Goal: Task Accomplishment & Management: Complete application form

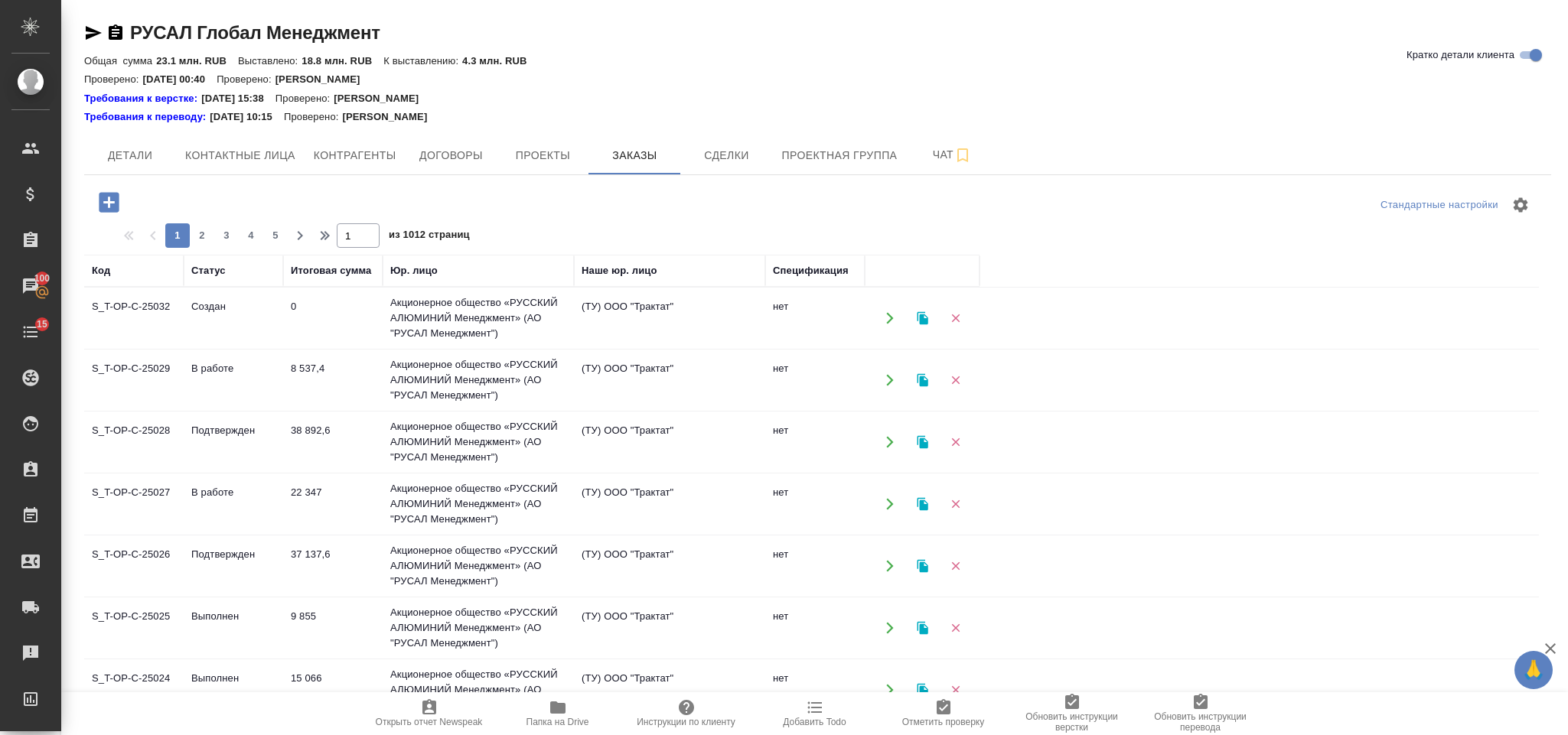
click at [106, 186] on div "Стандартные настройки 1 2 3 4 5 1 из 1012 страниц Код Статус Итоговая сумма Юр.…" at bounding box center [818, 518] width 1467 height 684
click at [106, 197] on icon "button" at bounding box center [109, 202] width 20 height 20
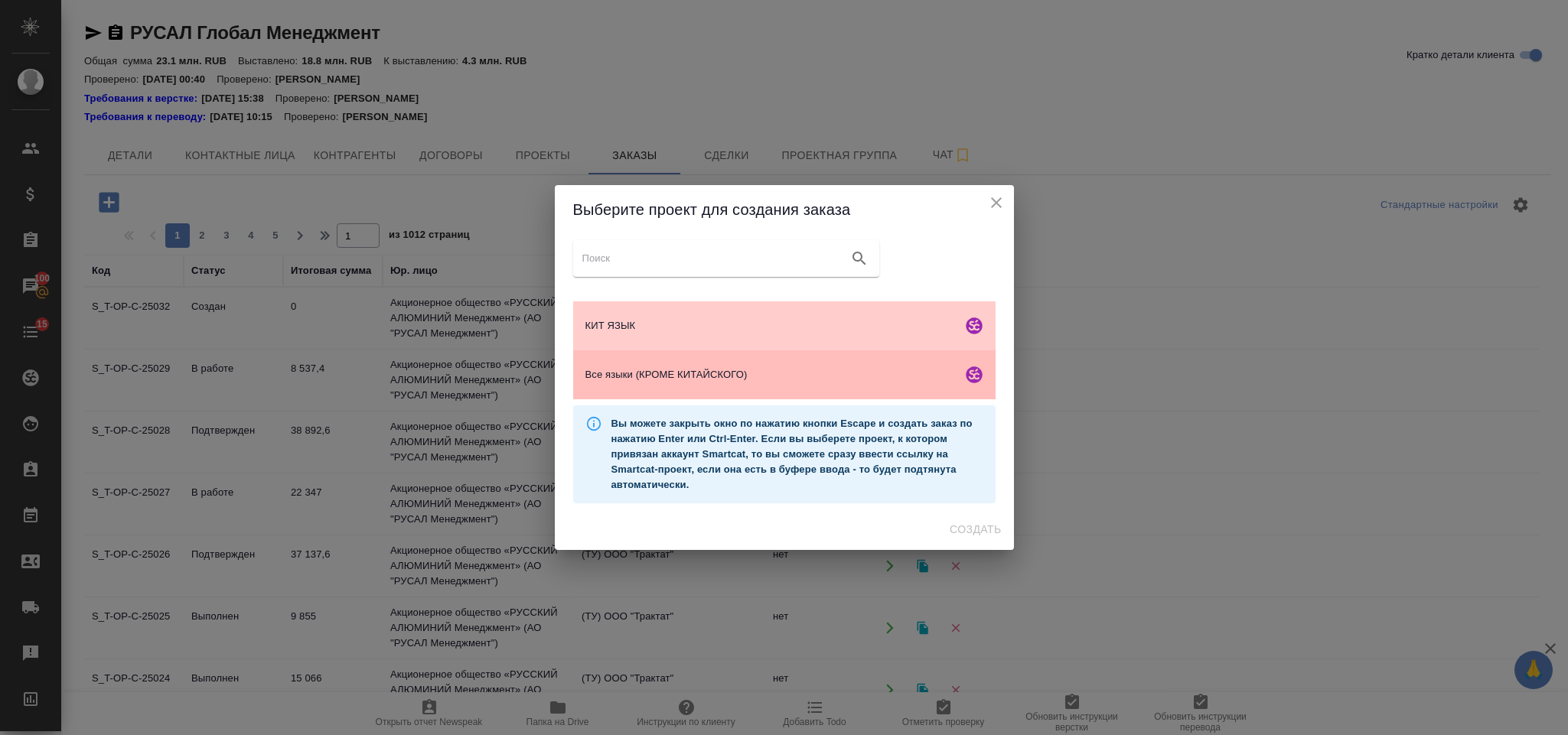
click at [677, 380] on span "Все языки (КРОМЕ КИТАЙСКОГО)" at bounding box center [770, 375] width 370 height 15
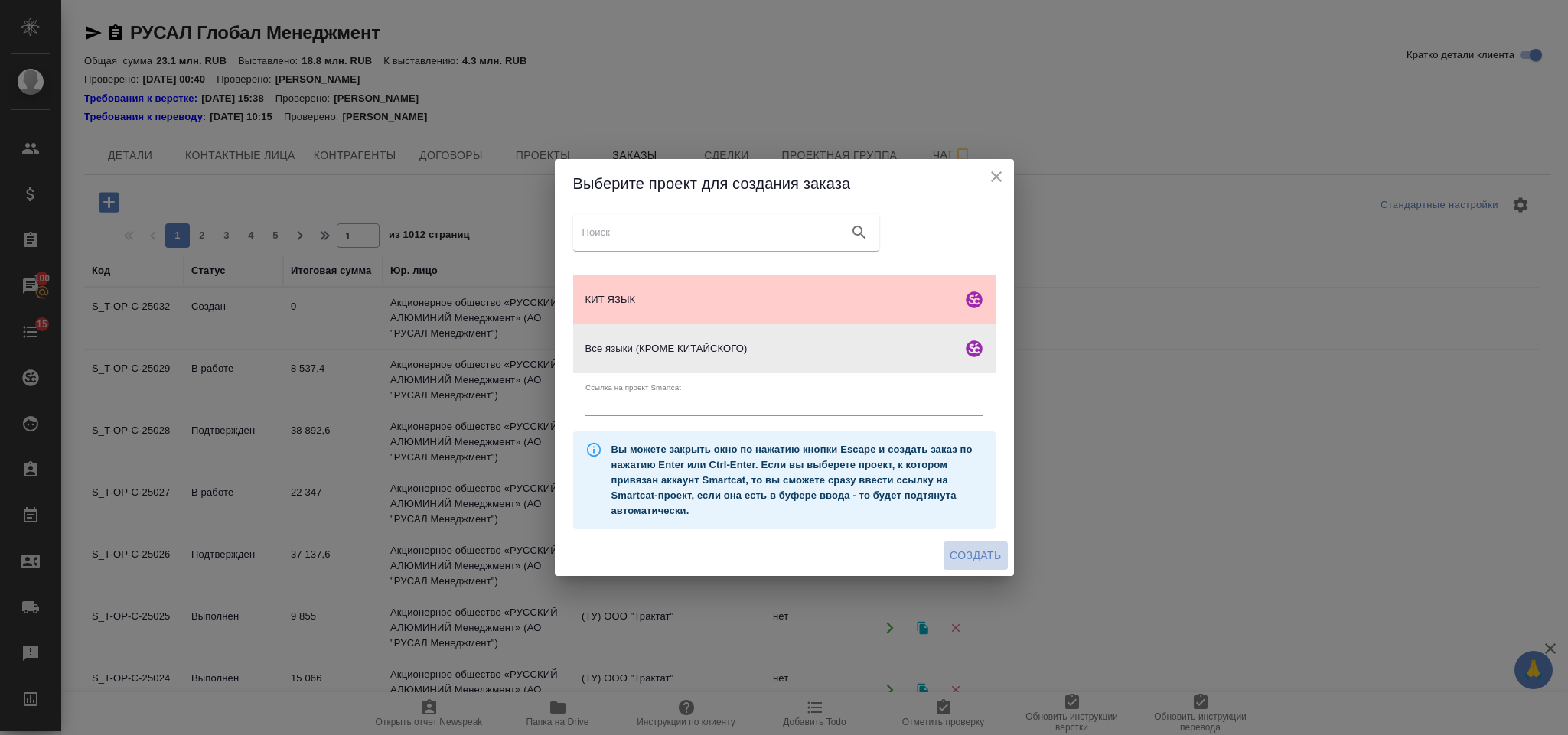
click at [972, 554] on span "Создать" at bounding box center [974, 555] width 51 height 19
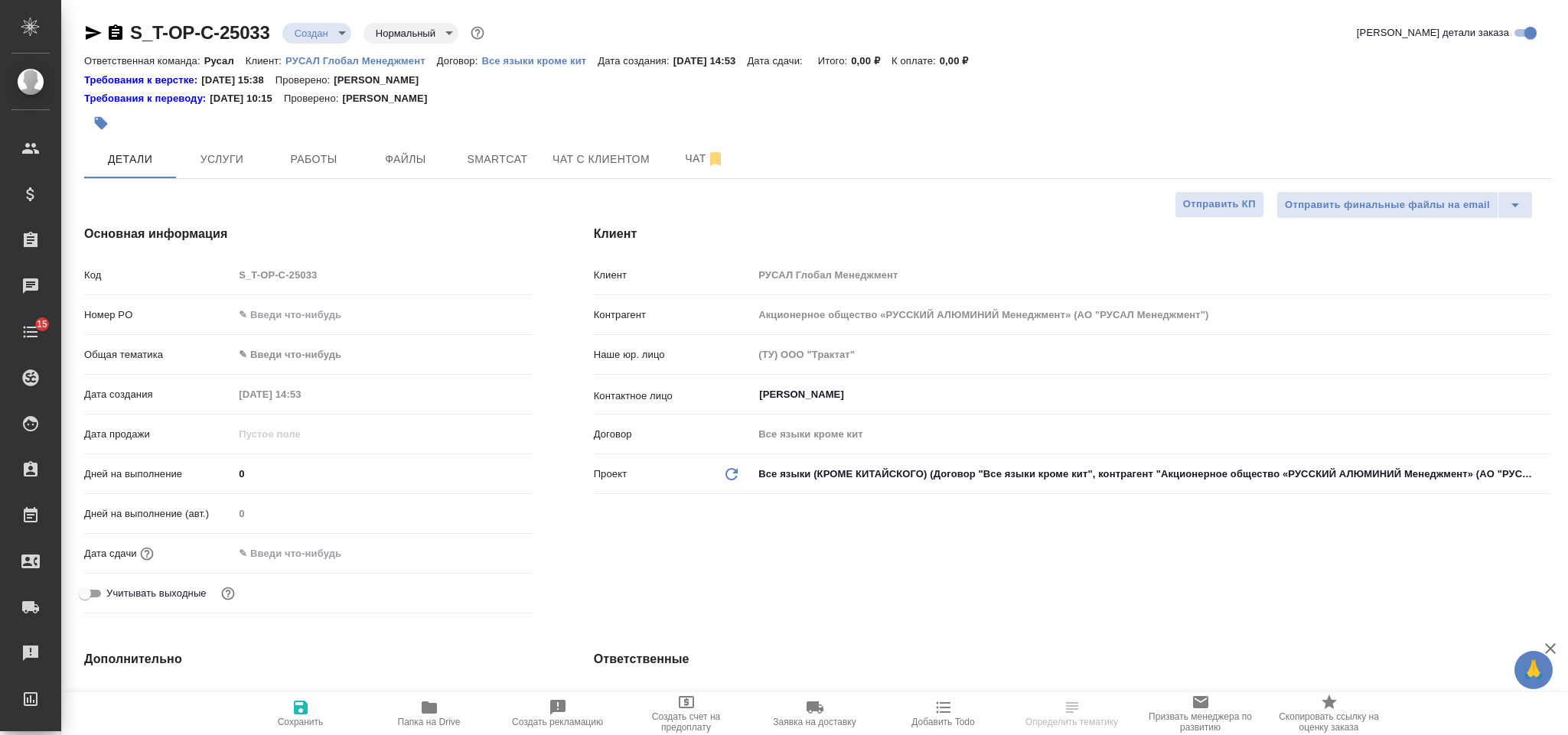
select select "RU"
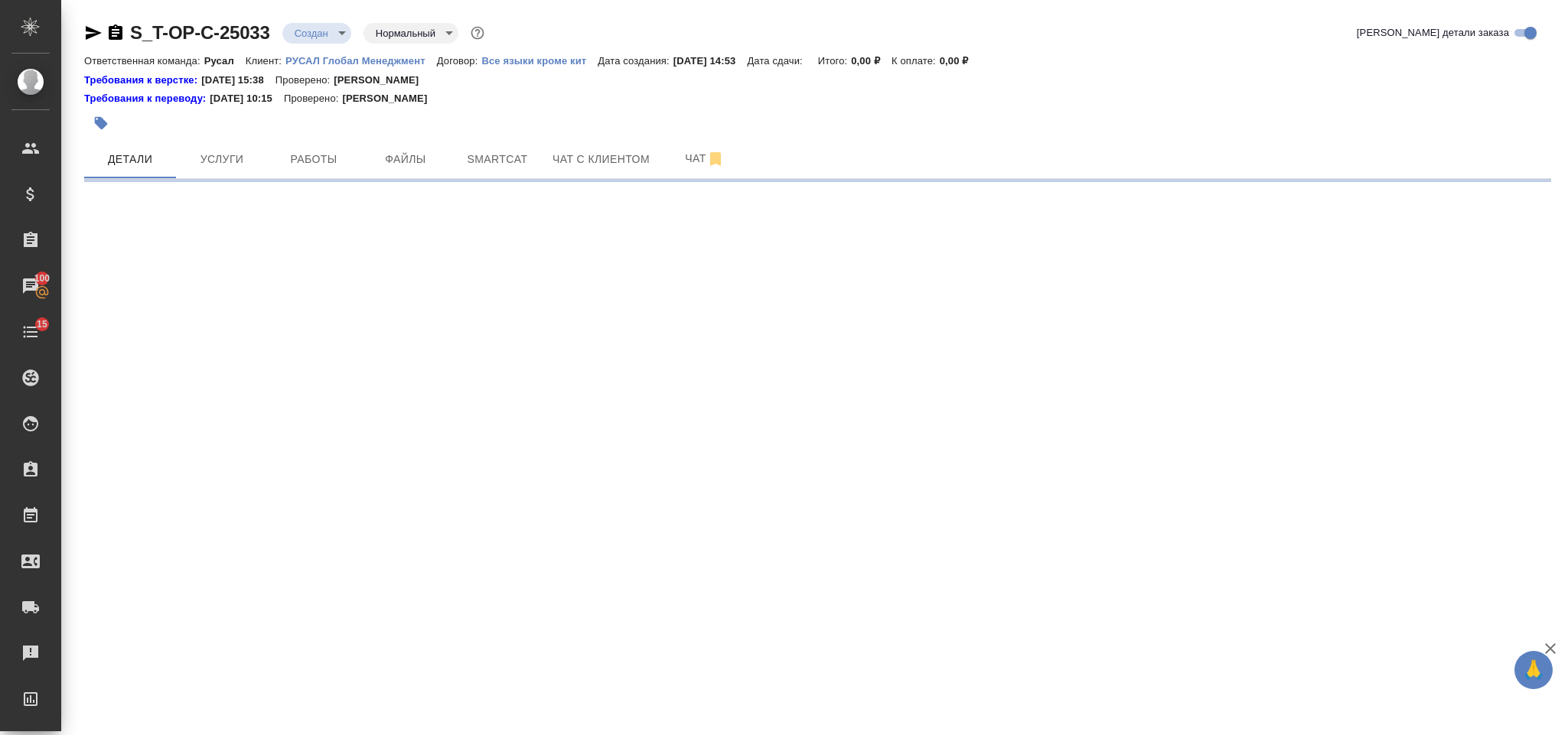
select select "RU"
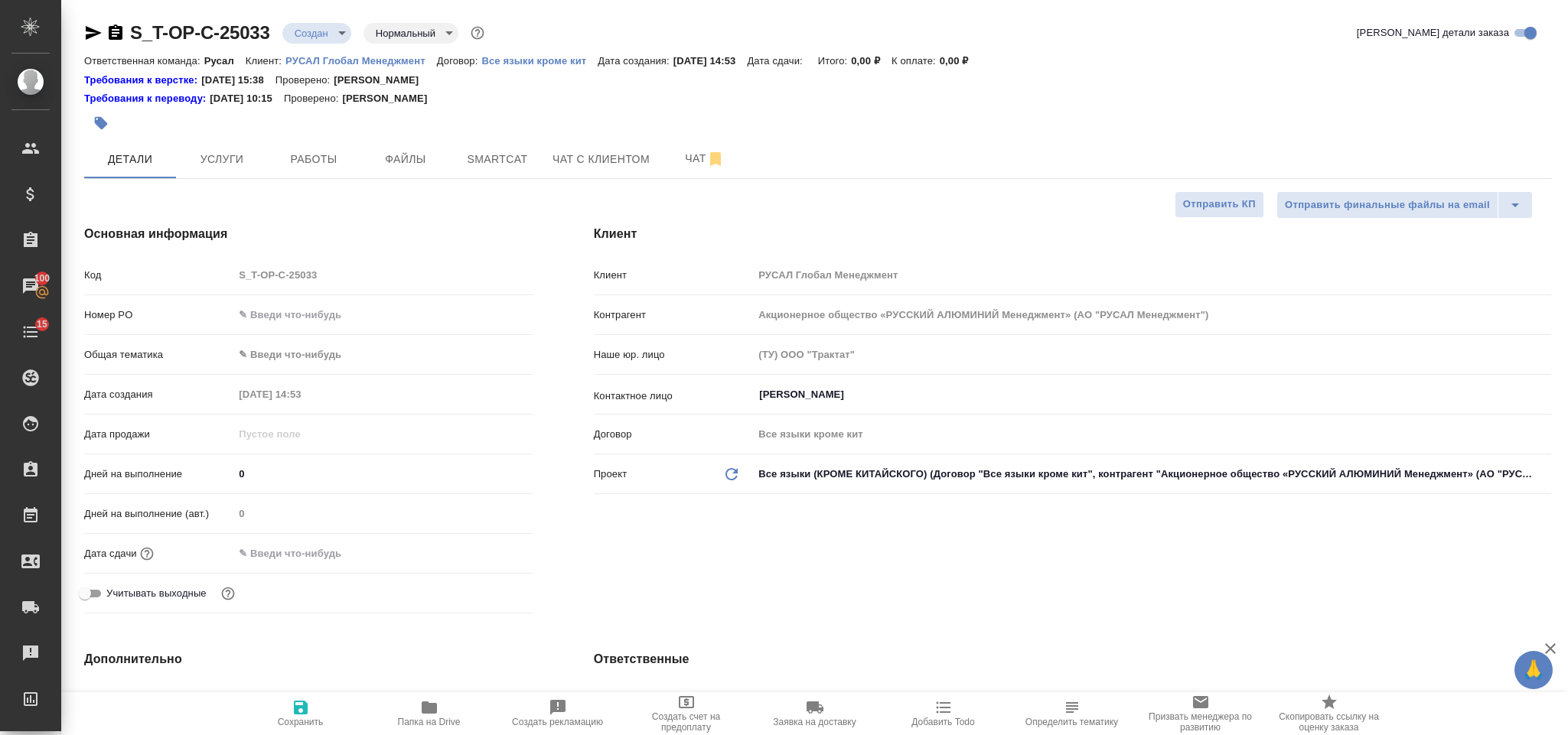
type textarea "x"
click at [409, 319] on input "text" at bounding box center [382, 314] width 299 height 23
paste input "Т-ОП-С-46644"
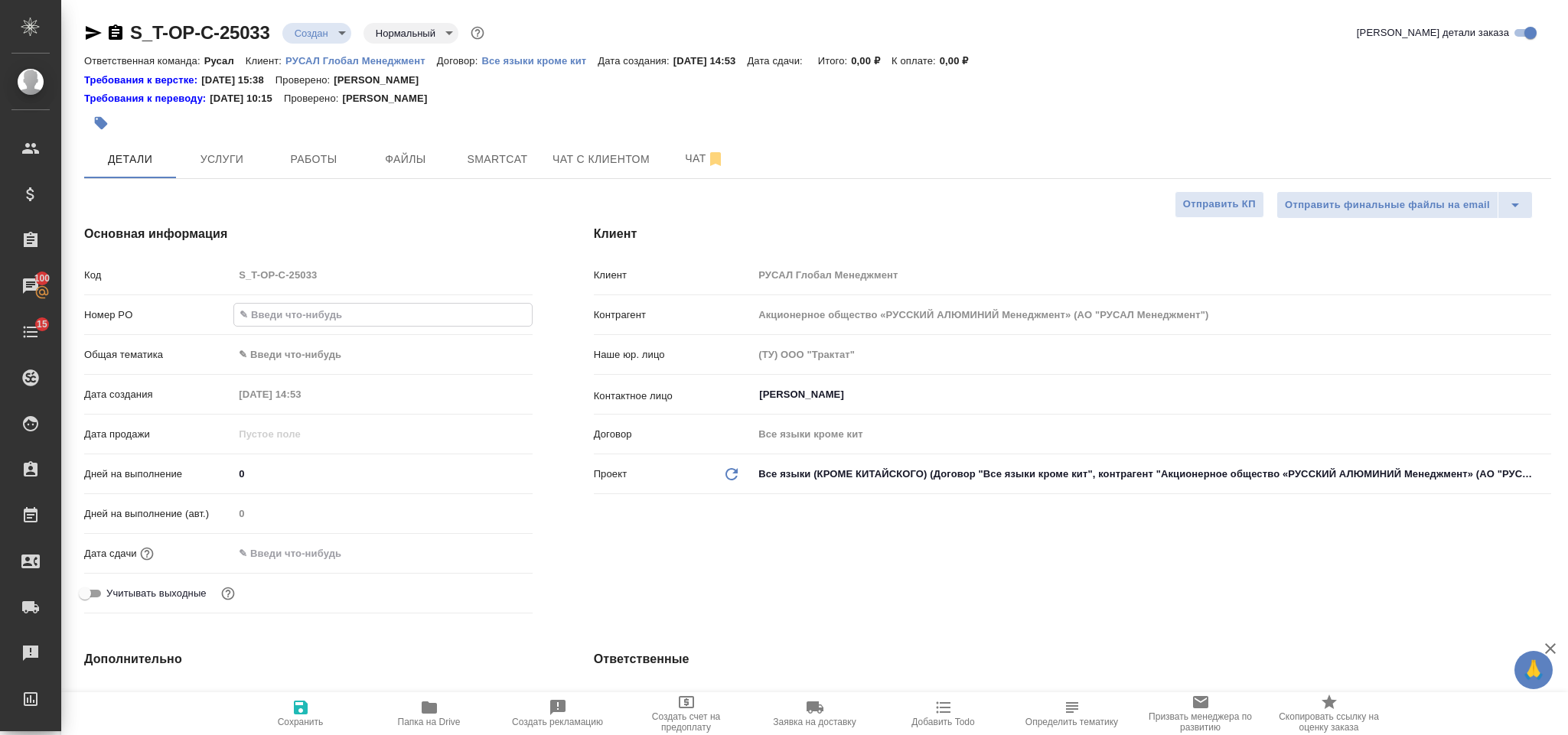
type input "Т-ОП-С-46644"
type textarea "x"
type input "Т-ОП-С-46644"
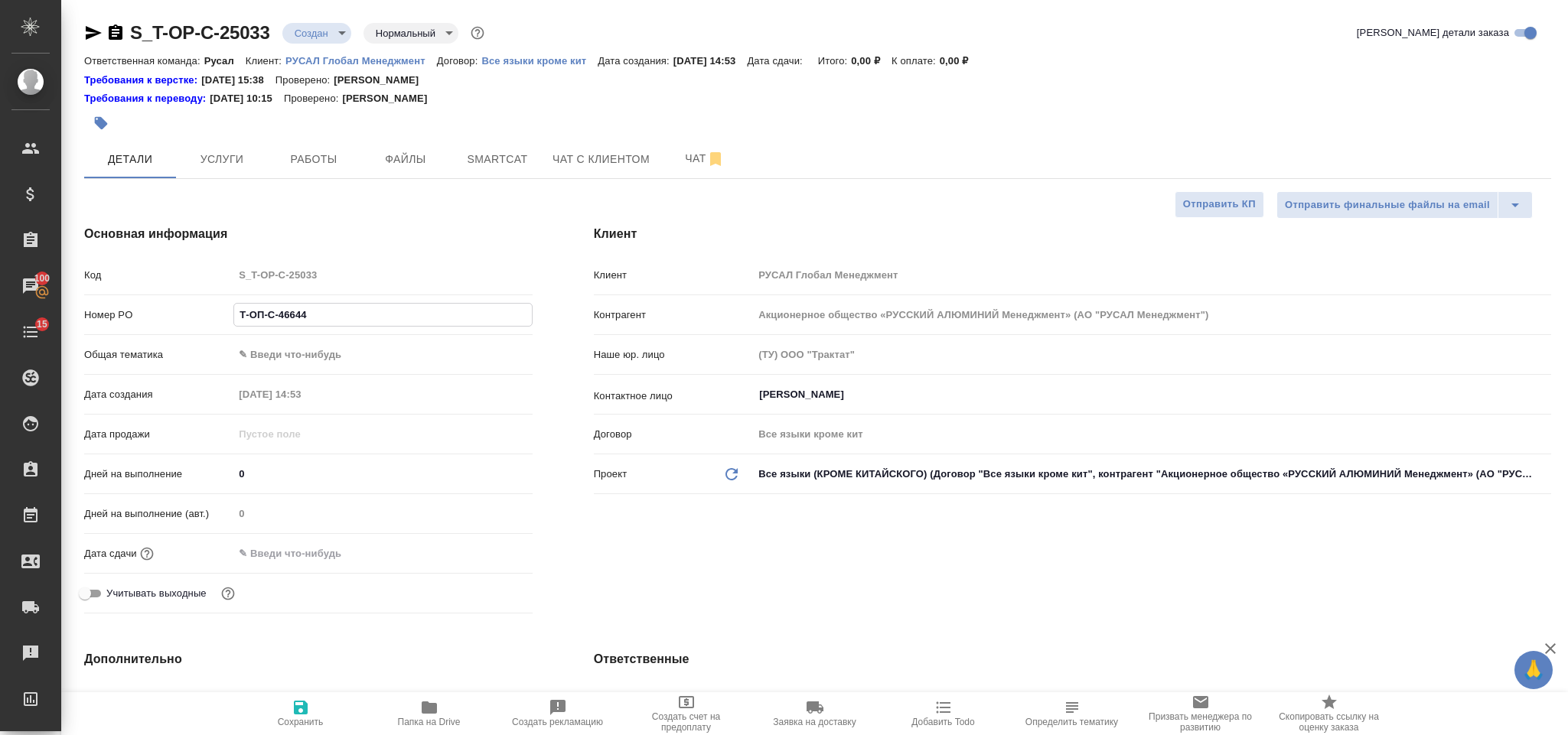
click at [331, 352] on body "🙏 .cls-1 fill:#fff; AWATERA Gorlenko Yuliua Клиенты Спецификации Заказы 100 Чат…" at bounding box center [784, 367] width 1568 height 735
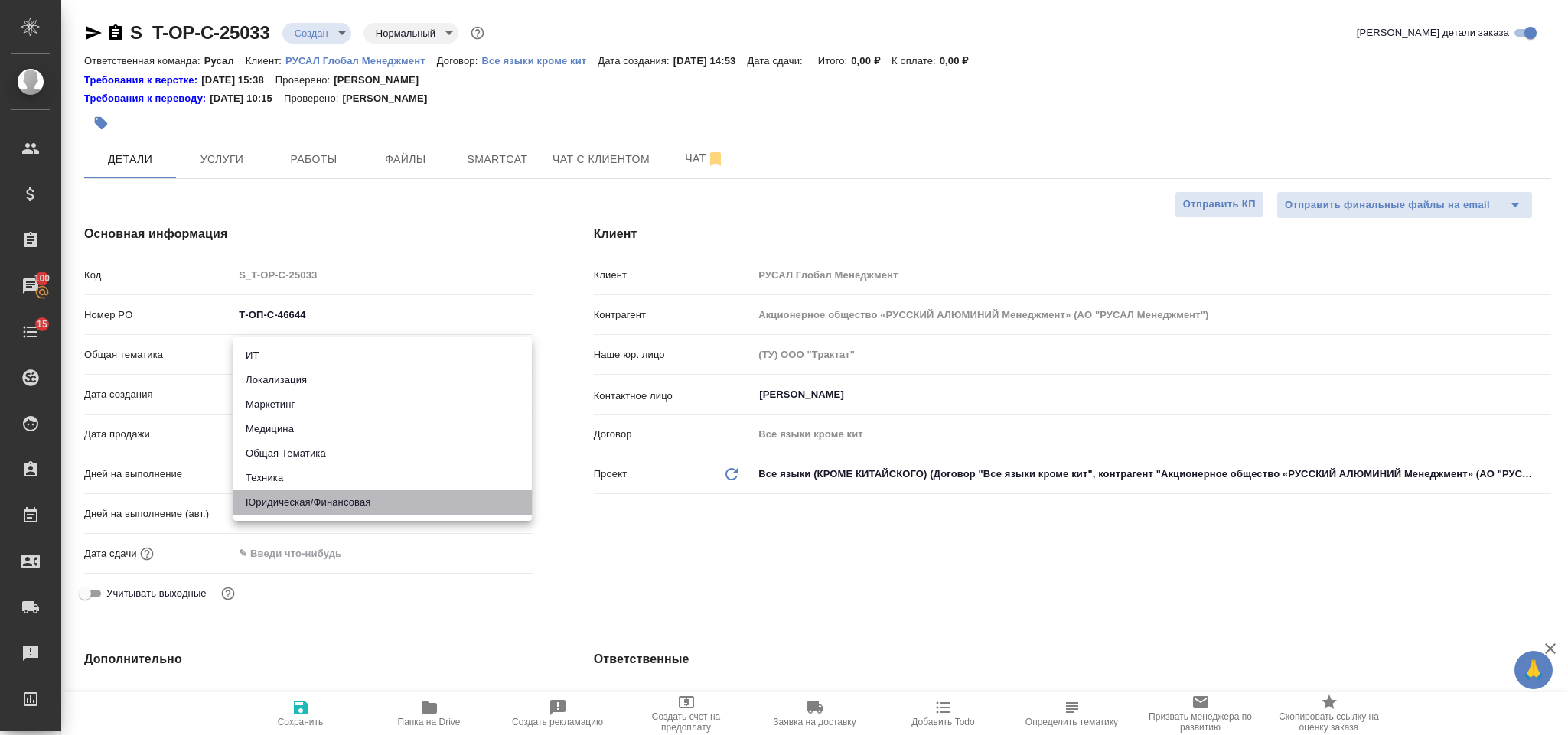
click at [337, 498] on li "Юридическая/Финансовая" at bounding box center [382, 502] width 299 height 24
type input "yr-fn"
type textarea "x"
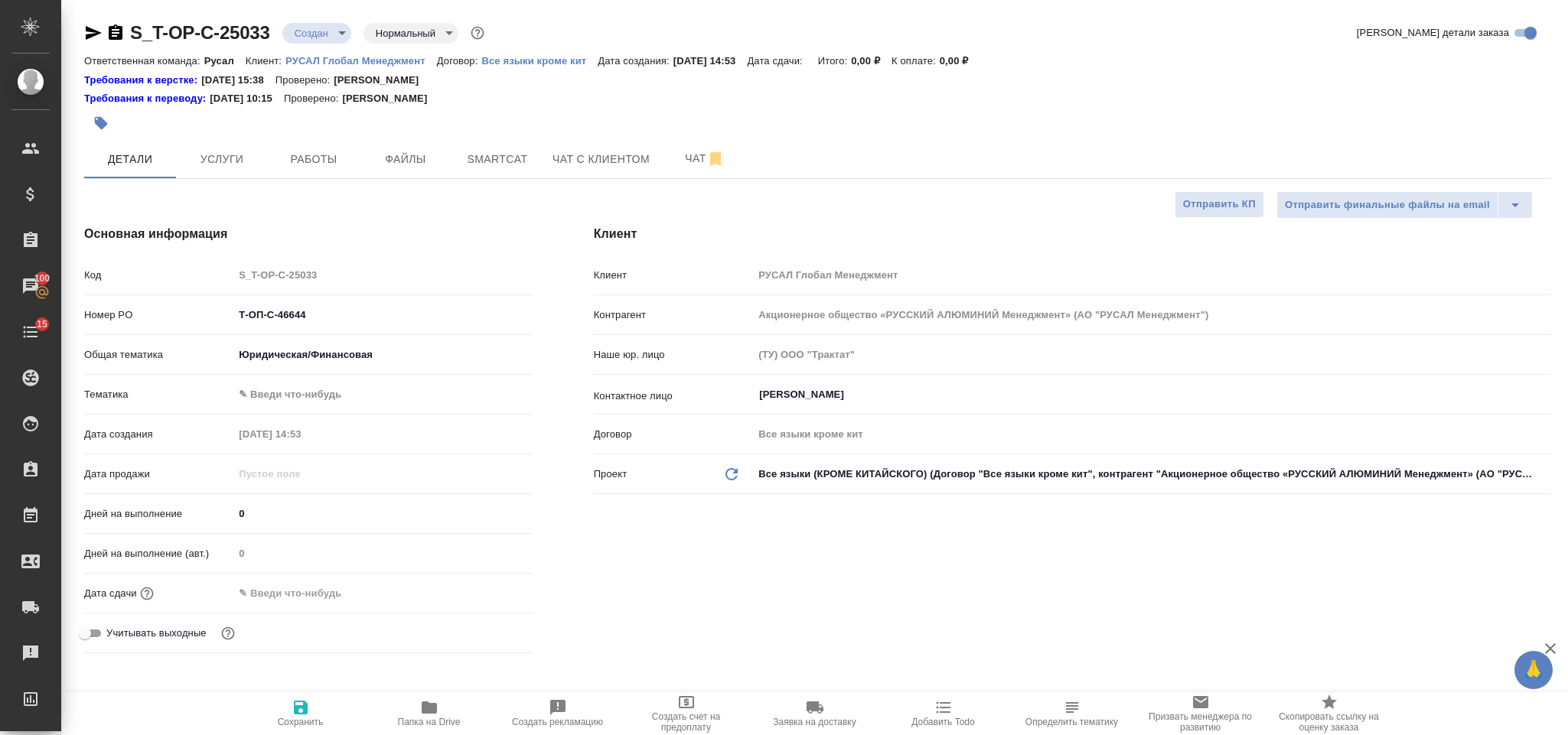
click at [303, 385] on body "🙏 .cls-1 fill:#fff; AWATERA Gorlenko Yuliua Клиенты Спецификации Заказы 100 Чат…" at bounding box center [784, 367] width 1568 height 735
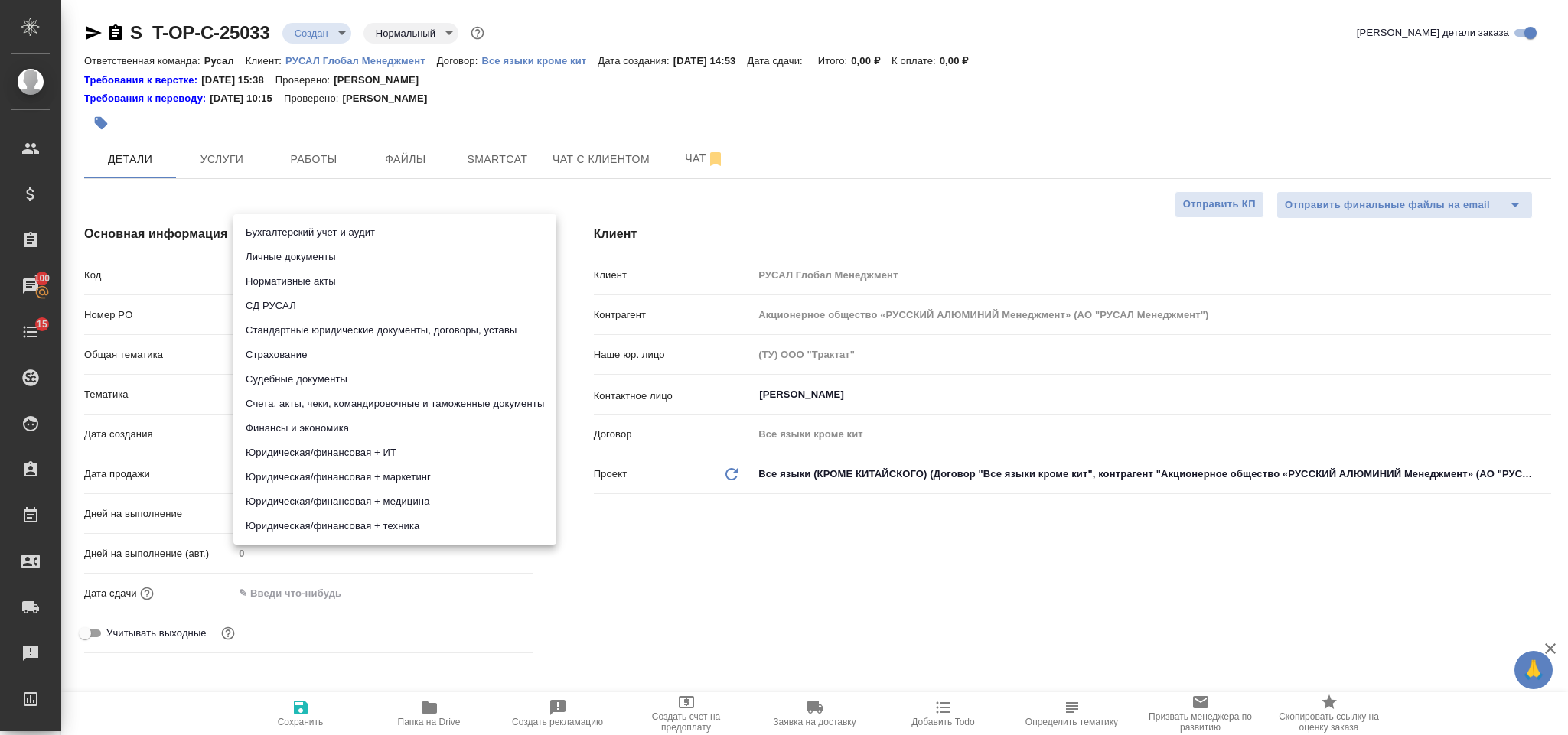
click at [386, 322] on li "Стандартные юридические документы, договоры, уставы" at bounding box center [395, 330] width 323 height 24
type textarea "x"
type input "5f647205b73bc97568ca66bf"
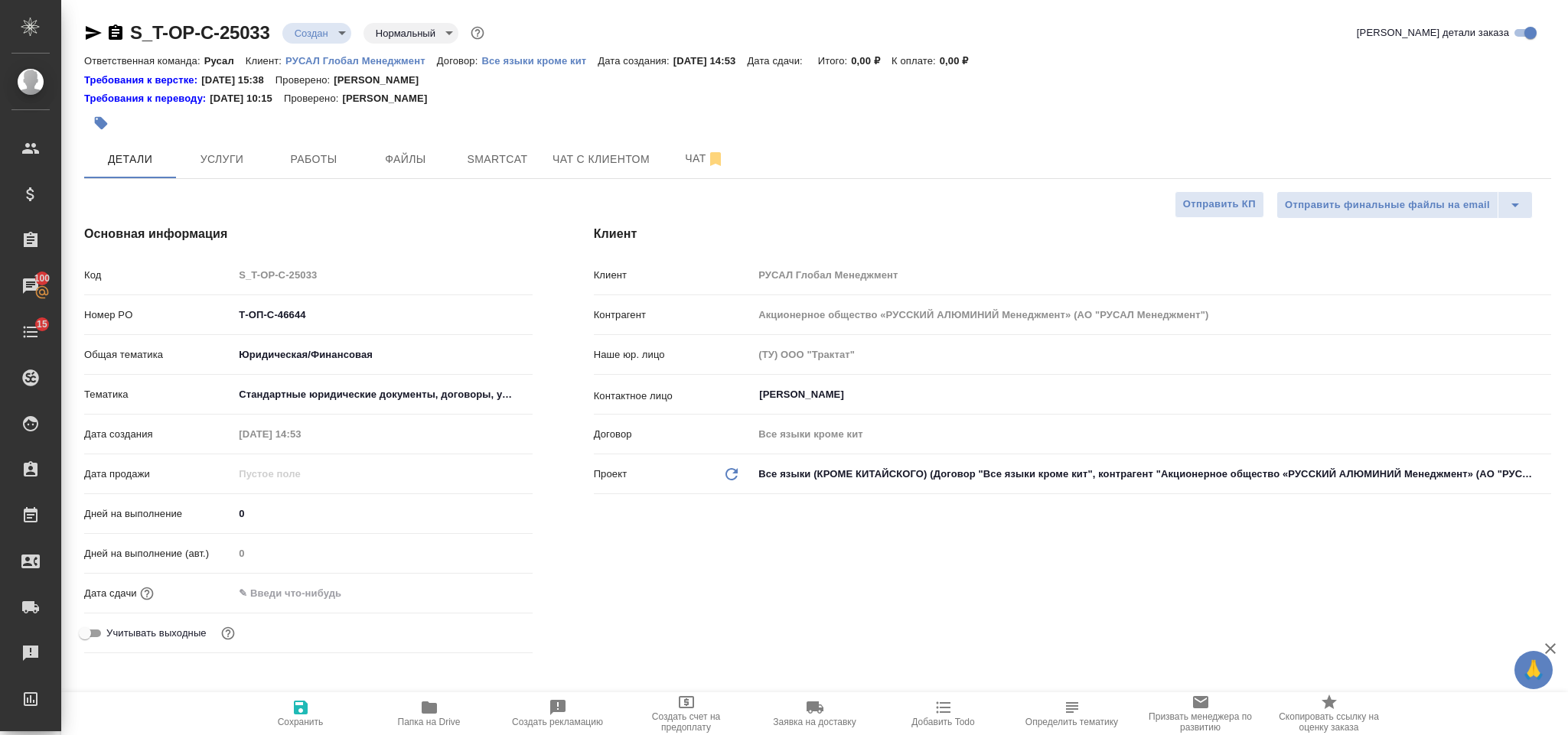
click at [310, 595] on input "text" at bounding box center [300, 593] width 134 height 23
click at [487, 590] on icon "button" at bounding box center [488, 592] width 13 height 15
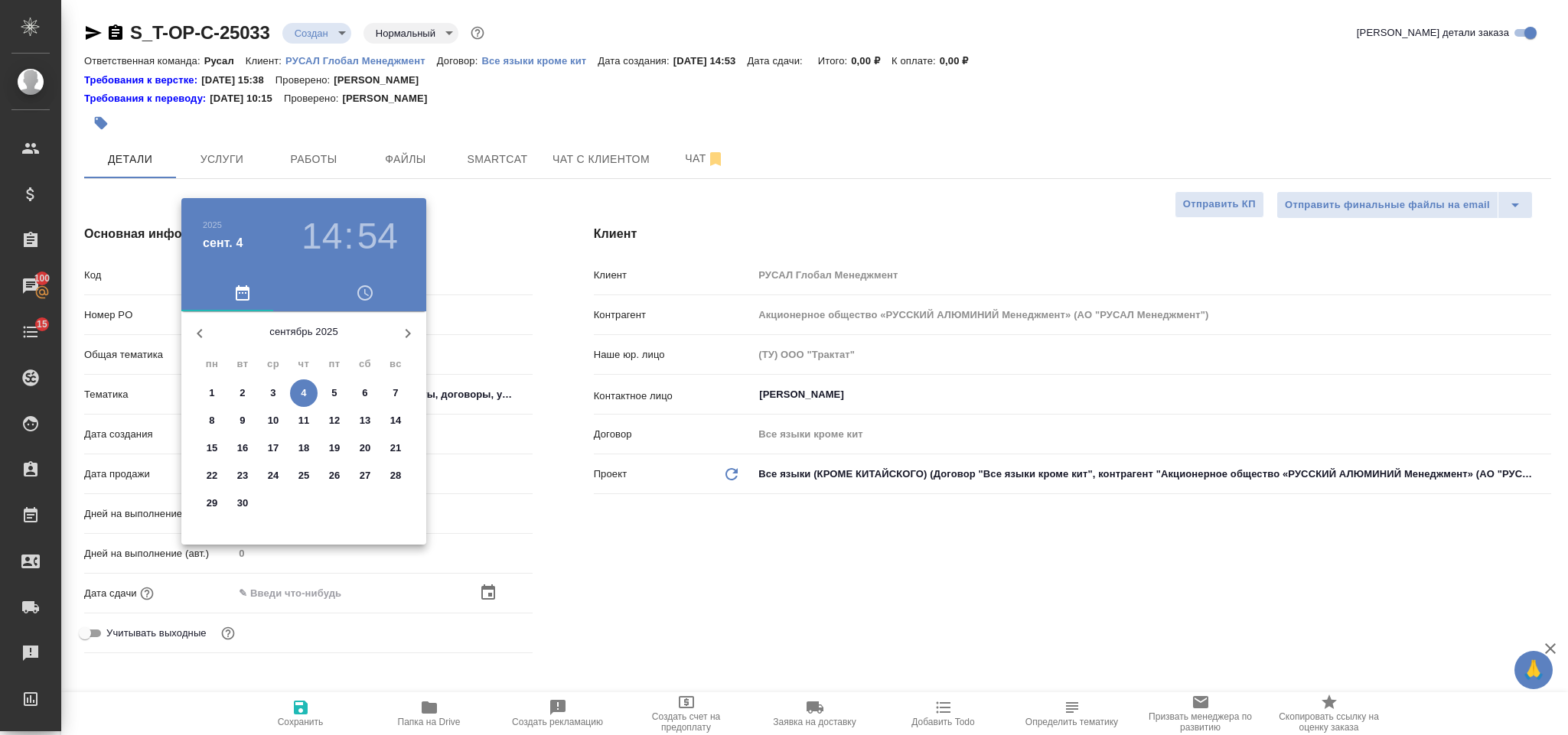
click at [329, 395] on span "5" at bounding box center [334, 393] width 28 height 15
type input "05.09.2025 14:54"
type textarea "x"
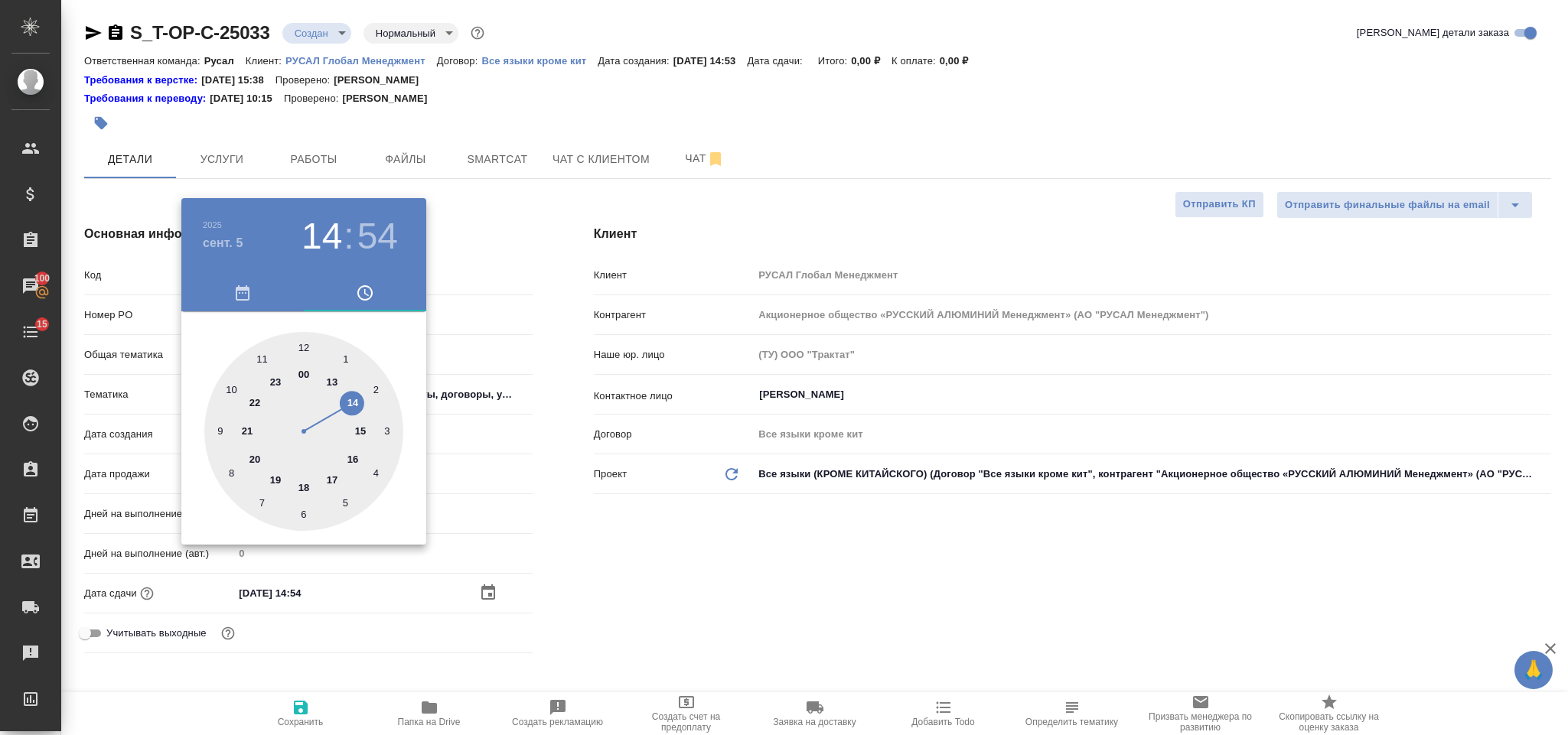
click at [234, 471] on div at bounding box center [304, 431] width 199 height 199
type input "05.09.2025 08:54"
type textarea "x"
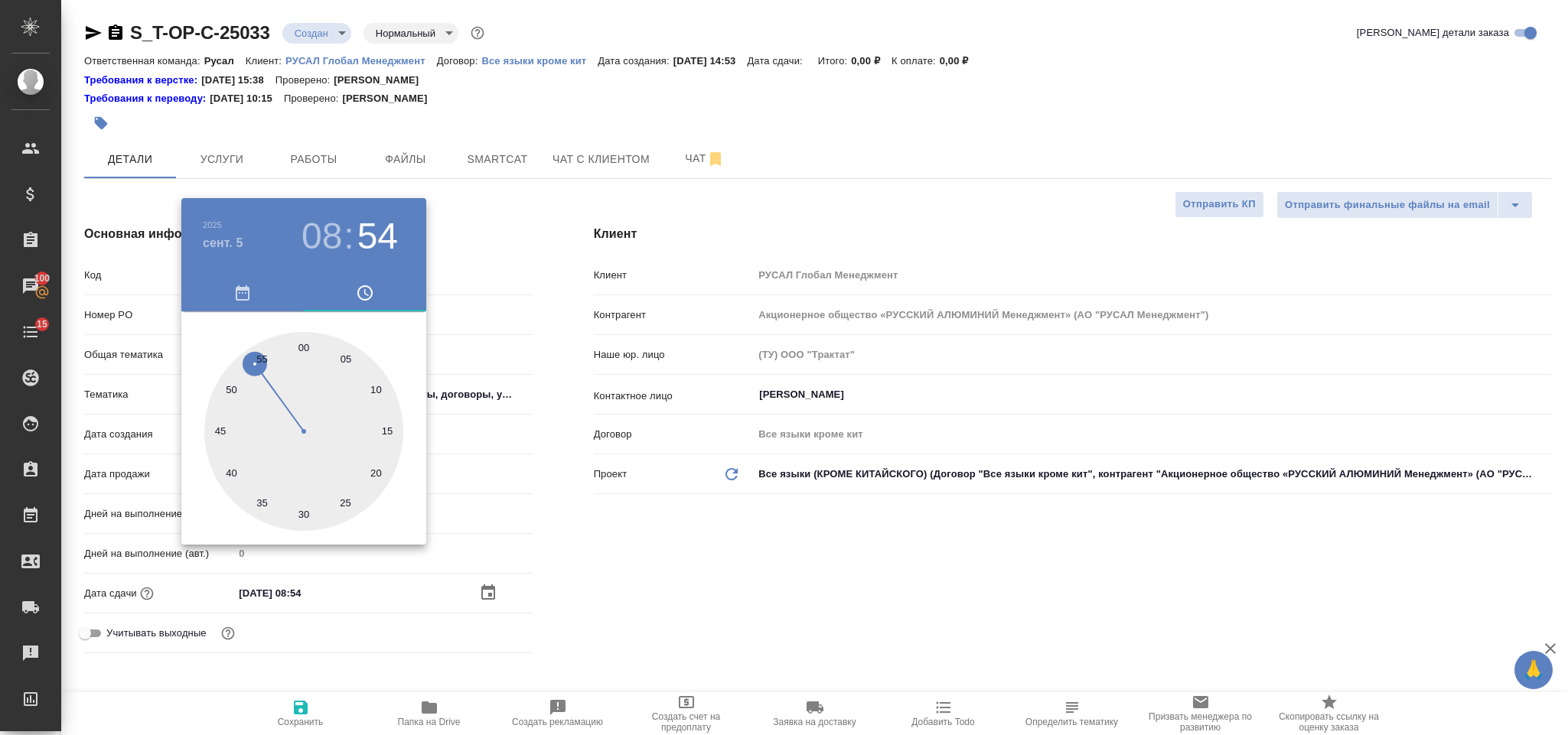
click at [304, 337] on div at bounding box center [304, 431] width 199 height 199
type input "05.09.2025 08:00"
type textarea "x"
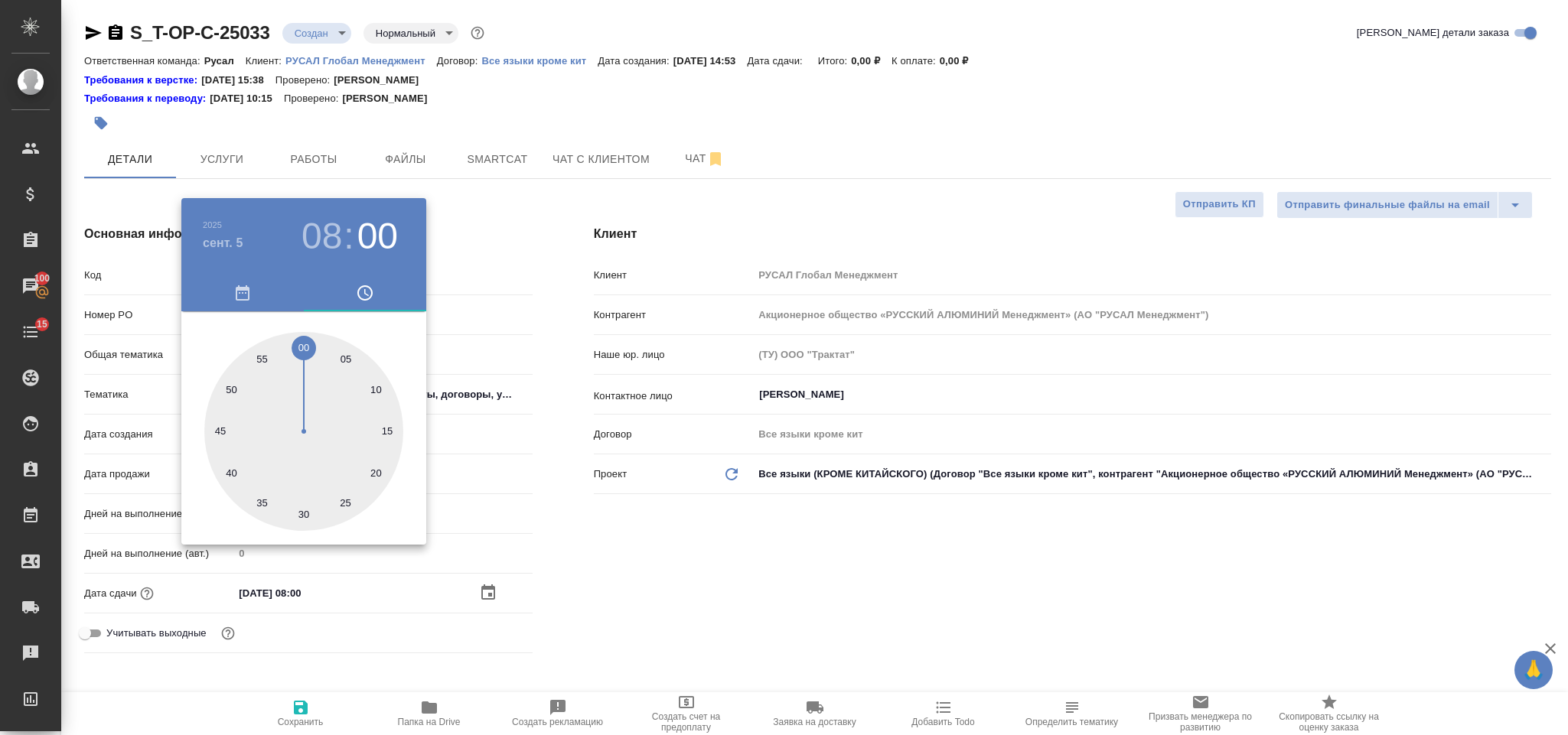
click at [630, 535] on div at bounding box center [784, 367] width 1568 height 735
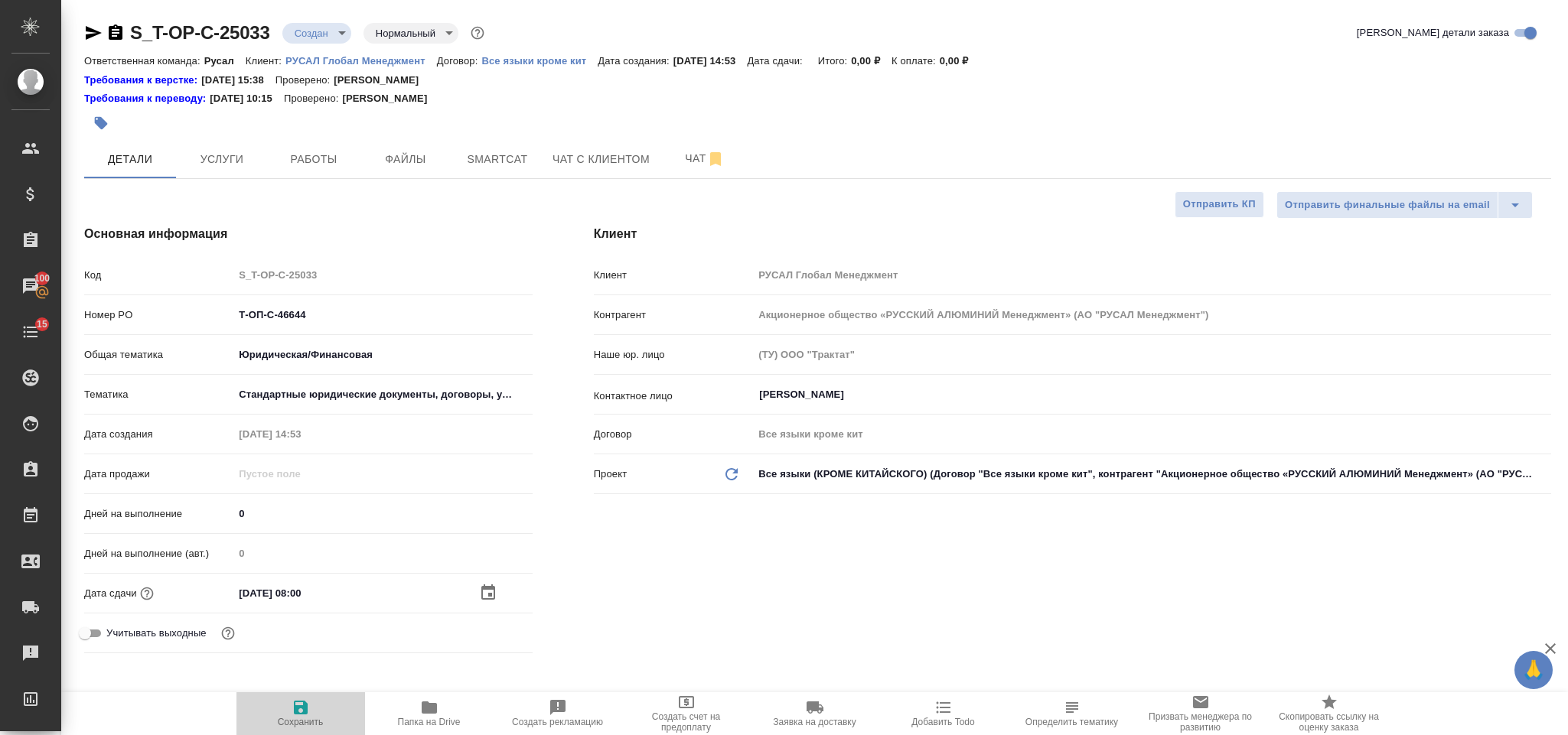
click at [301, 705] on icon "button" at bounding box center [301, 707] width 18 height 18
type textarea "x"
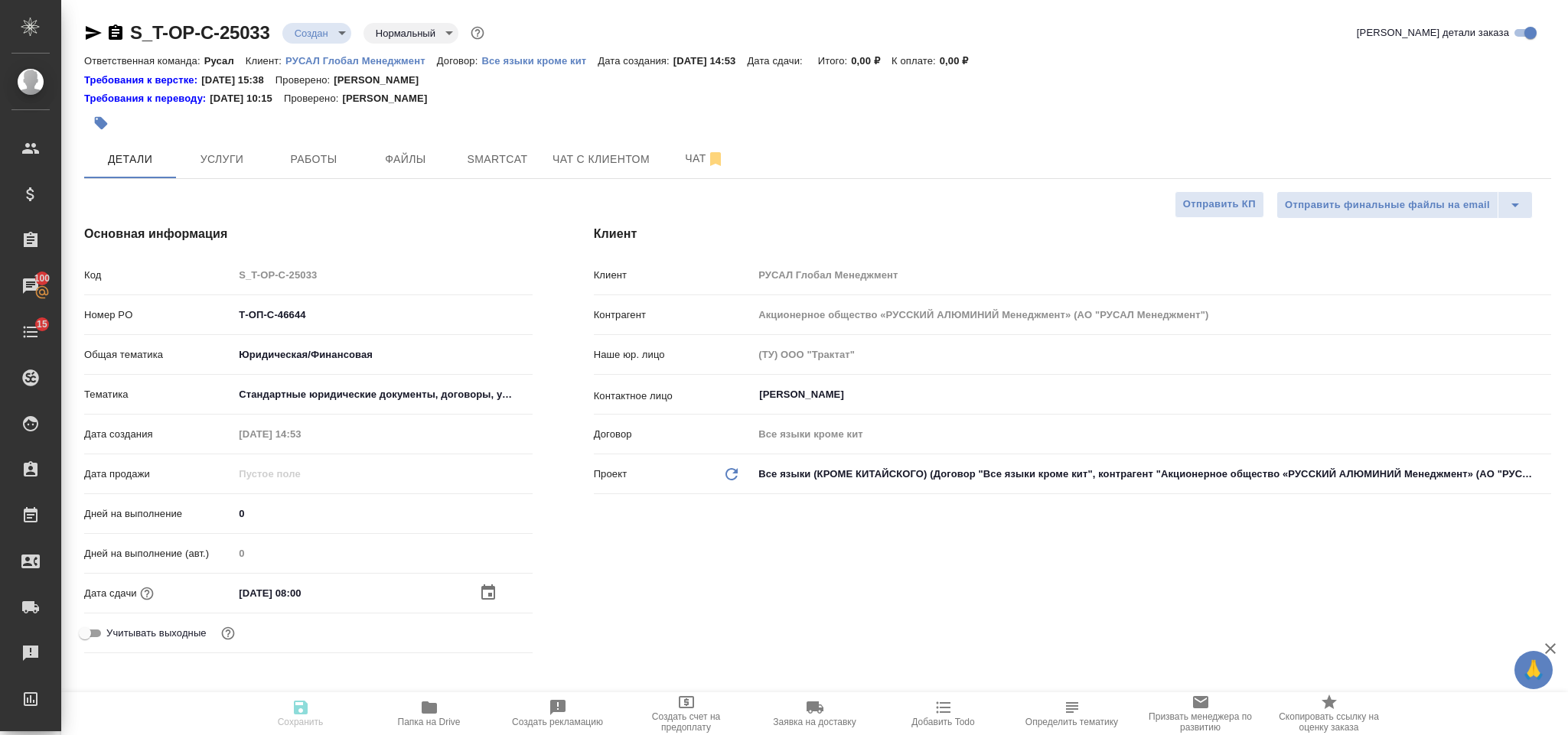
type textarea "x"
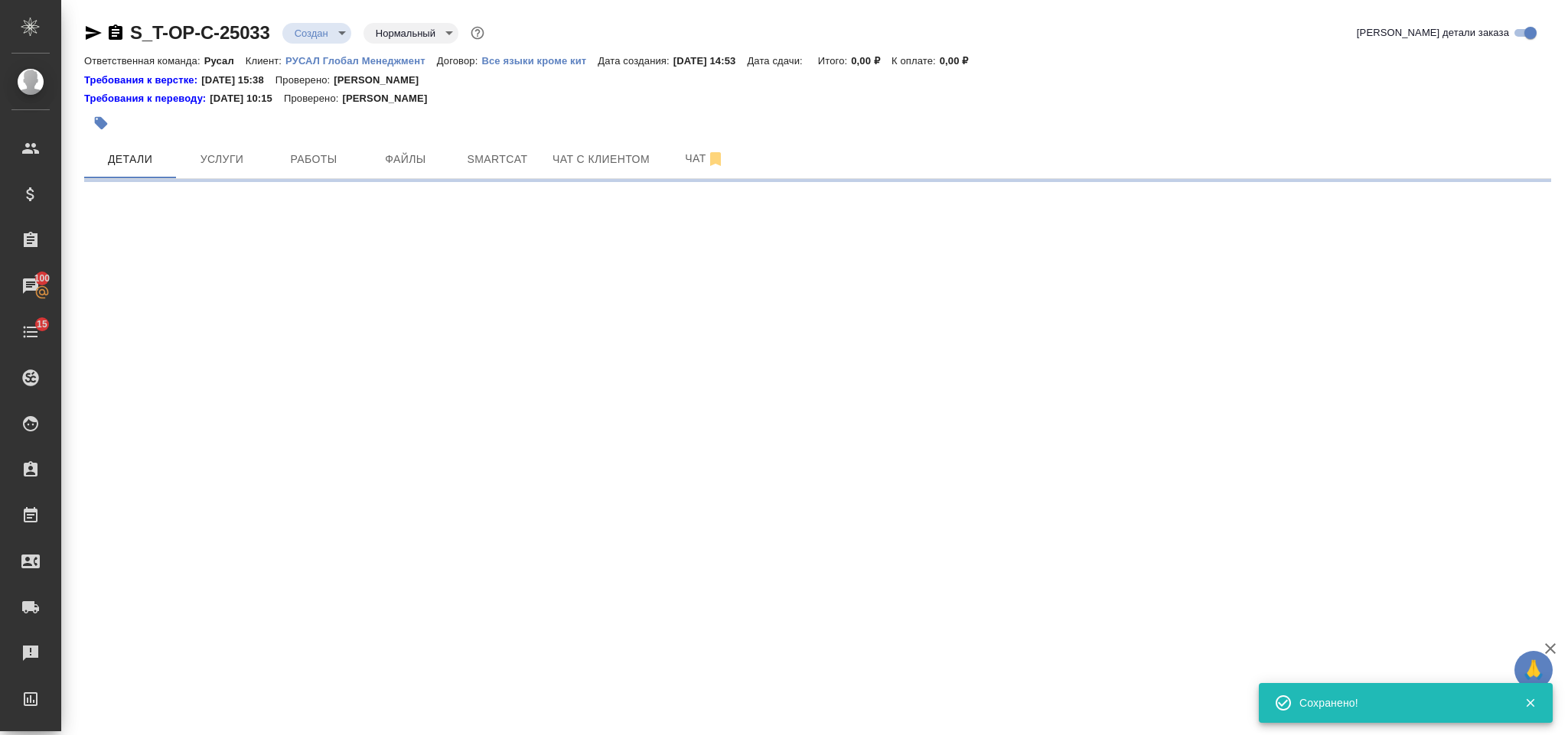
select select "RU"
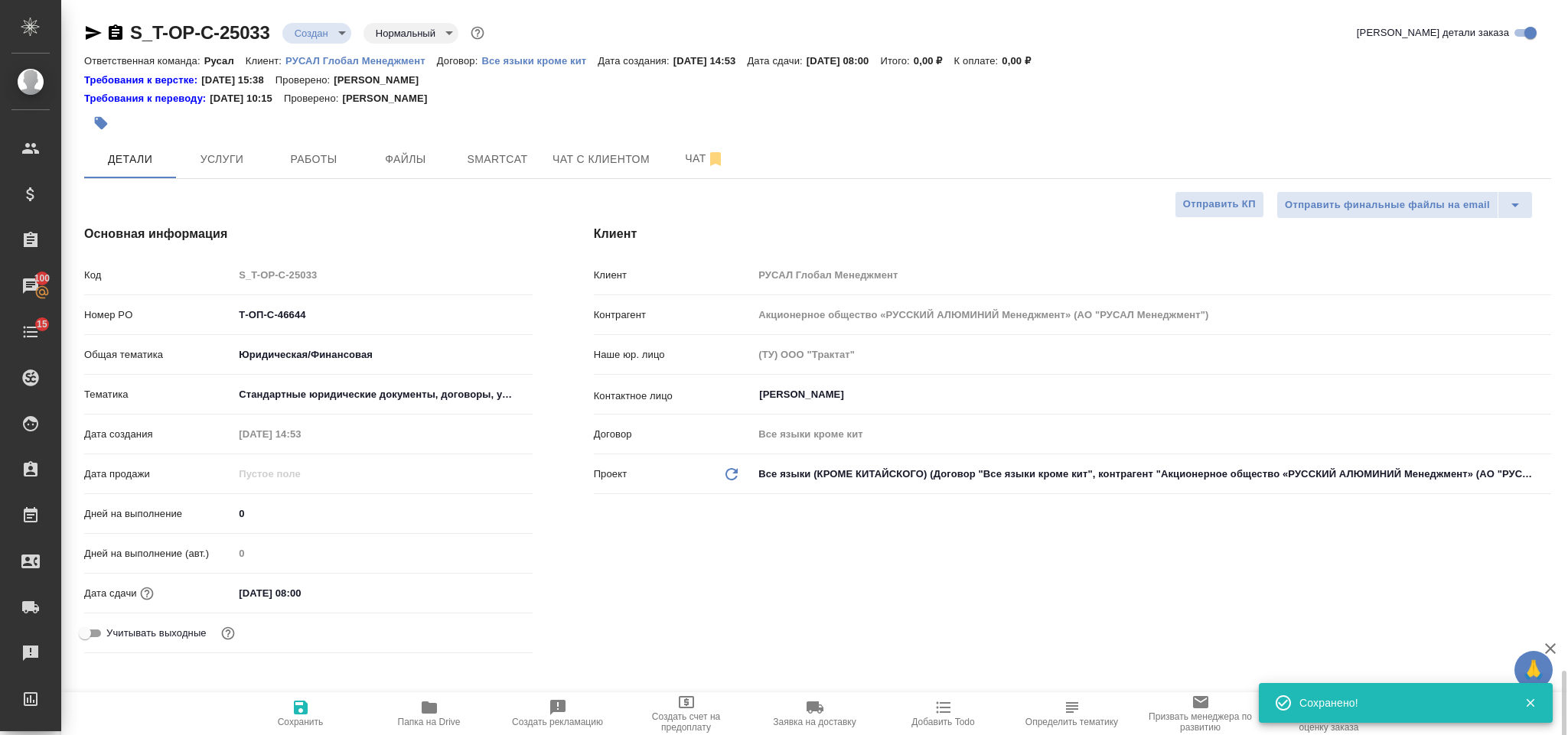
type textarea "x"
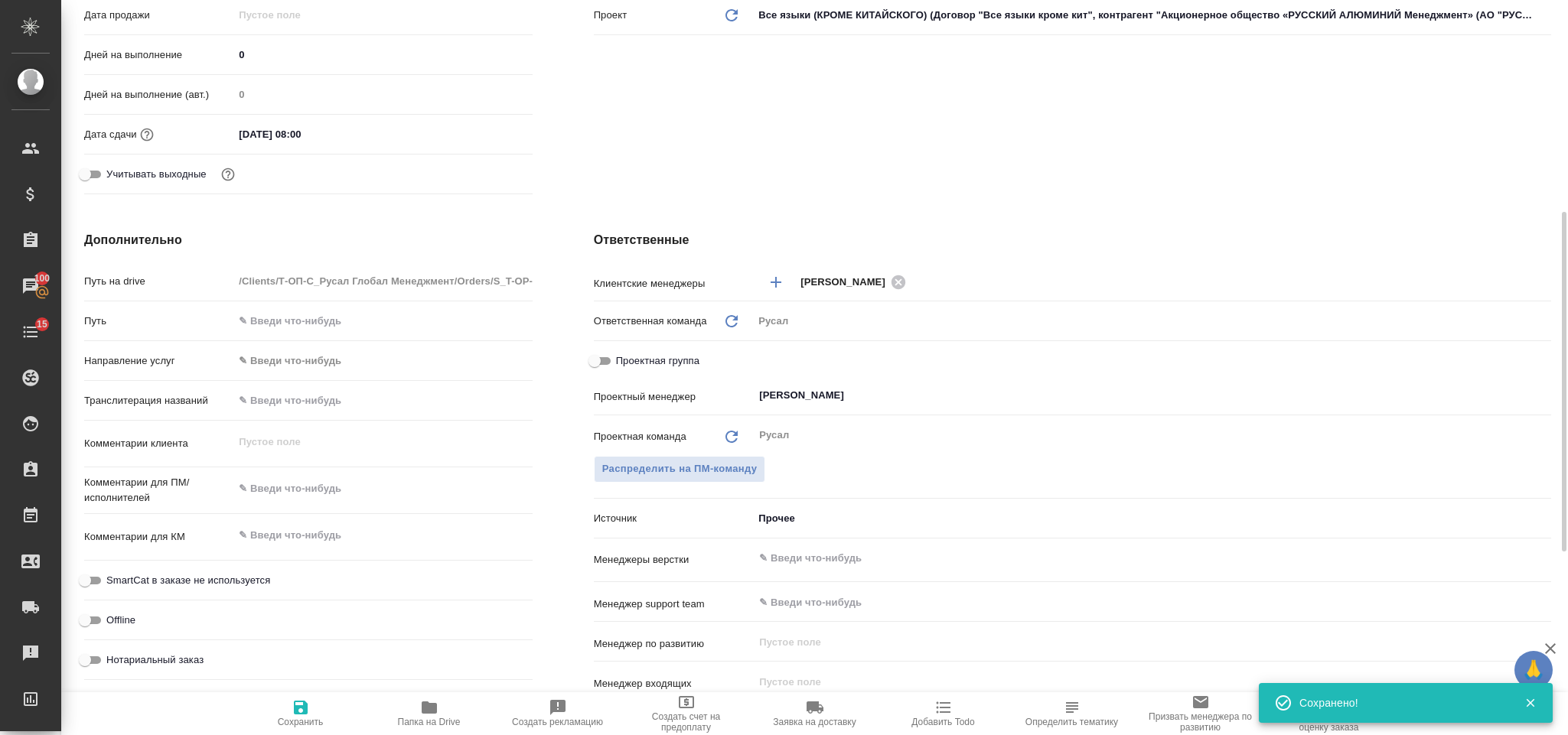
click at [342, 503] on div "x" at bounding box center [382, 490] width 299 height 33
type textarea "x"
paste textarea "вычитать документы, в английскую редакцию внести изменения, на основании русско…"
type textarea "вычитать документы, в английскую редакцию внести изменения, на основании русско…"
type textarea "x"
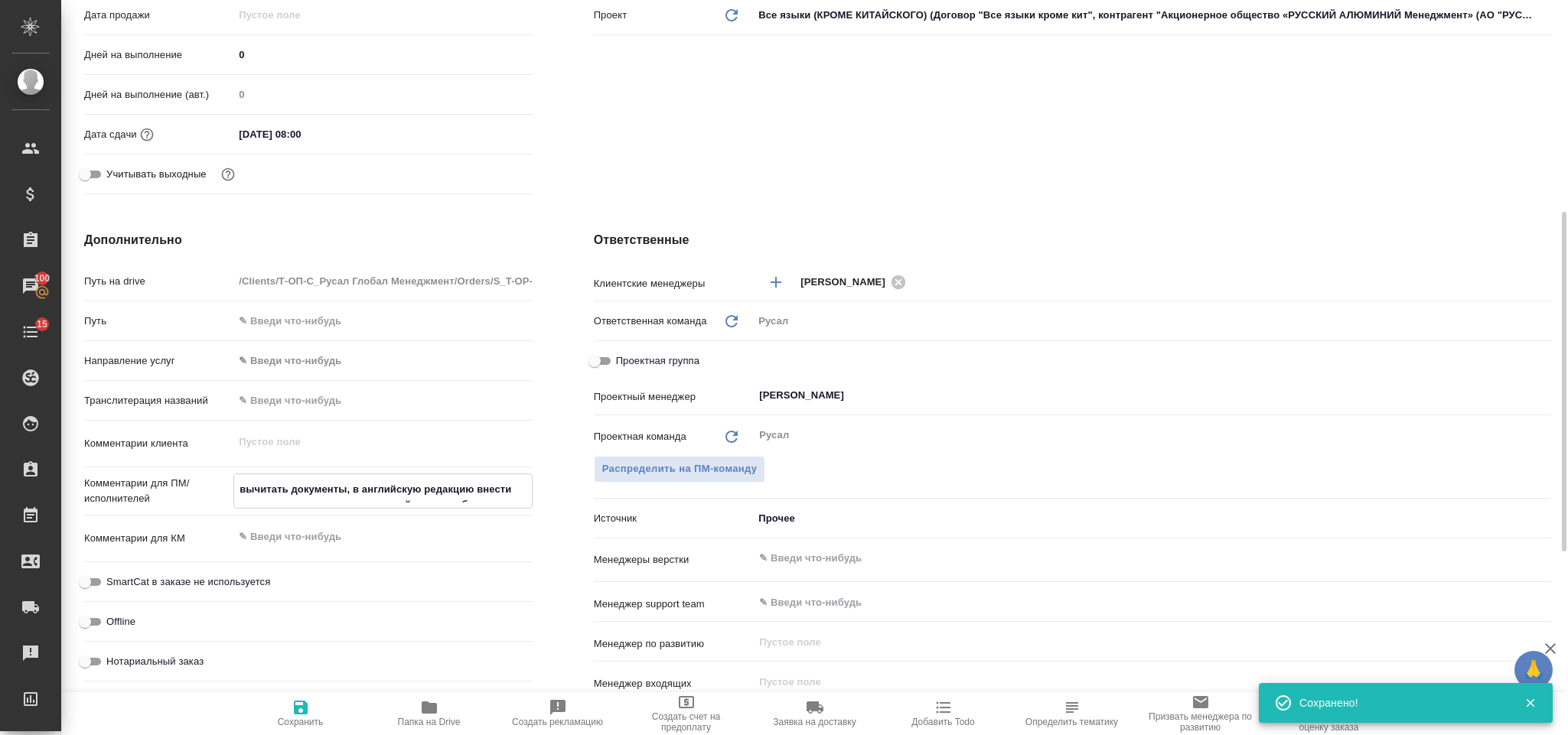
type textarea "x"
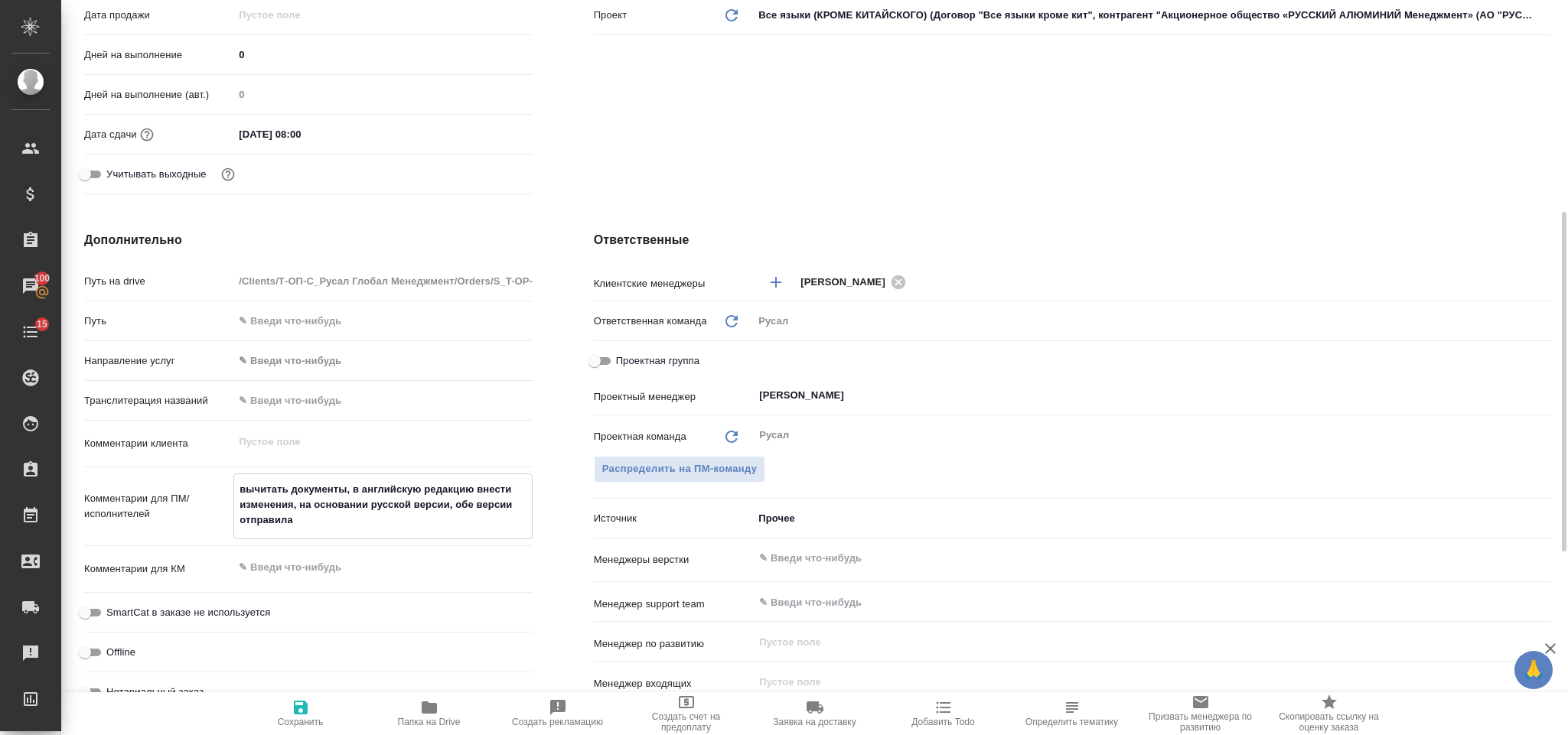
drag, startPoint x: 373, startPoint y: 523, endPoint x: 450, endPoint y: 506, distance: 78.9
click at [450, 506] on textarea "вычитать документы, в английскую редакцию внести изменения, на основании русско…" at bounding box center [382, 505] width 297 height 57
type textarea "вычитать документы, в английскую редакцию внести изменения, на основании русско…"
type textarea "x"
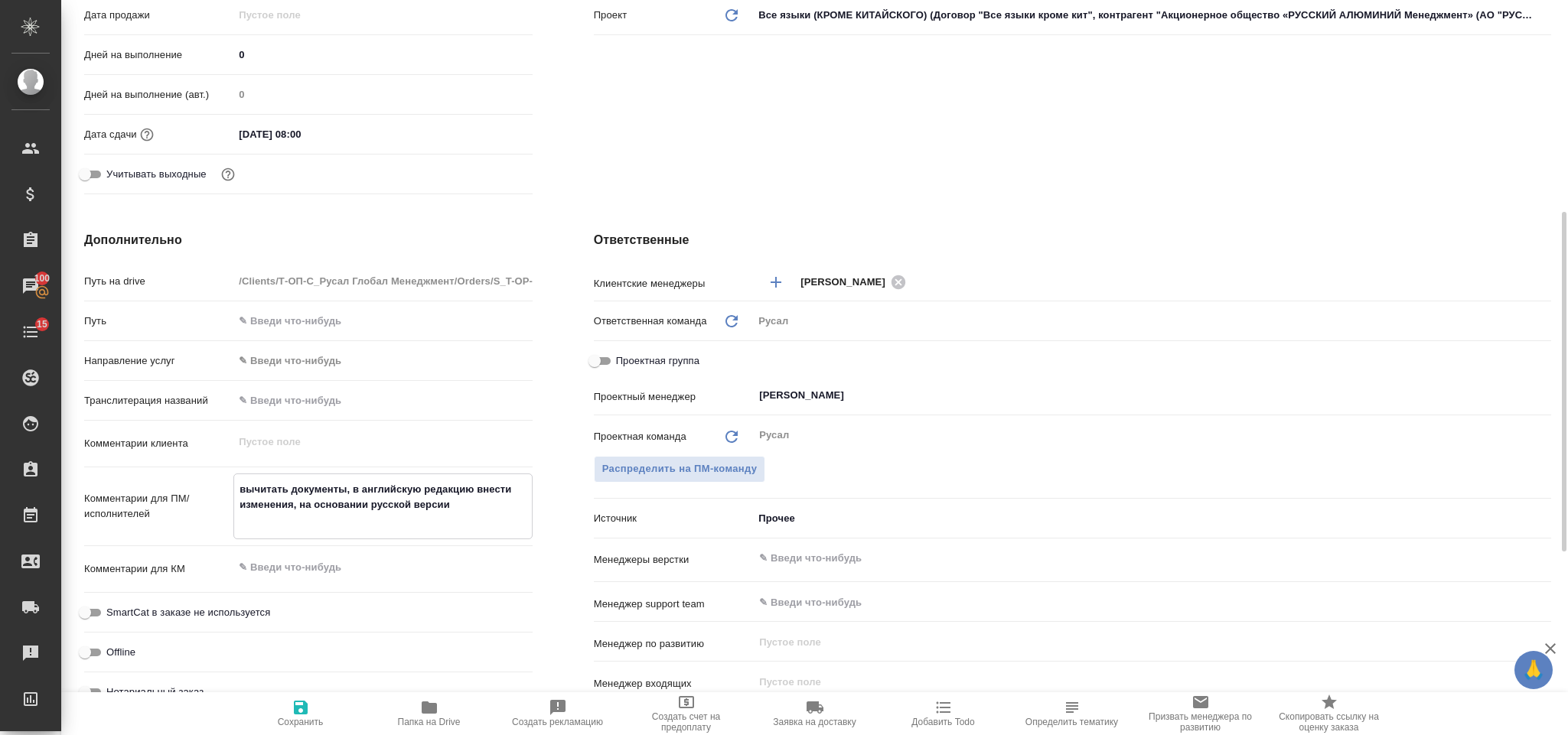
type textarea "x"
type textarea "вычитать документы, в английскую редакцию внести изменения, на основании русско…"
type textarea "x"
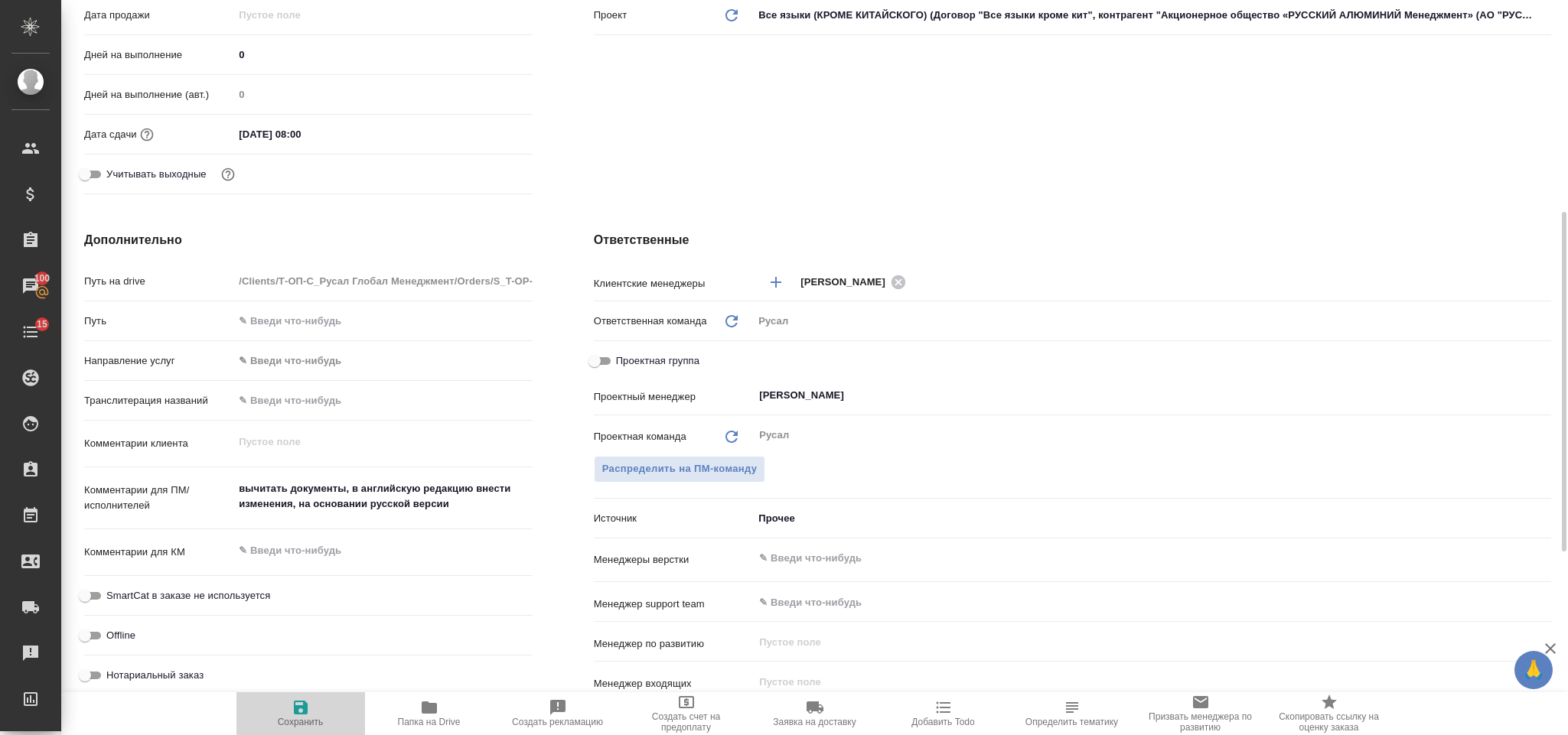
click at [306, 707] on icon "button" at bounding box center [300, 707] width 13 height 13
type textarea "x"
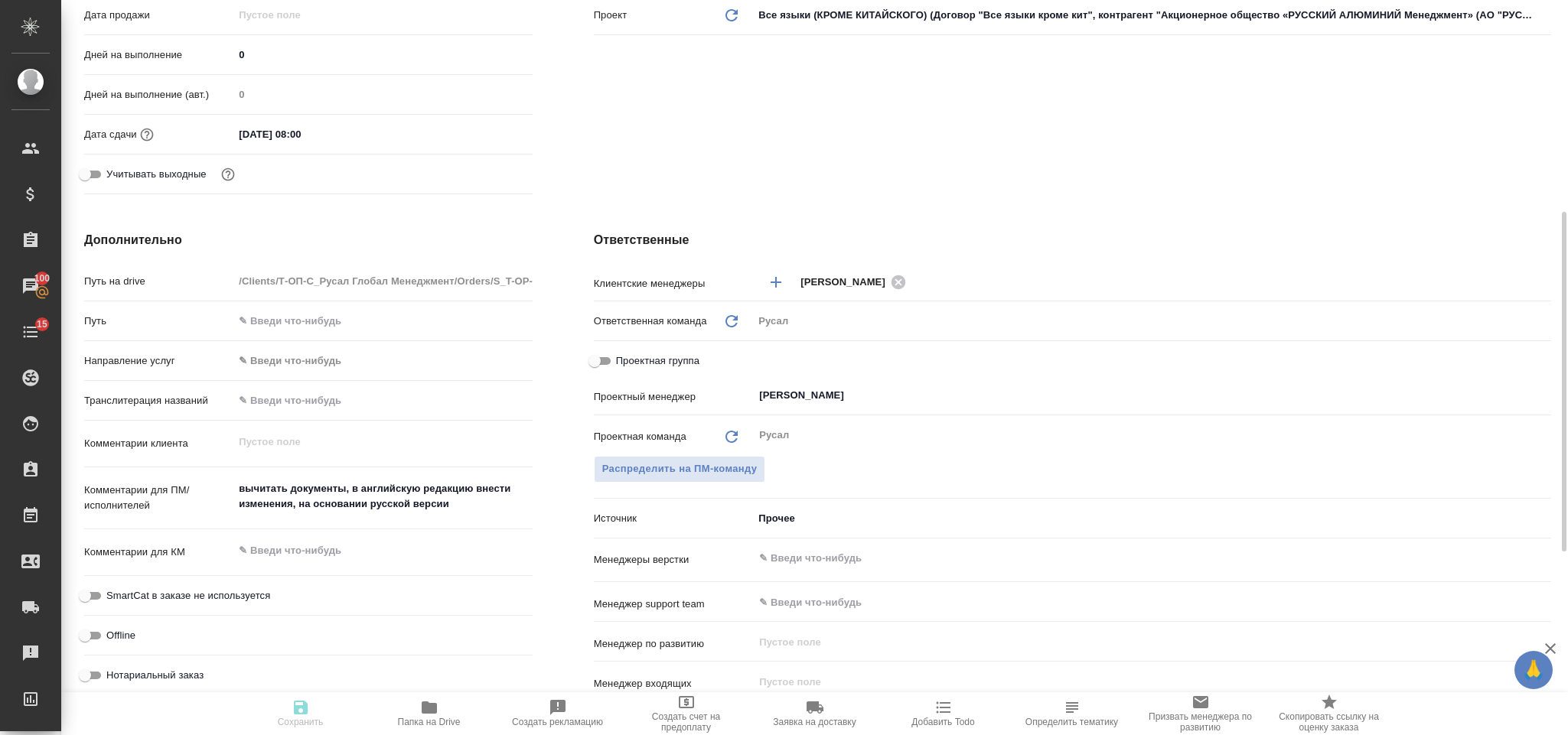
type textarea "x"
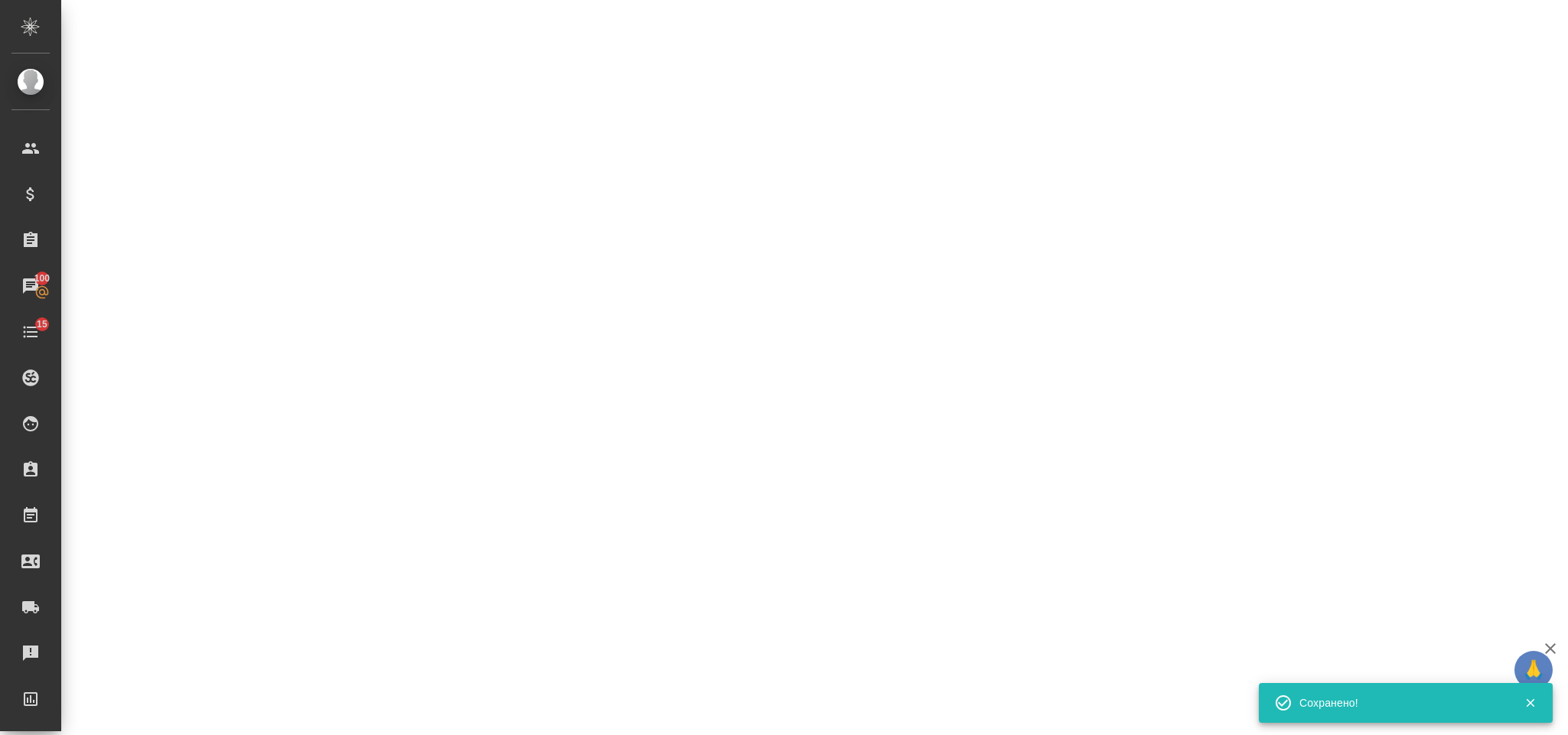
select select "RU"
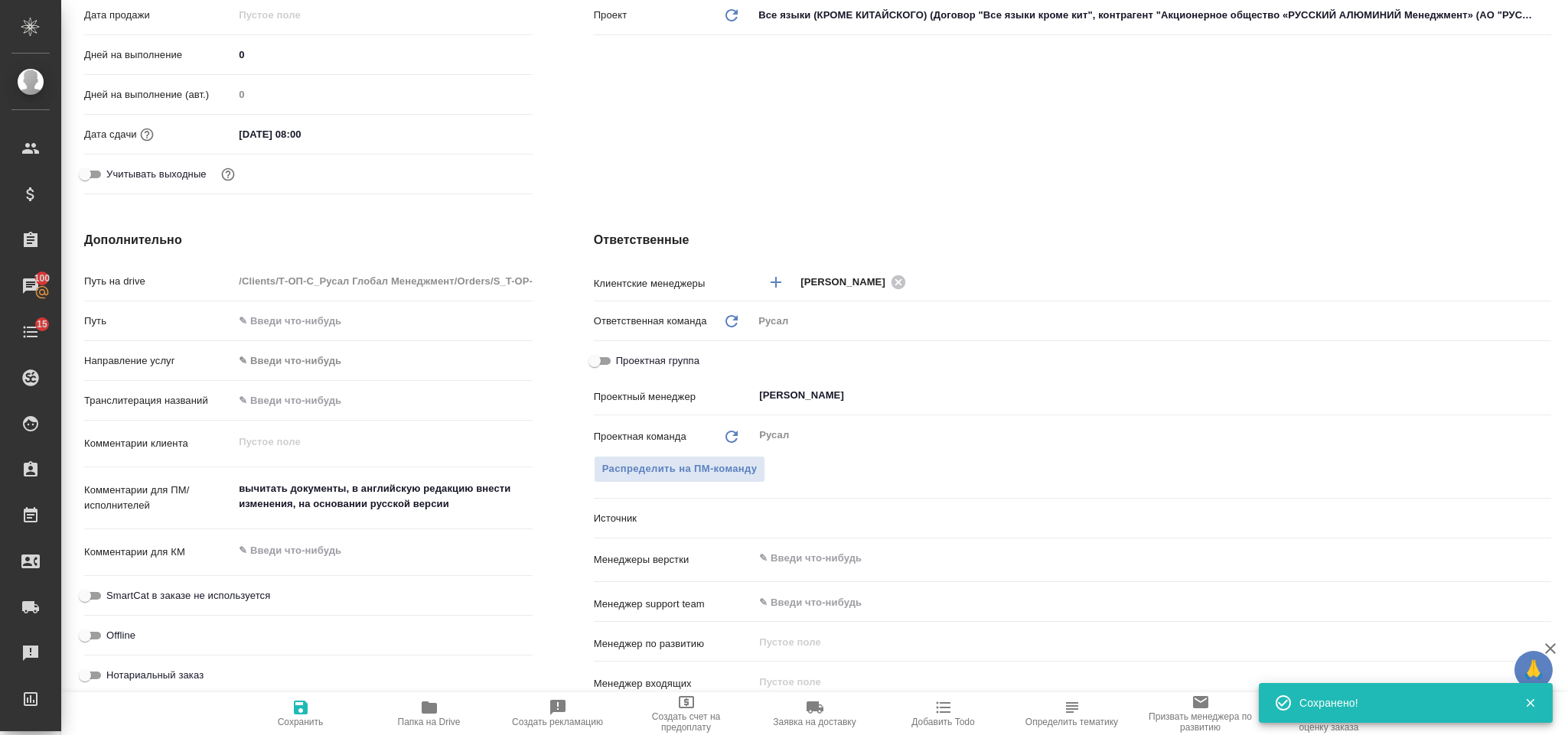
type textarea "x"
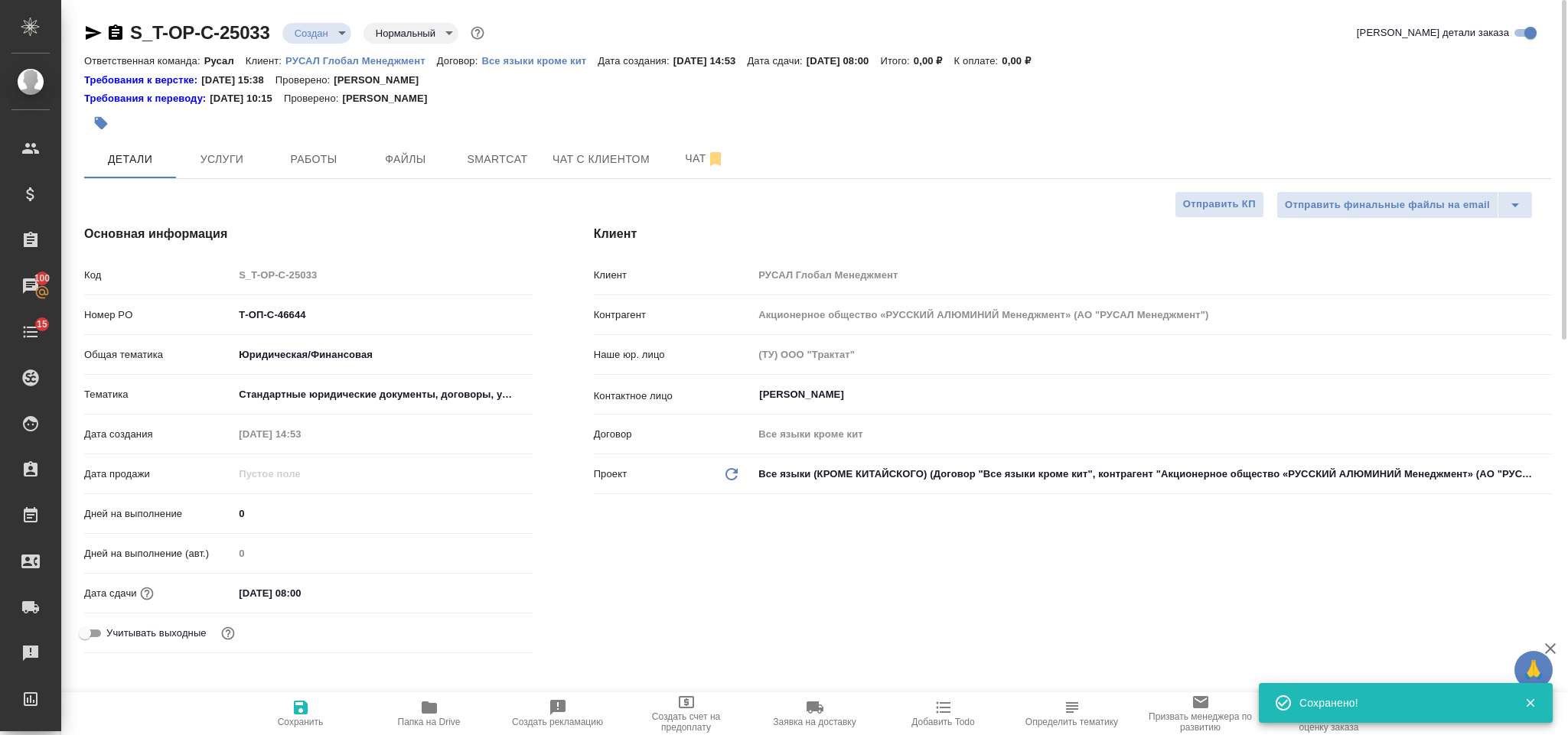
click at [442, 705] on span "Папка на Drive" at bounding box center [429, 712] width 110 height 29
click at [243, 157] on span "Услуги" at bounding box center [222, 159] width 74 height 19
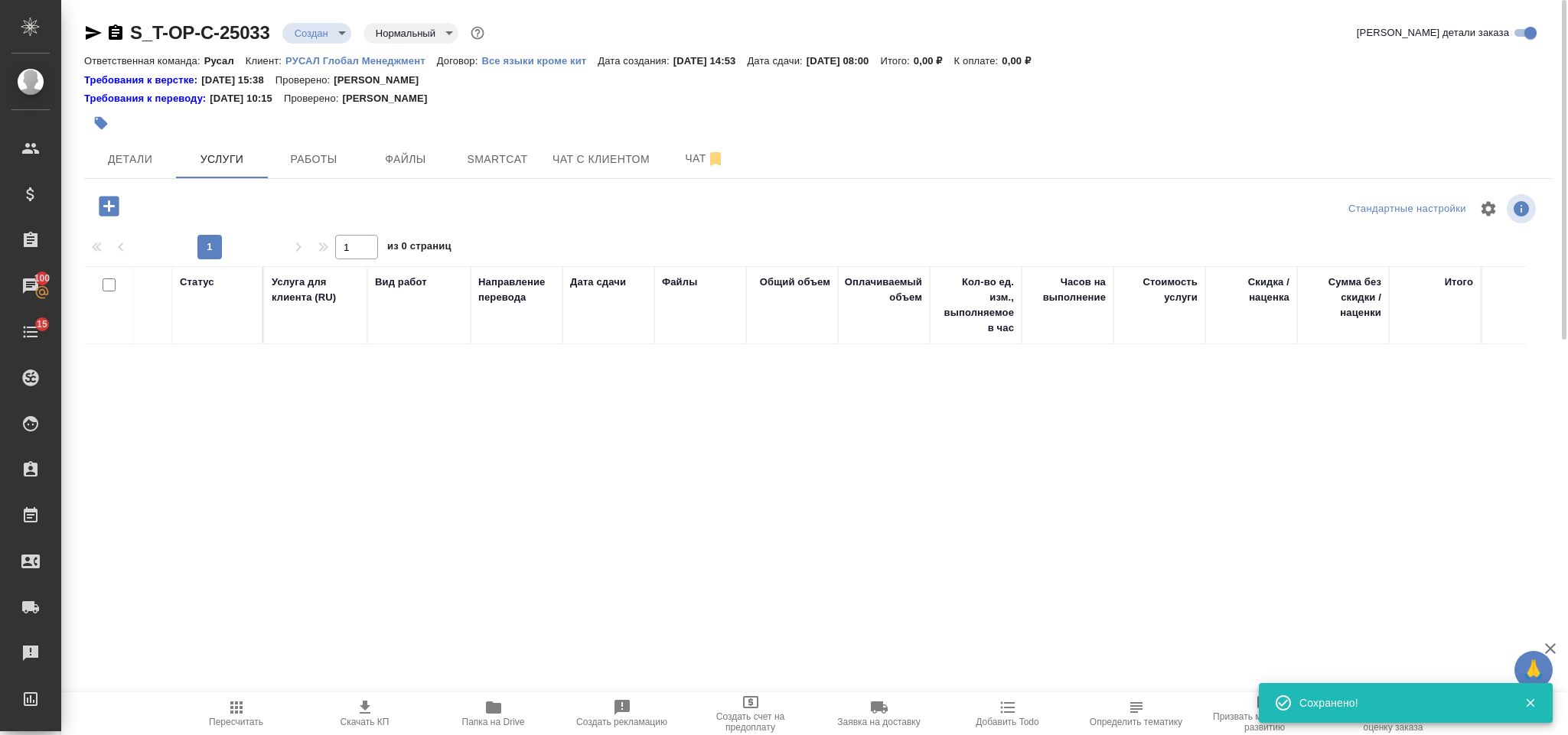
click at [92, 197] on button "button" at bounding box center [109, 207] width 42 height 32
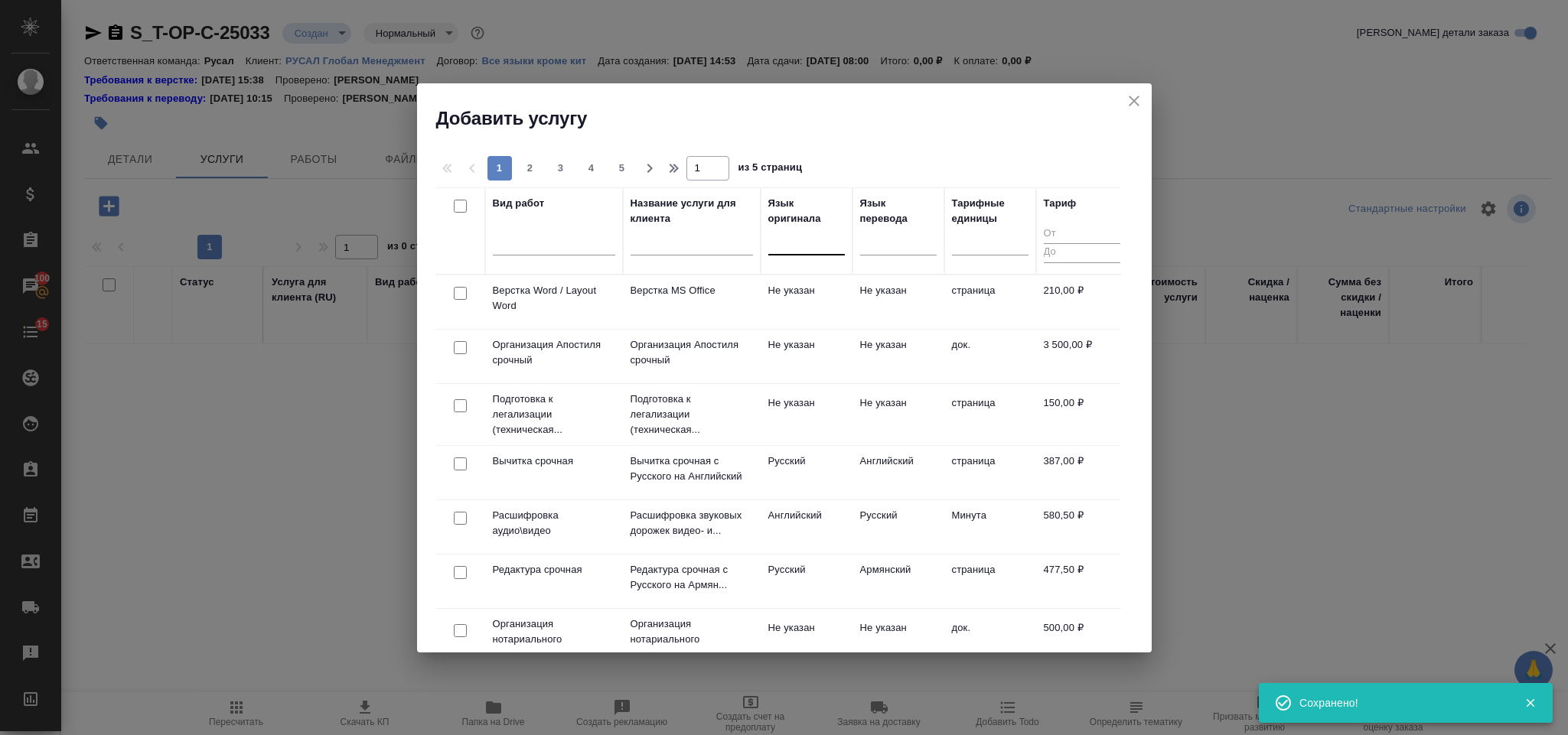
click at [806, 248] on div at bounding box center [806, 240] width 76 height 23
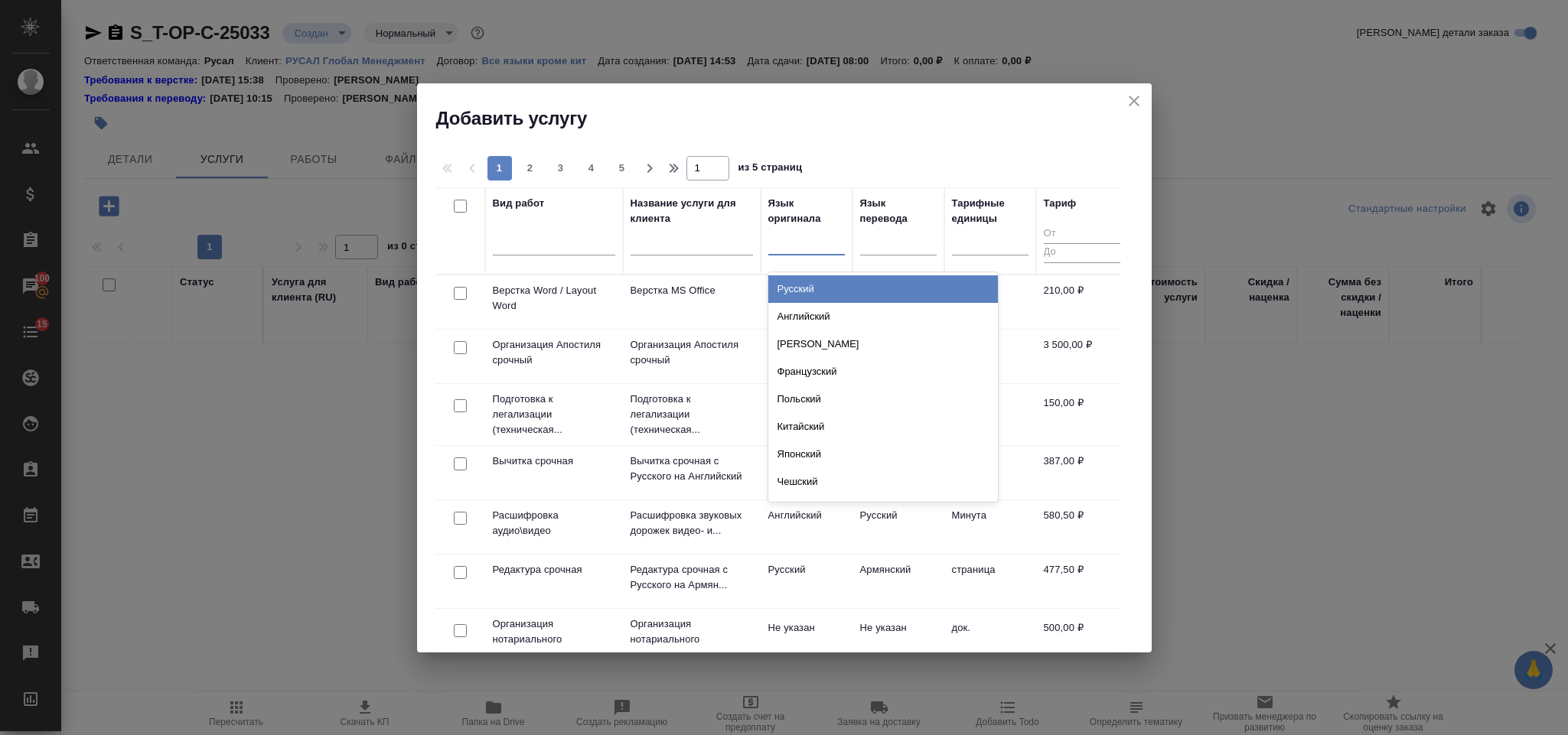
click at [817, 293] on div "Русский" at bounding box center [883, 288] width 229 height 28
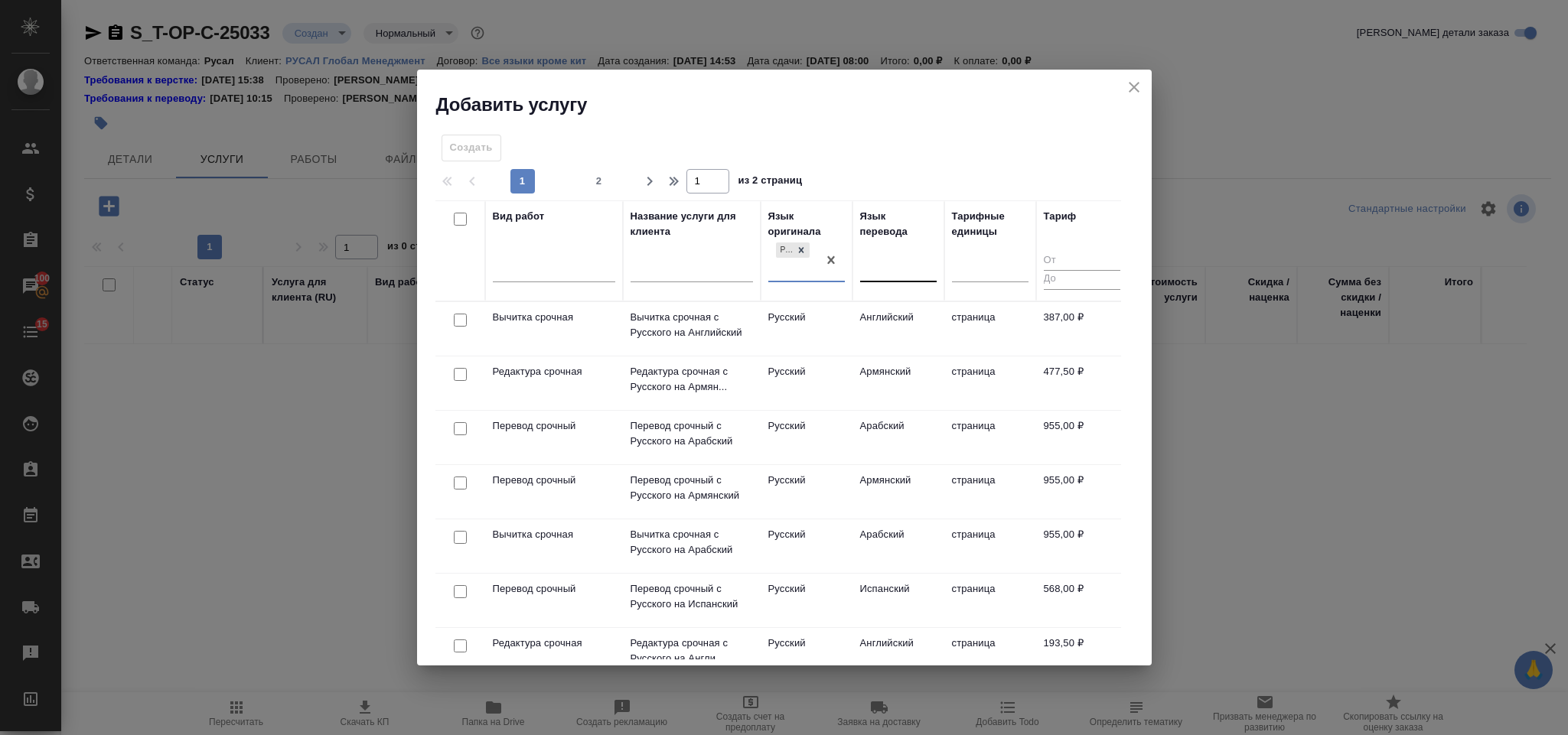
click at [871, 271] on div at bounding box center [897, 267] width 76 height 23
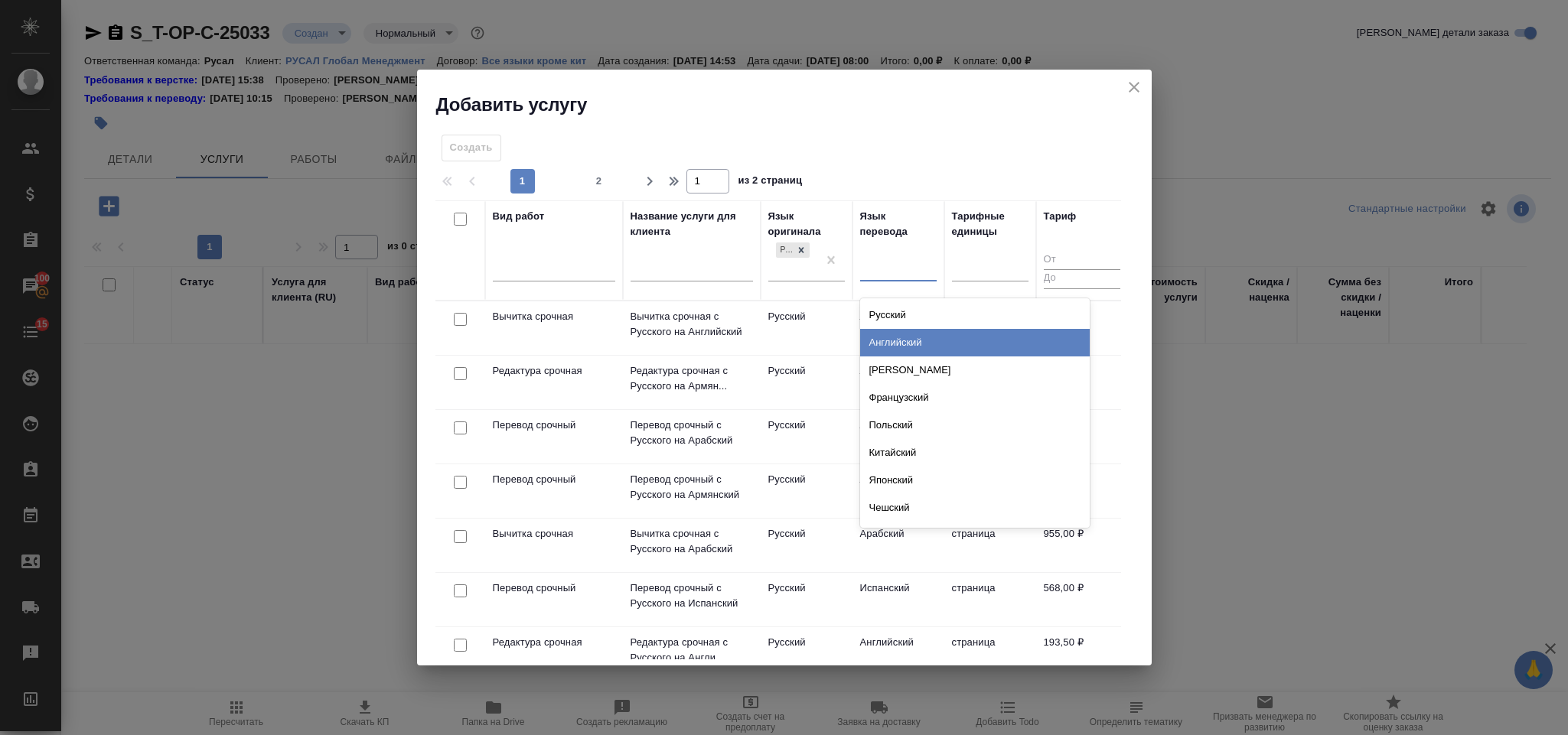
click at [935, 335] on div "Английский" at bounding box center [974, 342] width 229 height 28
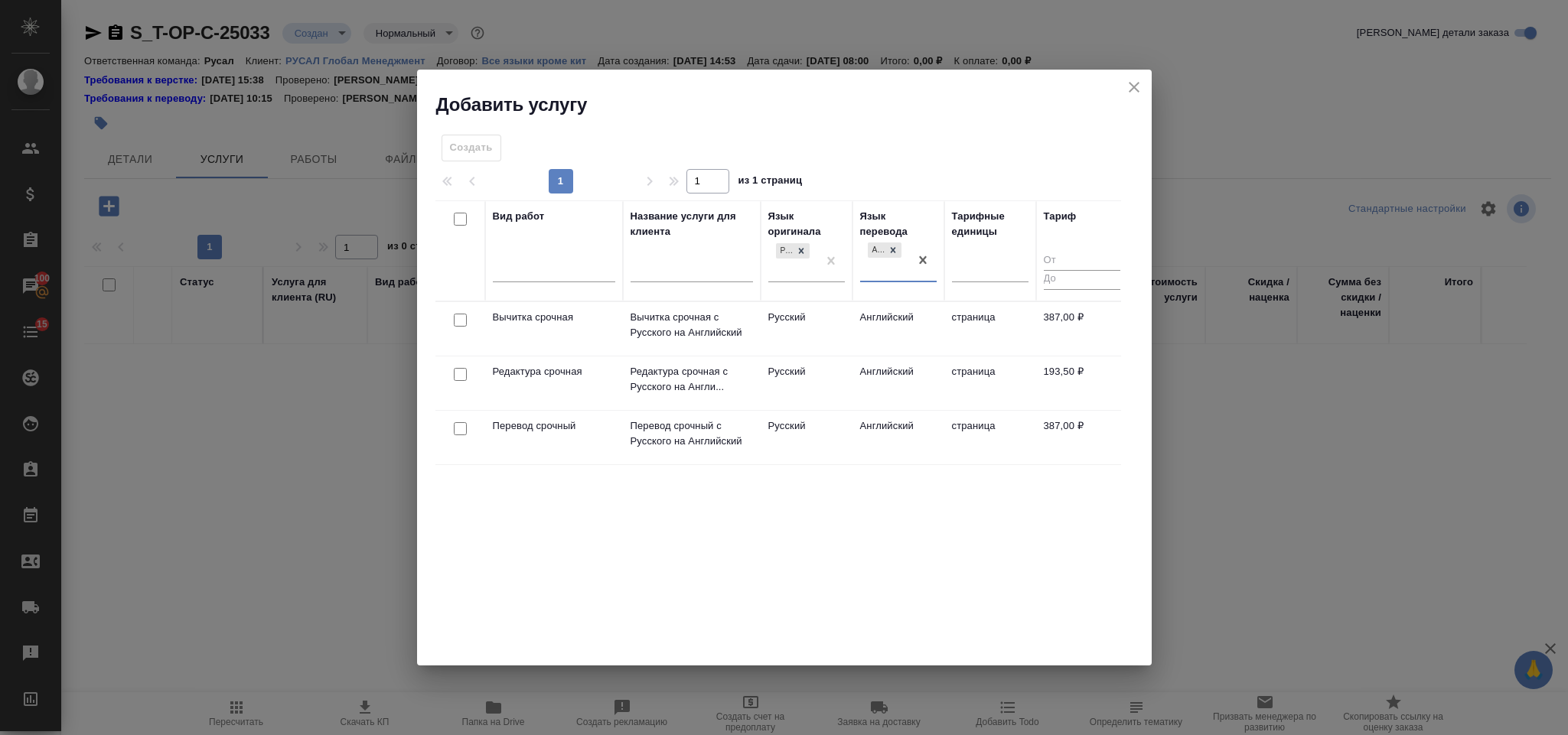
click at [462, 427] on input "checkbox" at bounding box center [461, 429] width 13 height 13
checkbox input "true"
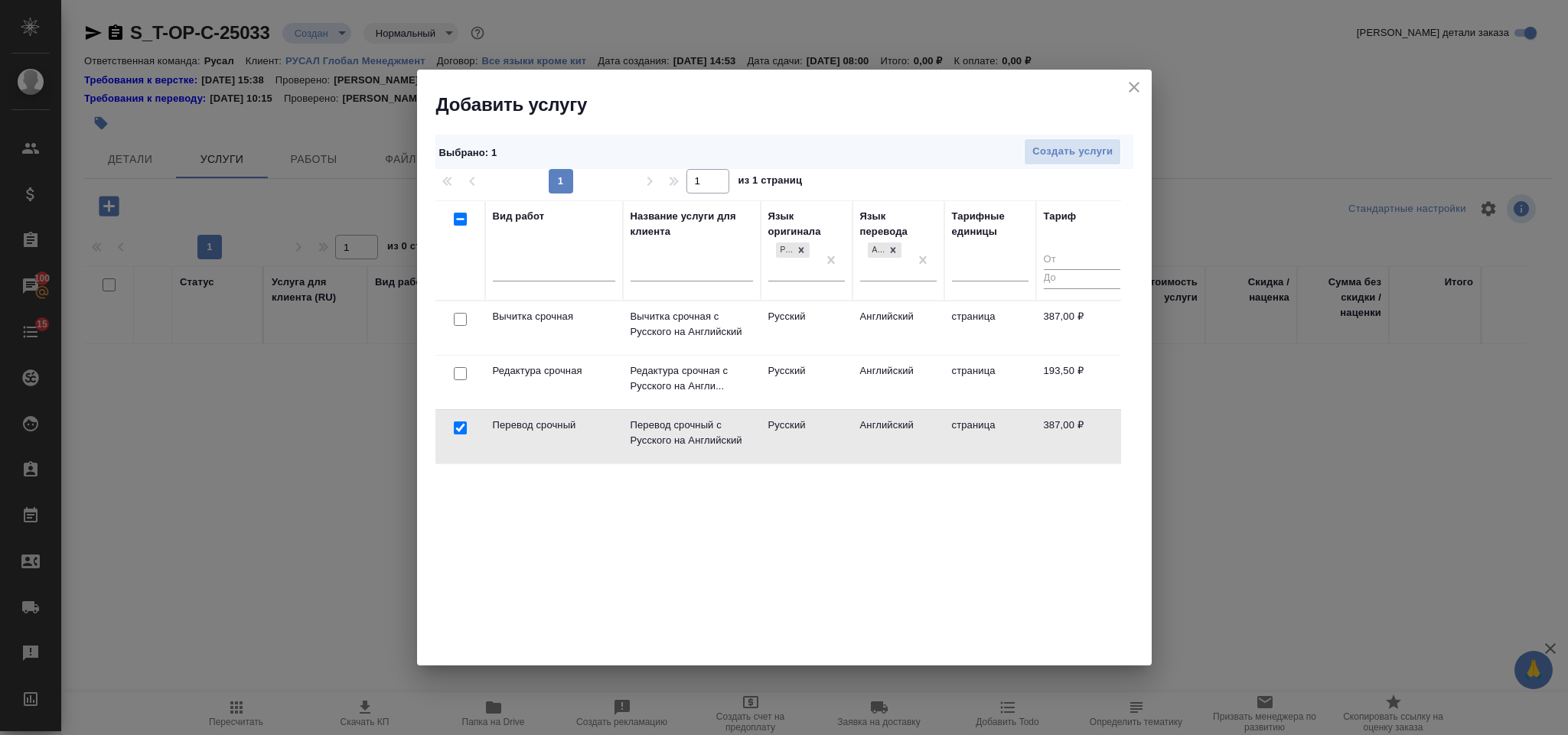
click at [462, 380] on input "checkbox" at bounding box center [461, 374] width 13 height 13
checkbox input "true"
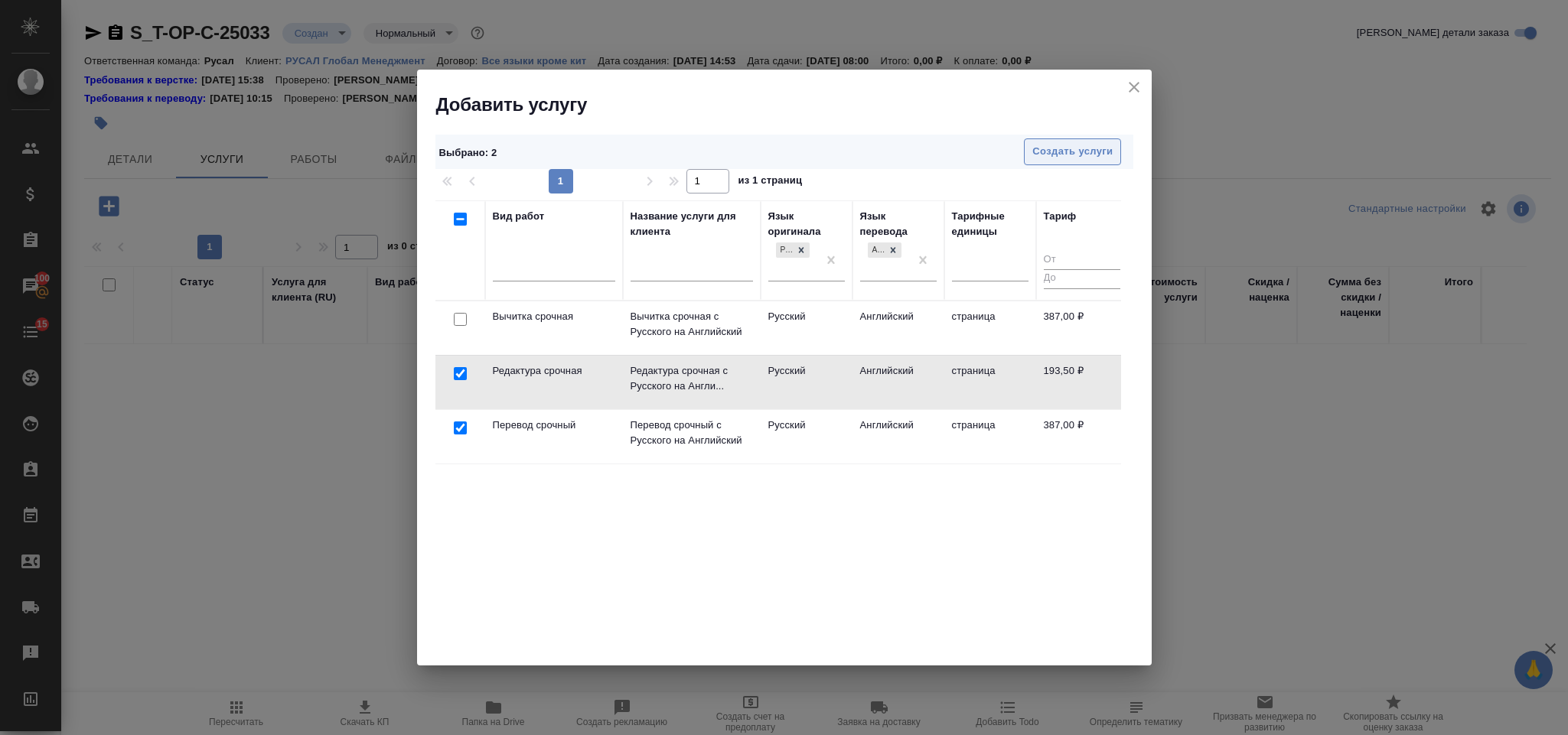
click at [1043, 145] on span "Создать услуги" at bounding box center [1072, 151] width 80 height 18
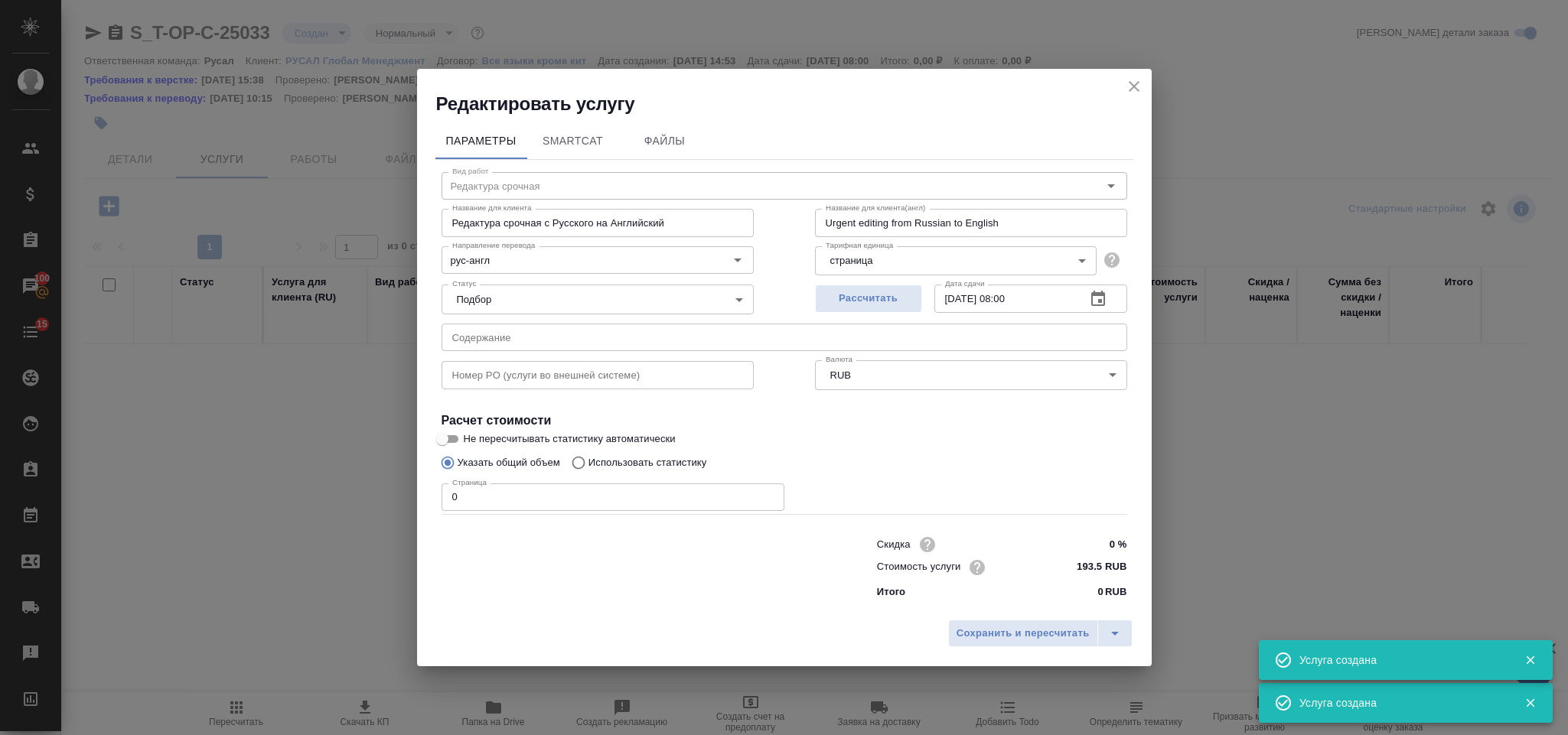
click at [760, 333] on input "text" at bounding box center [784, 337] width 686 height 28
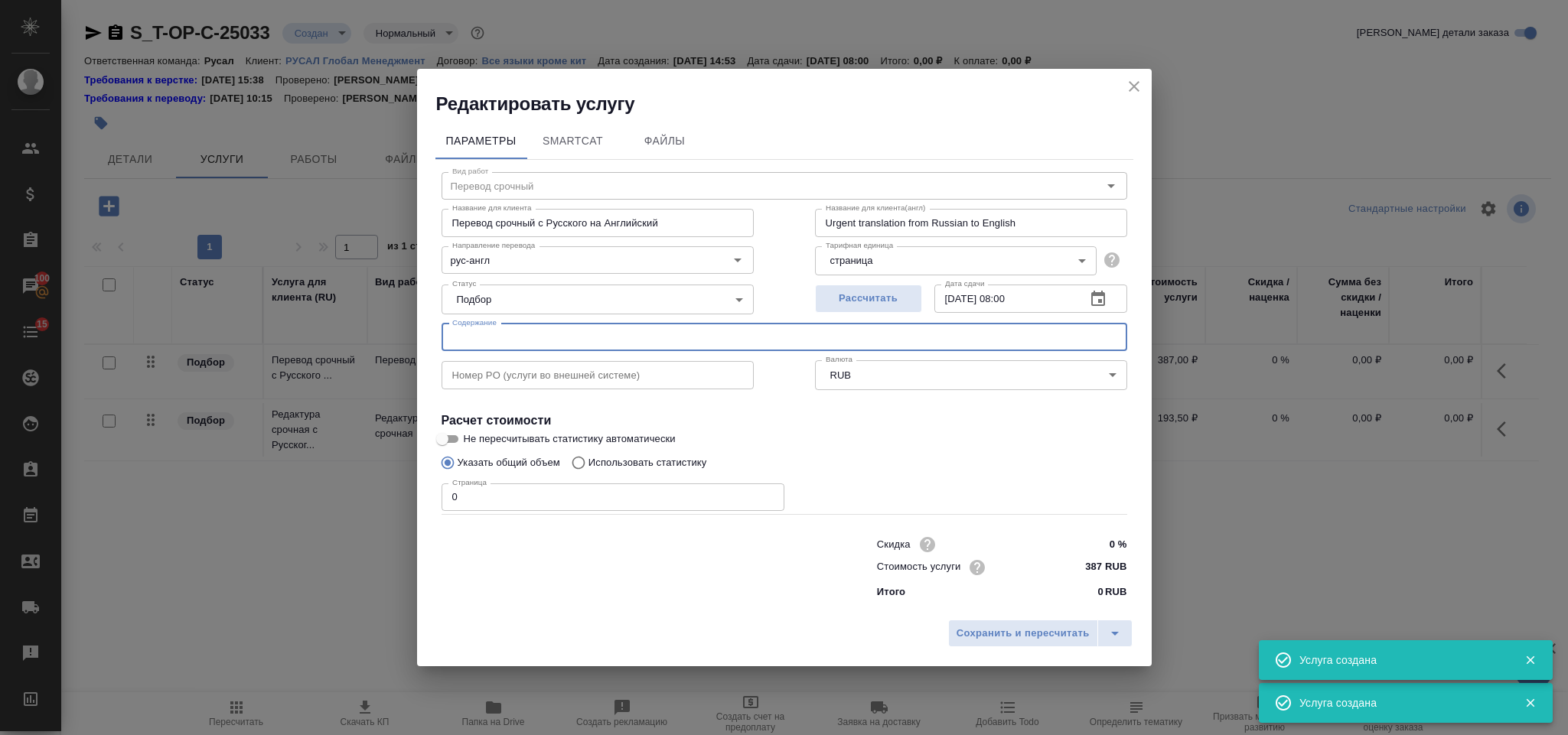
type input "Перевод срочный"
type input "Перевод срочный с Русского на Английский"
type input "Urgent translation from Russian to English"
type input "387 RUB"
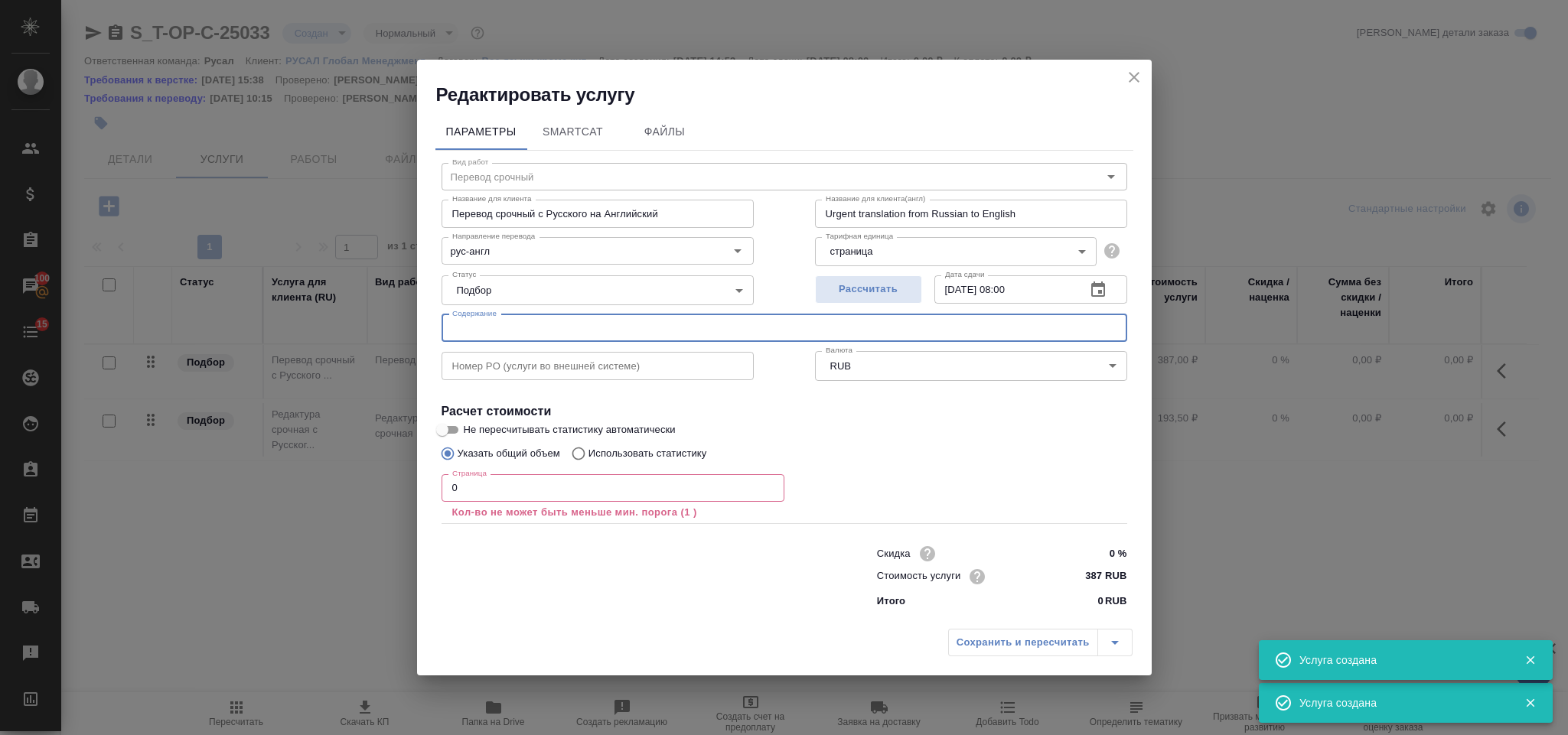
paste input "Приложение 1.9"
type input "Приложение 1.9"
click at [492, 489] on input "0" at bounding box center [613, 487] width 343 height 28
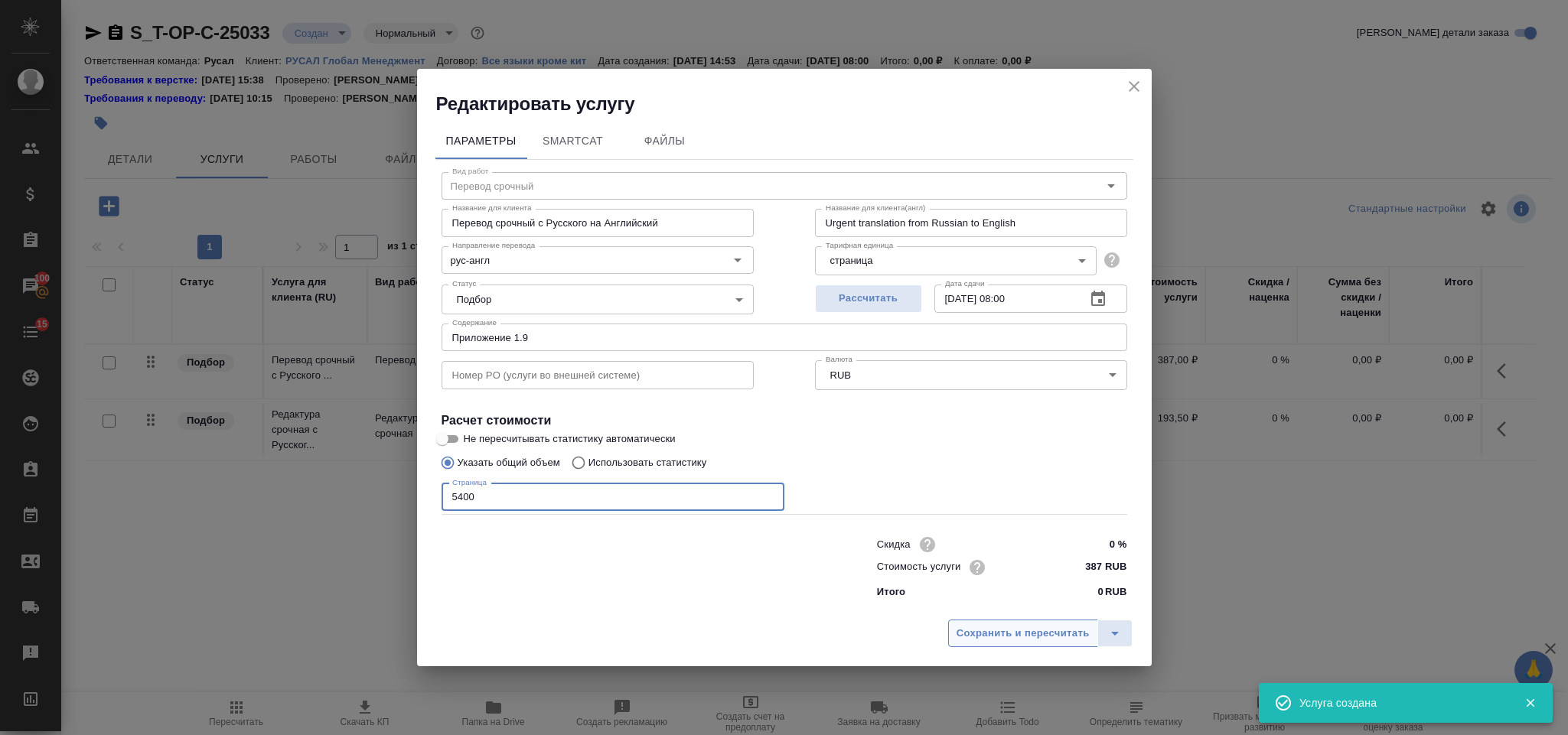
type input "5400"
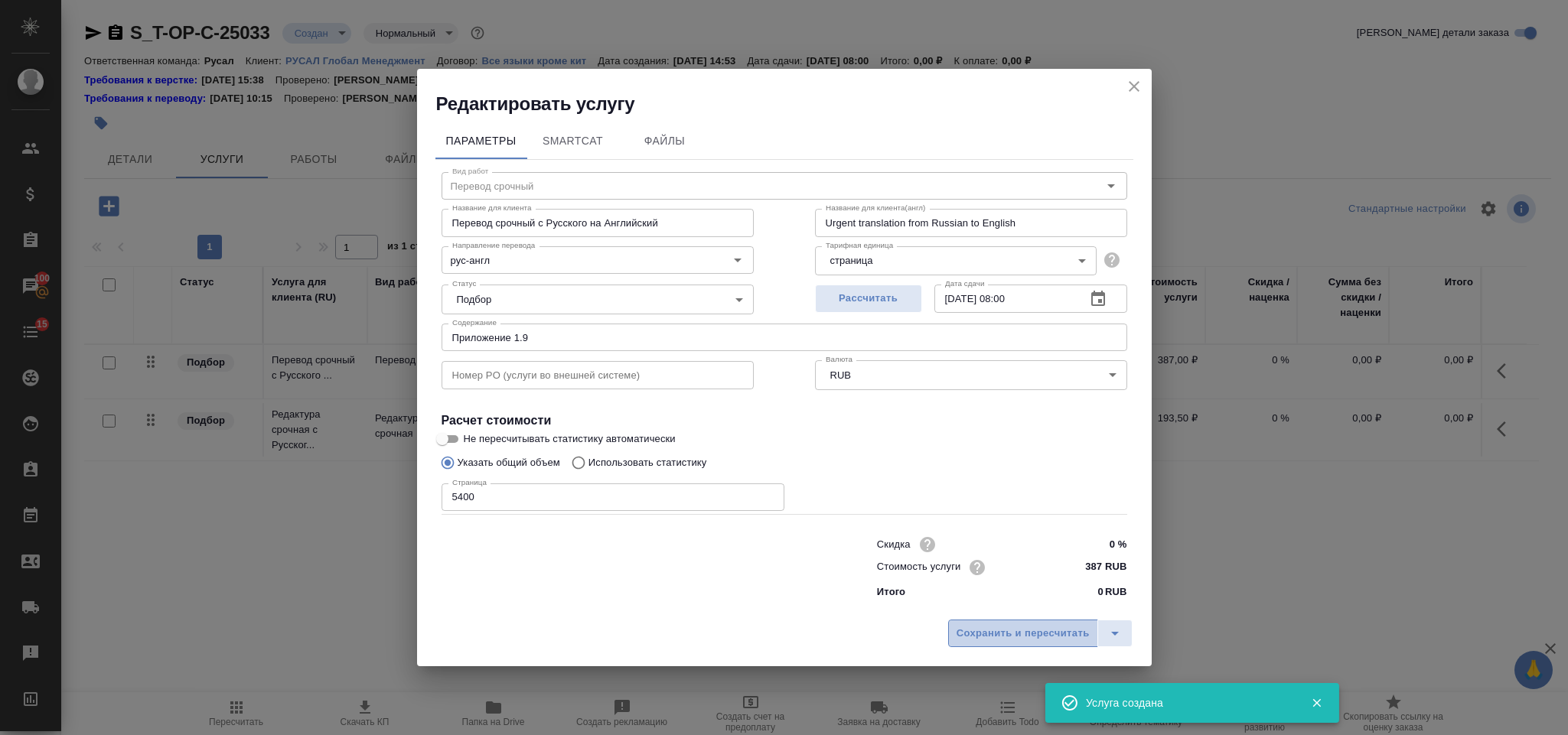
click at [963, 625] on span "Сохранить и пересчитать" at bounding box center [1023, 634] width 133 height 18
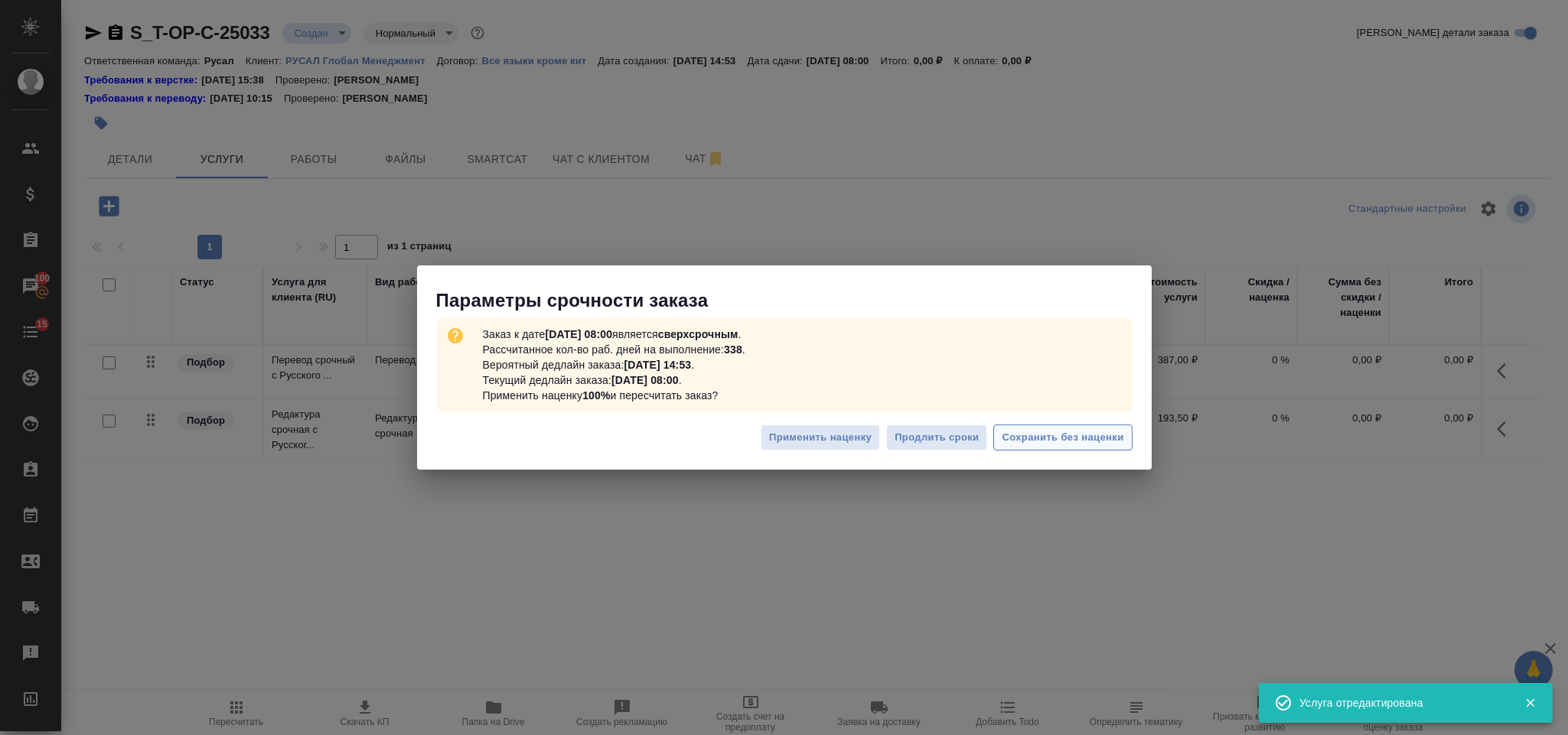
click at [1049, 429] on span "Сохранить без наценки" at bounding box center [1062, 437] width 121 height 18
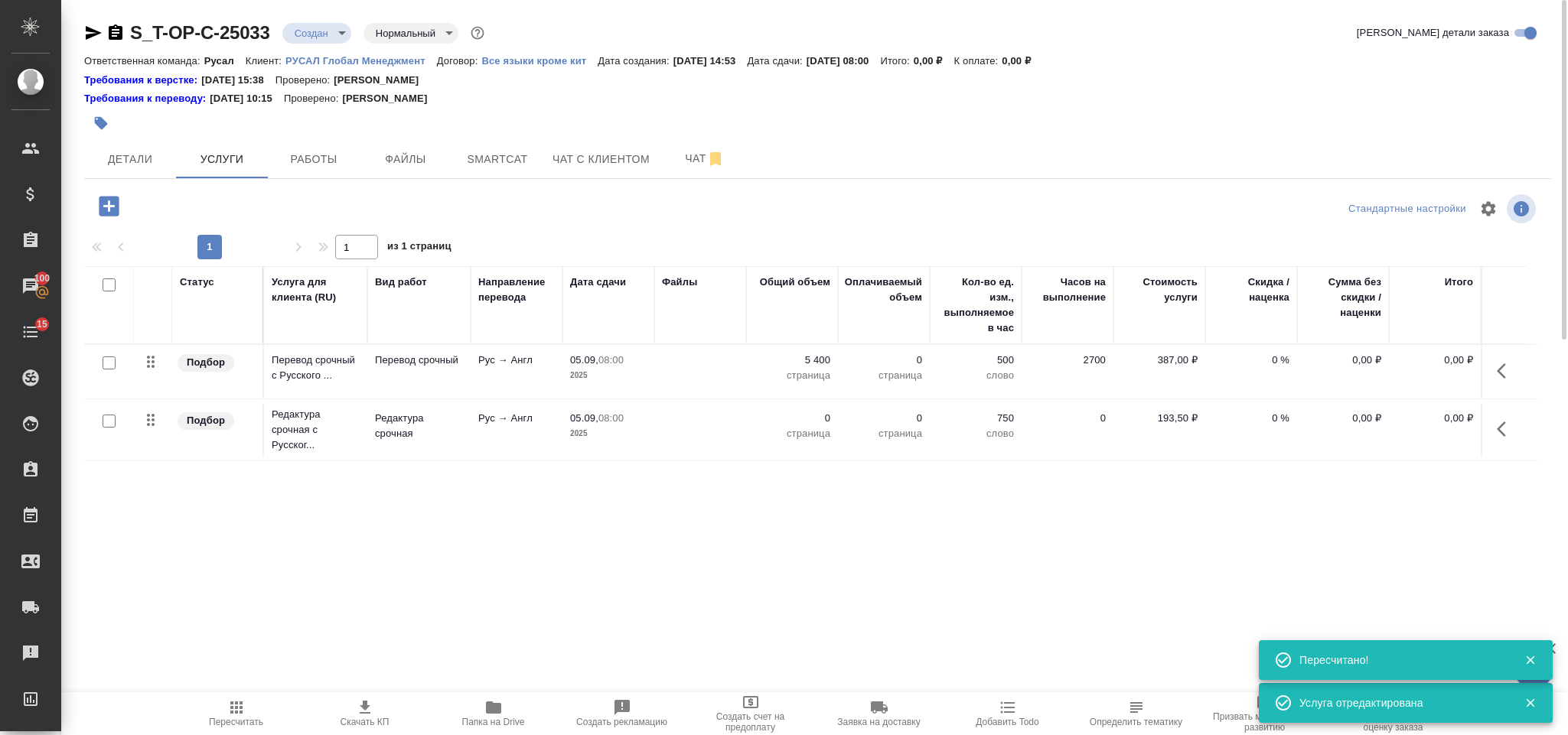
type input "urgent"
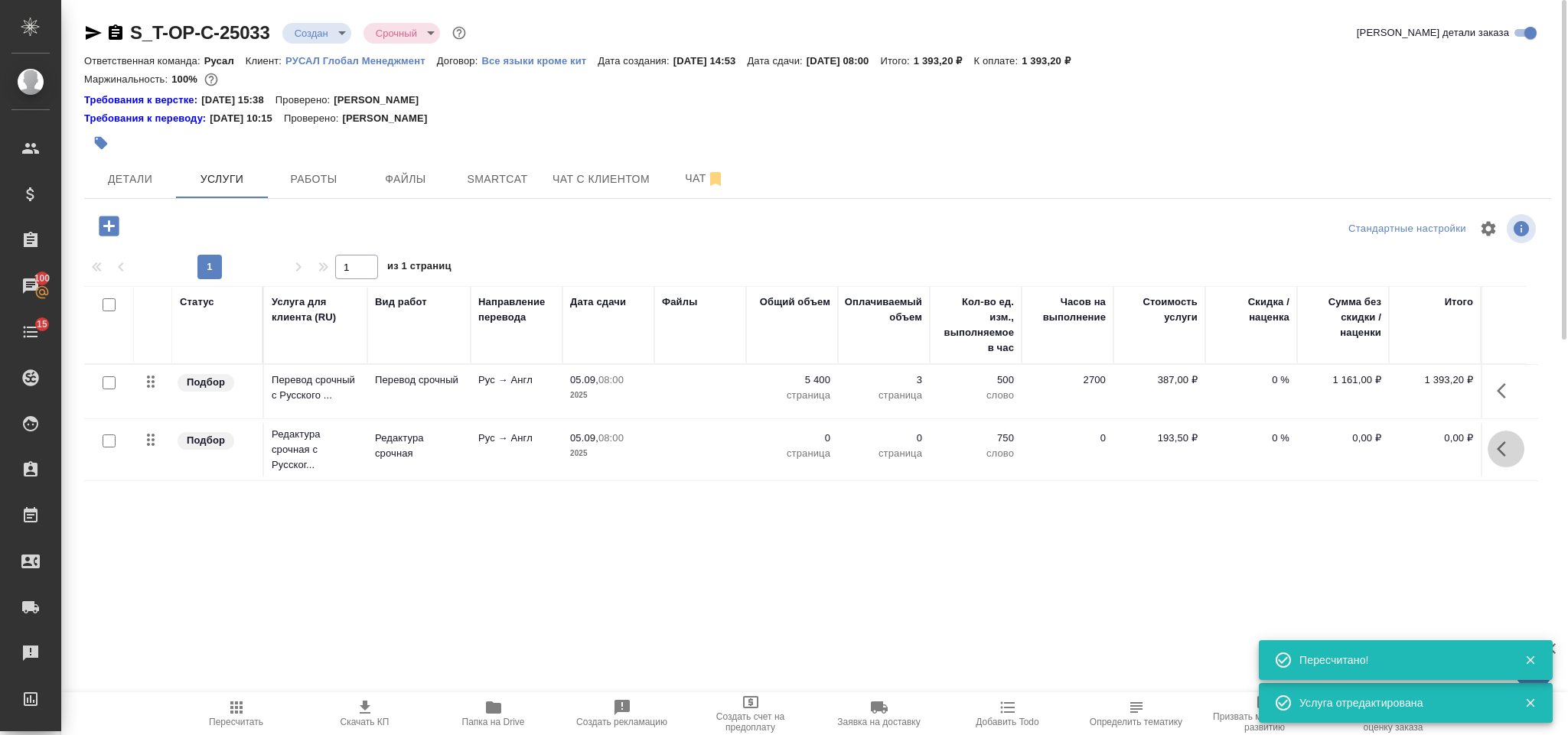
click at [1504, 444] on icon "button" at bounding box center [1506, 449] width 18 height 18
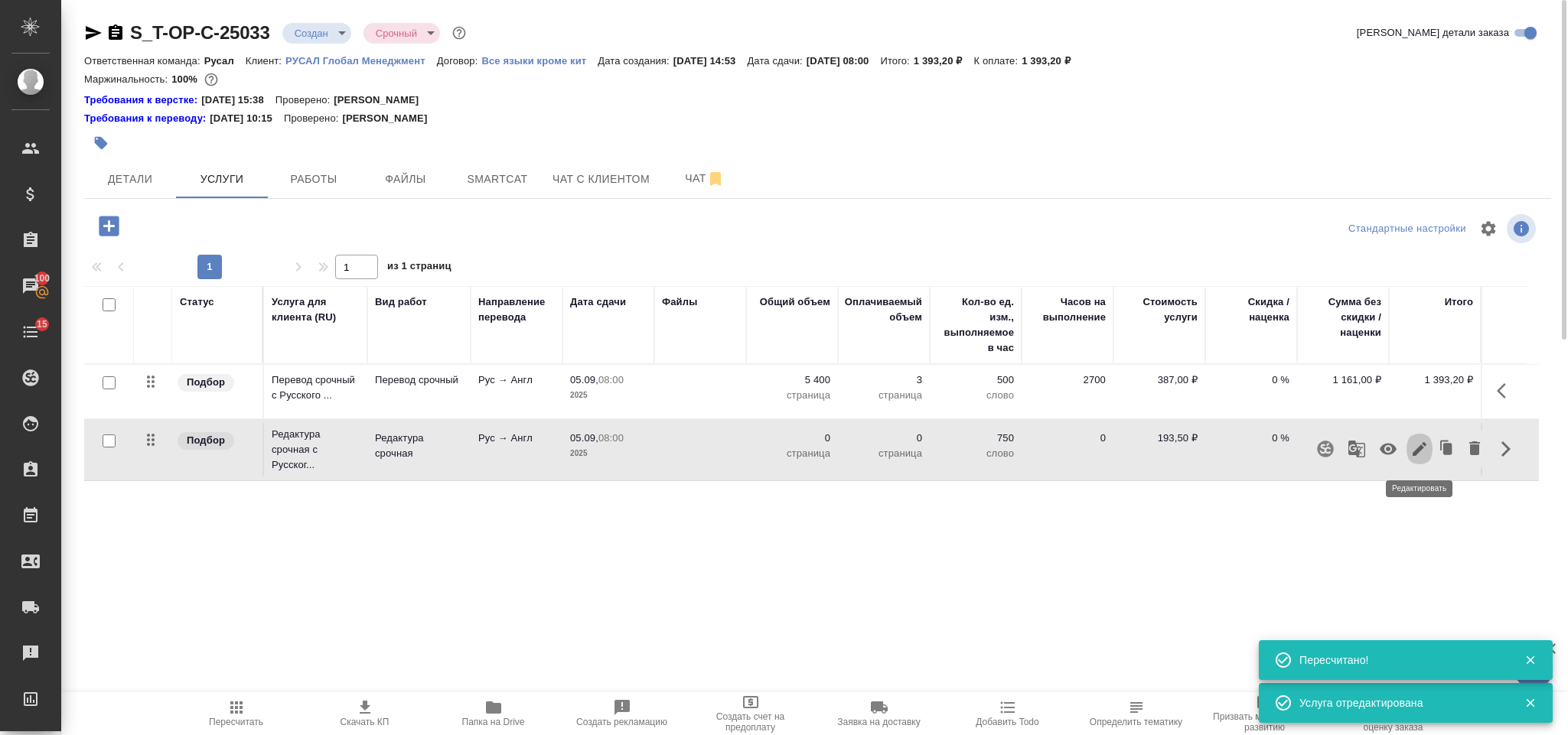
click at [1426, 447] on icon "button" at bounding box center [1419, 449] width 13 height 13
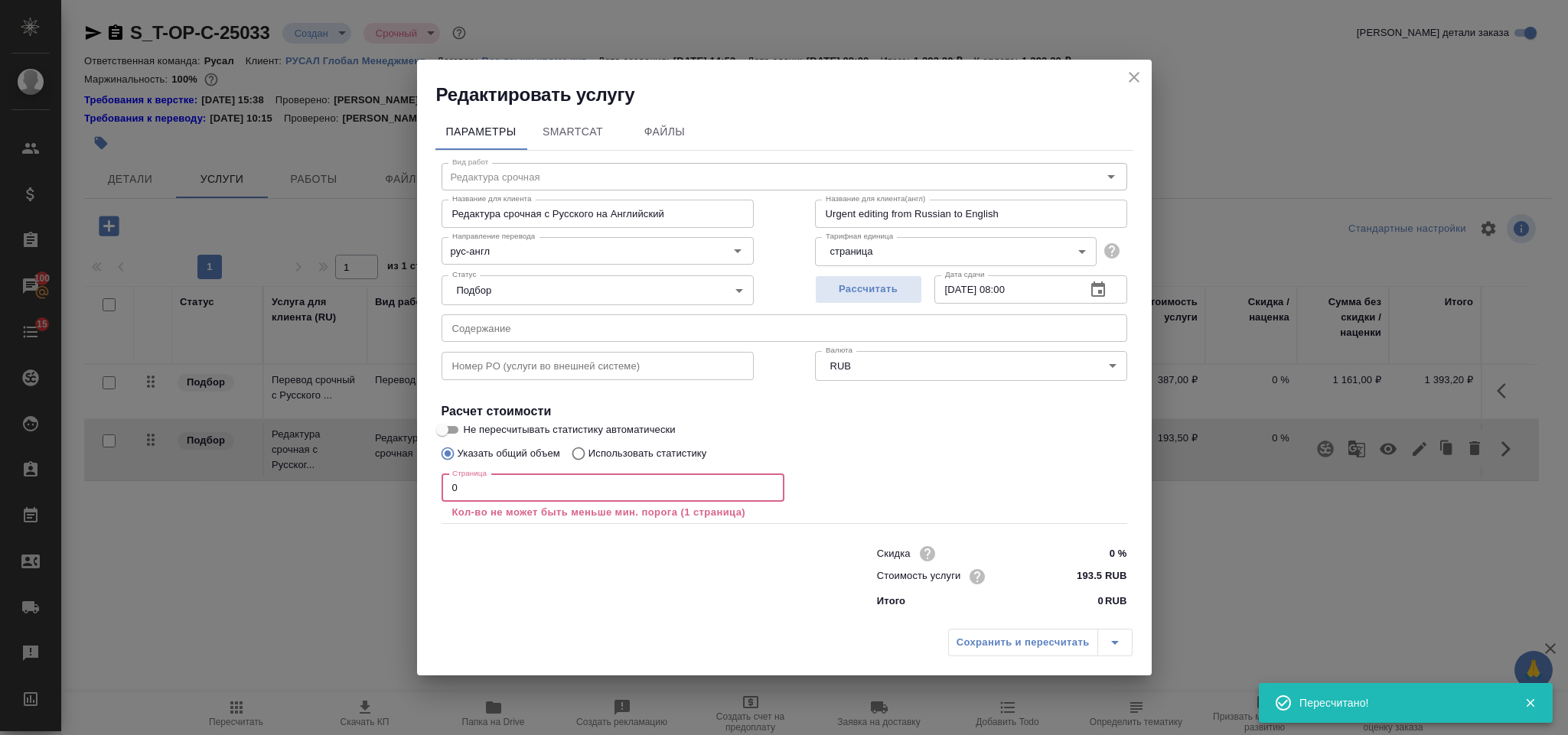
click at [510, 478] on input "0" at bounding box center [613, 487] width 343 height 28
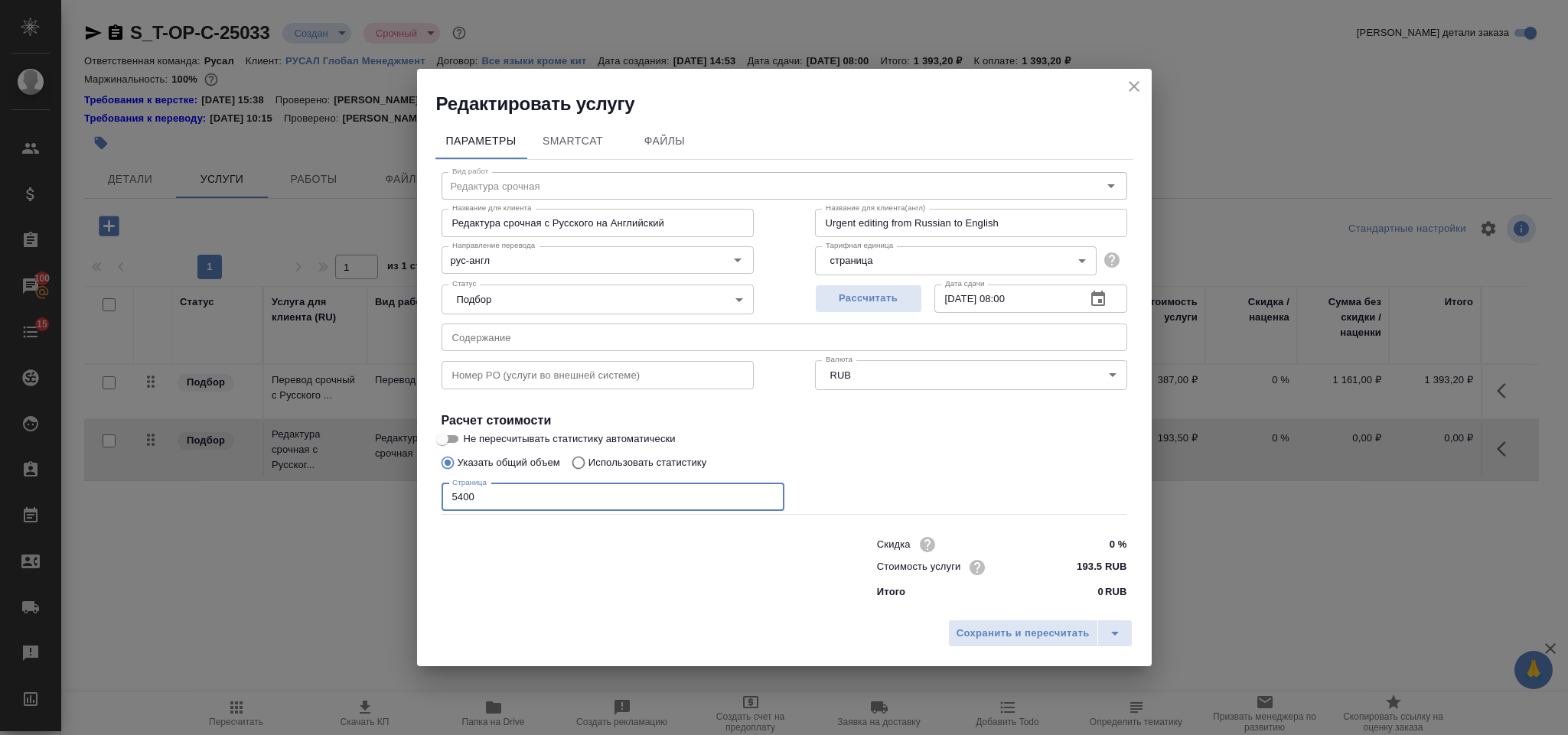
type input "5400"
click at [1027, 608] on div "Параметры SmartCat Файлы Вид работ Редактура срочная Вид работ Название для кли…" at bounding box center [784, 364] width 734 height 496
click at [1022, 627] on span "Сохранить и пересчитать" at bounding box center [1023, 634] width 133 height 18
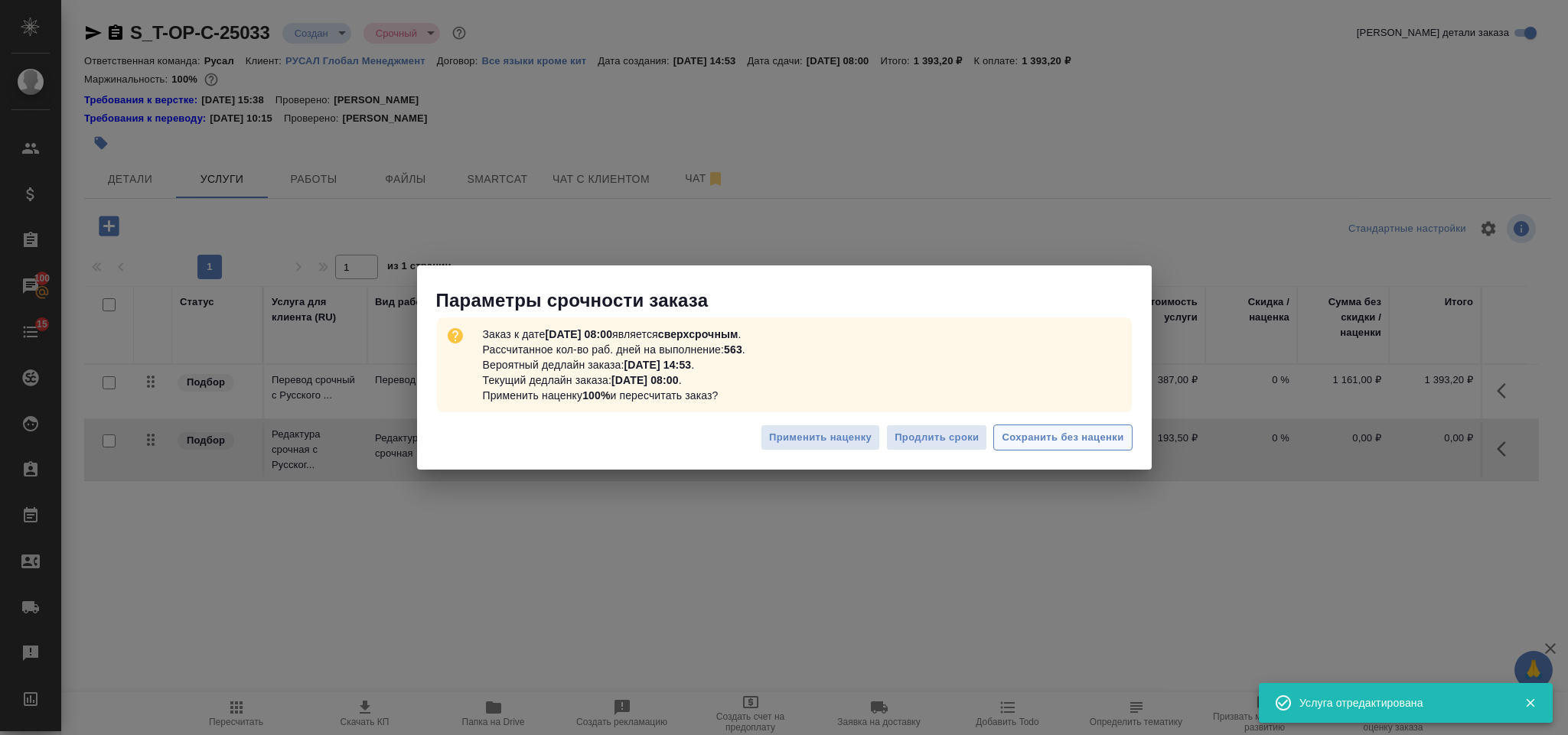
click at [1049, 443] on span "Сохранить без наценки" at bounding box center [1062, 437] width 121 height 18
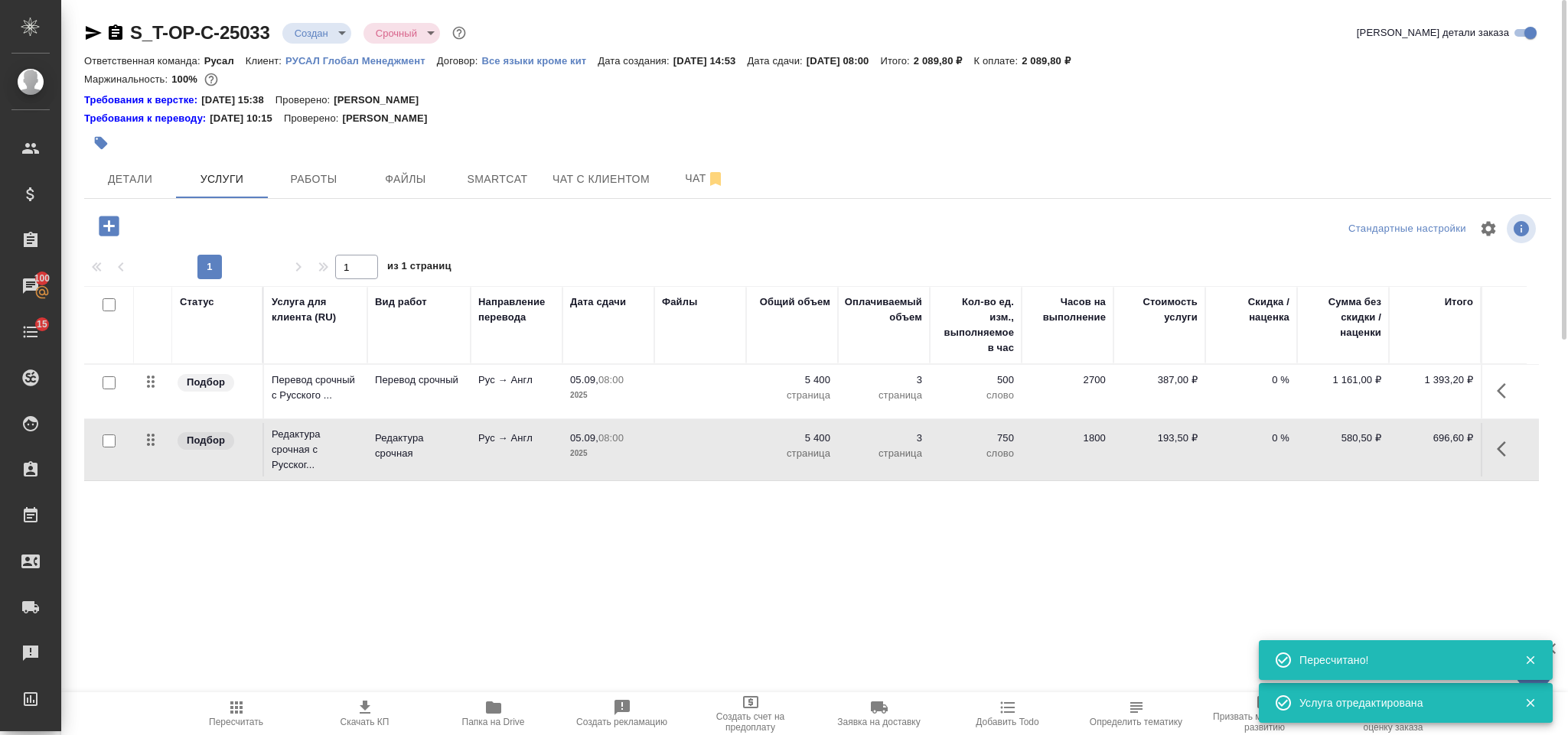
click at [113, 227] on icon "button" at bounding box center [109, 226] width 27 height 27
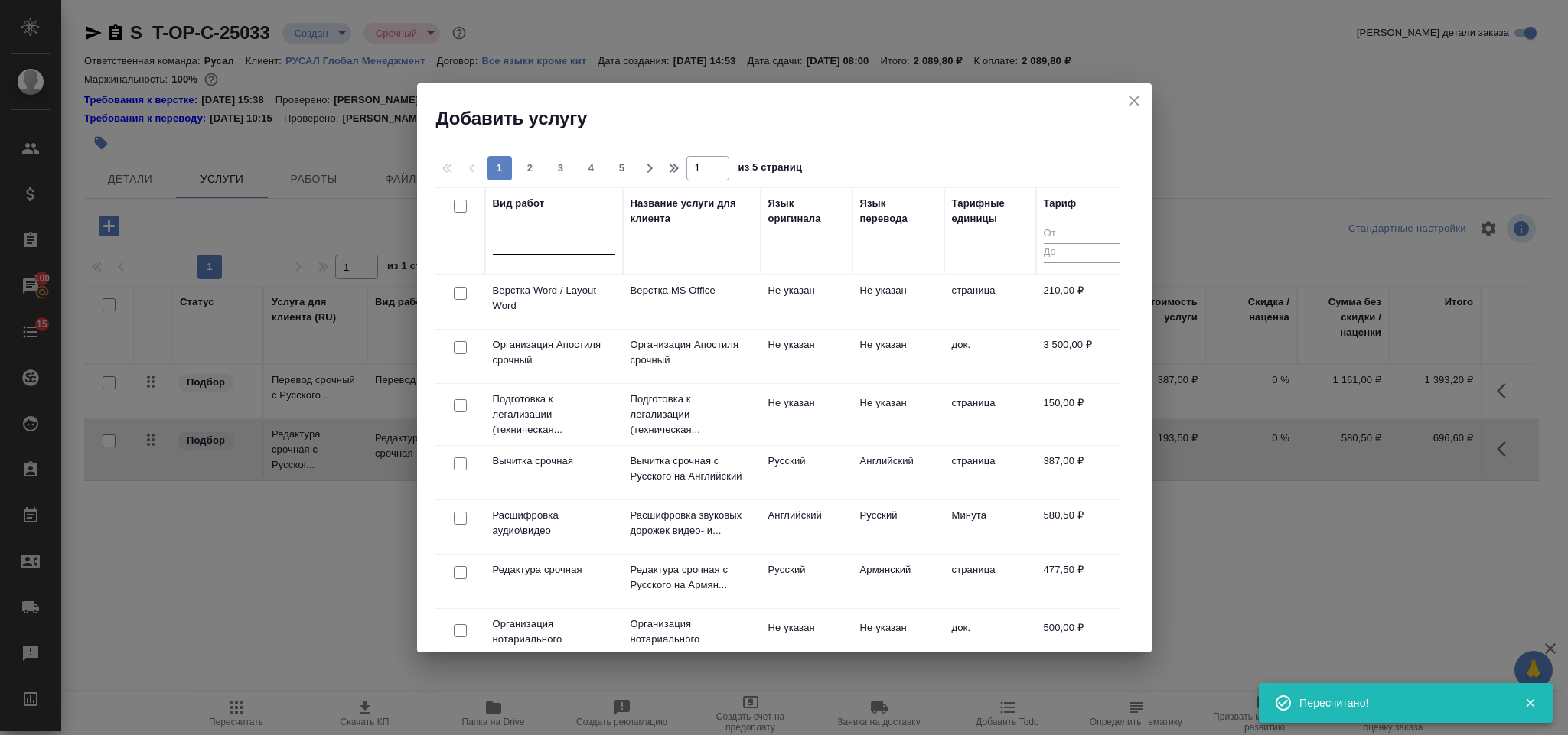
click at [521, 246] on div at bounding box center [554, 240] width 122 height 23
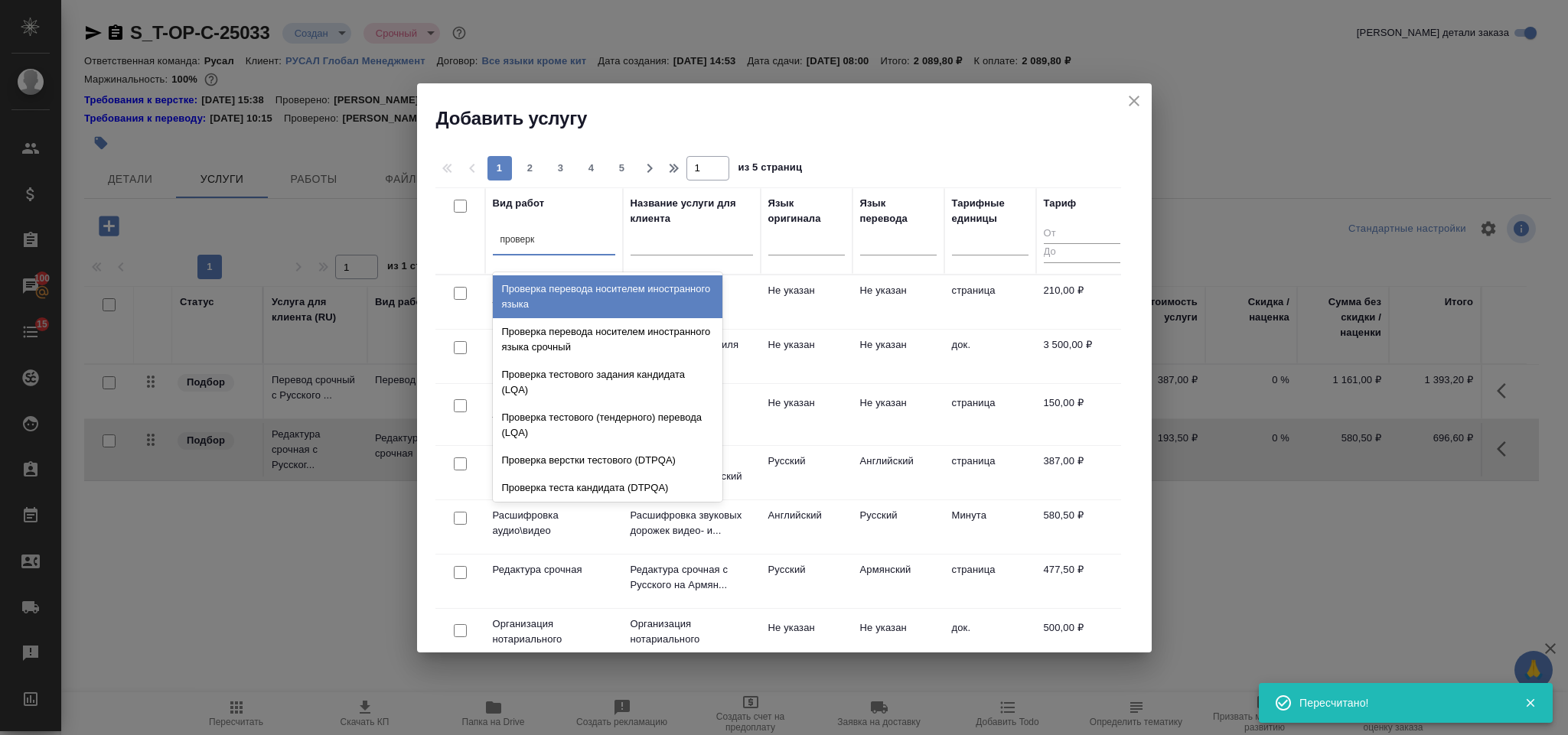
type input "проверка"
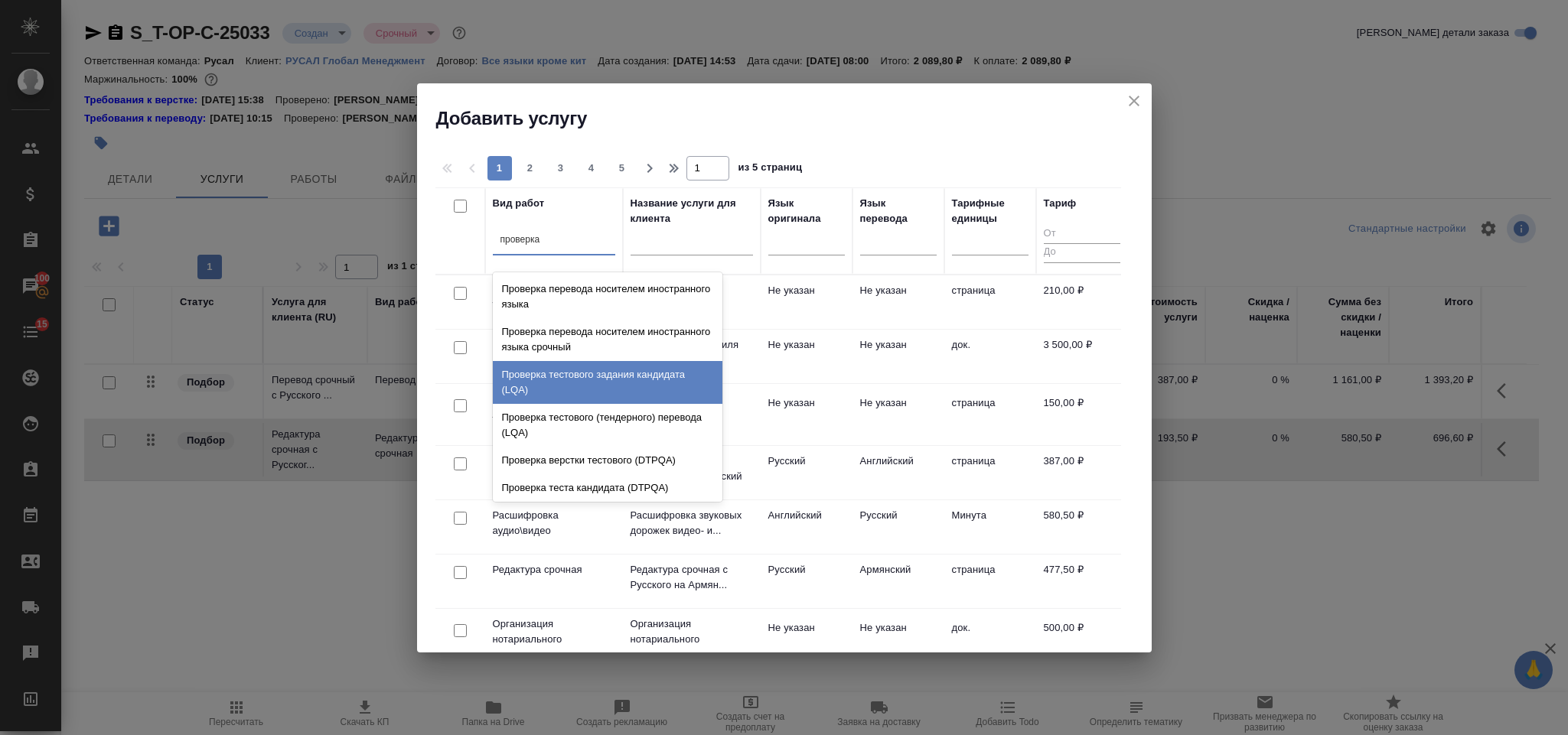
scroll to position [31, 0]
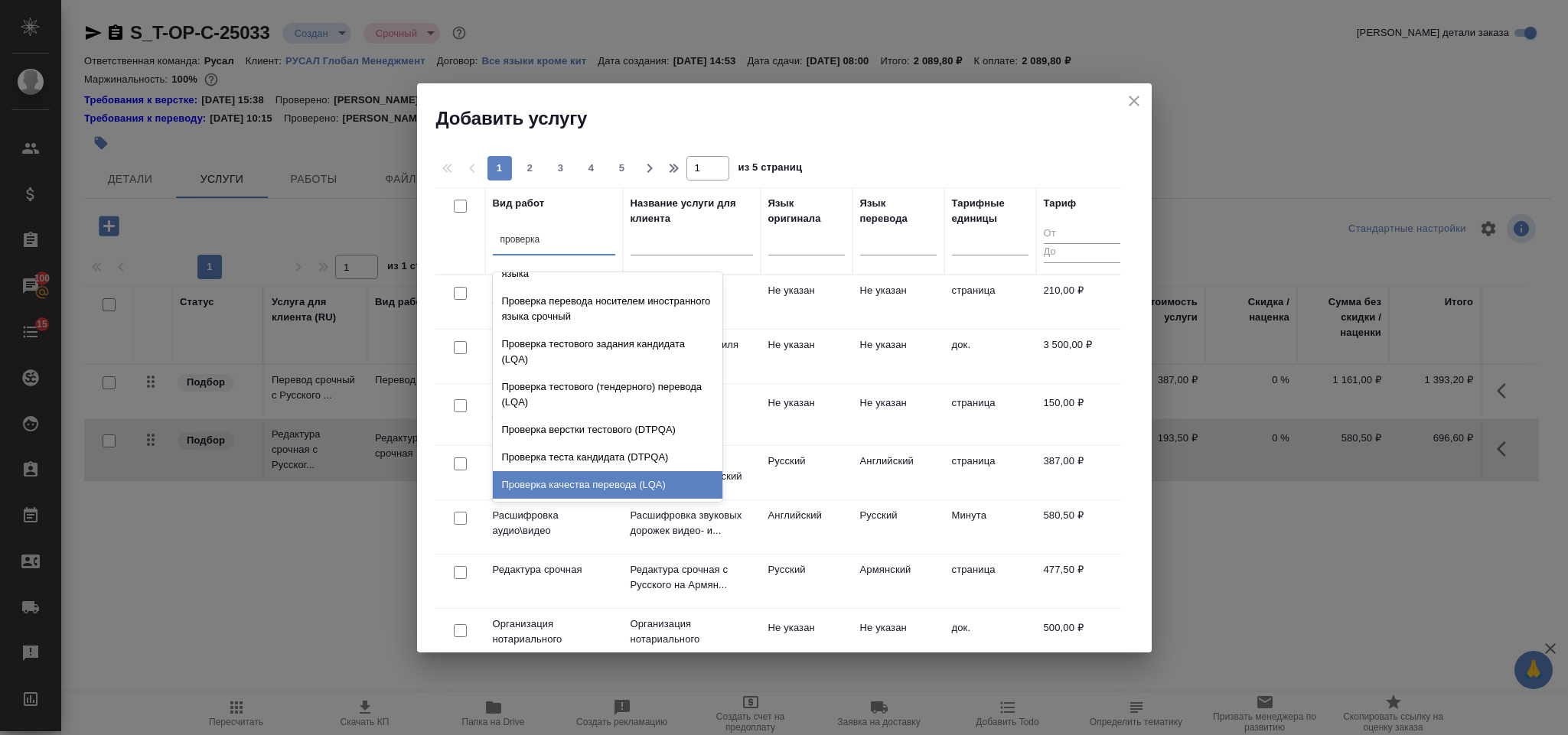
click at [626, 485] on div "Проверка качества перевода (LQA)" at bounding box center [607, 485] width 229 height 28
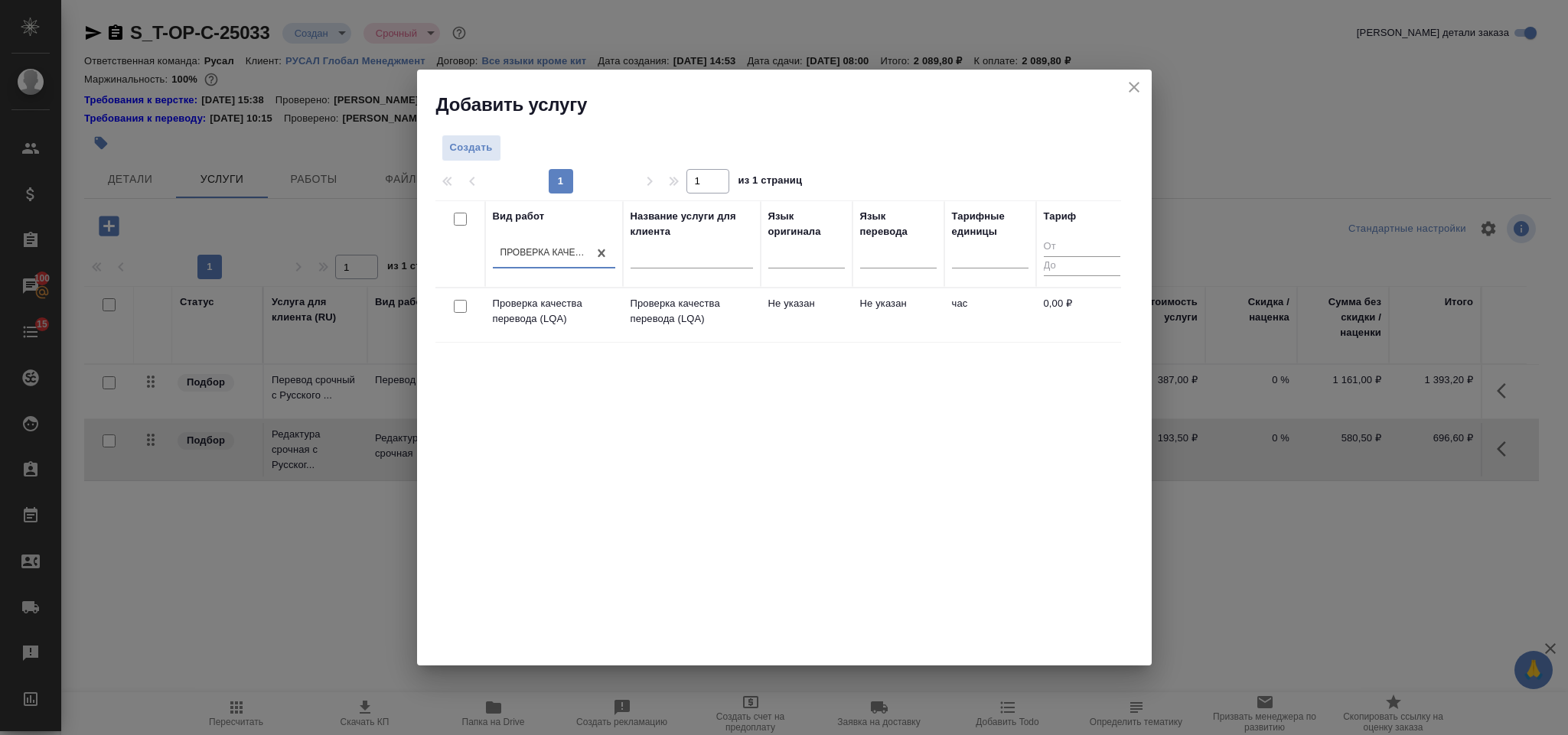
click at [468, 308] on div at bounding box center [460, 307] width 34 height 22
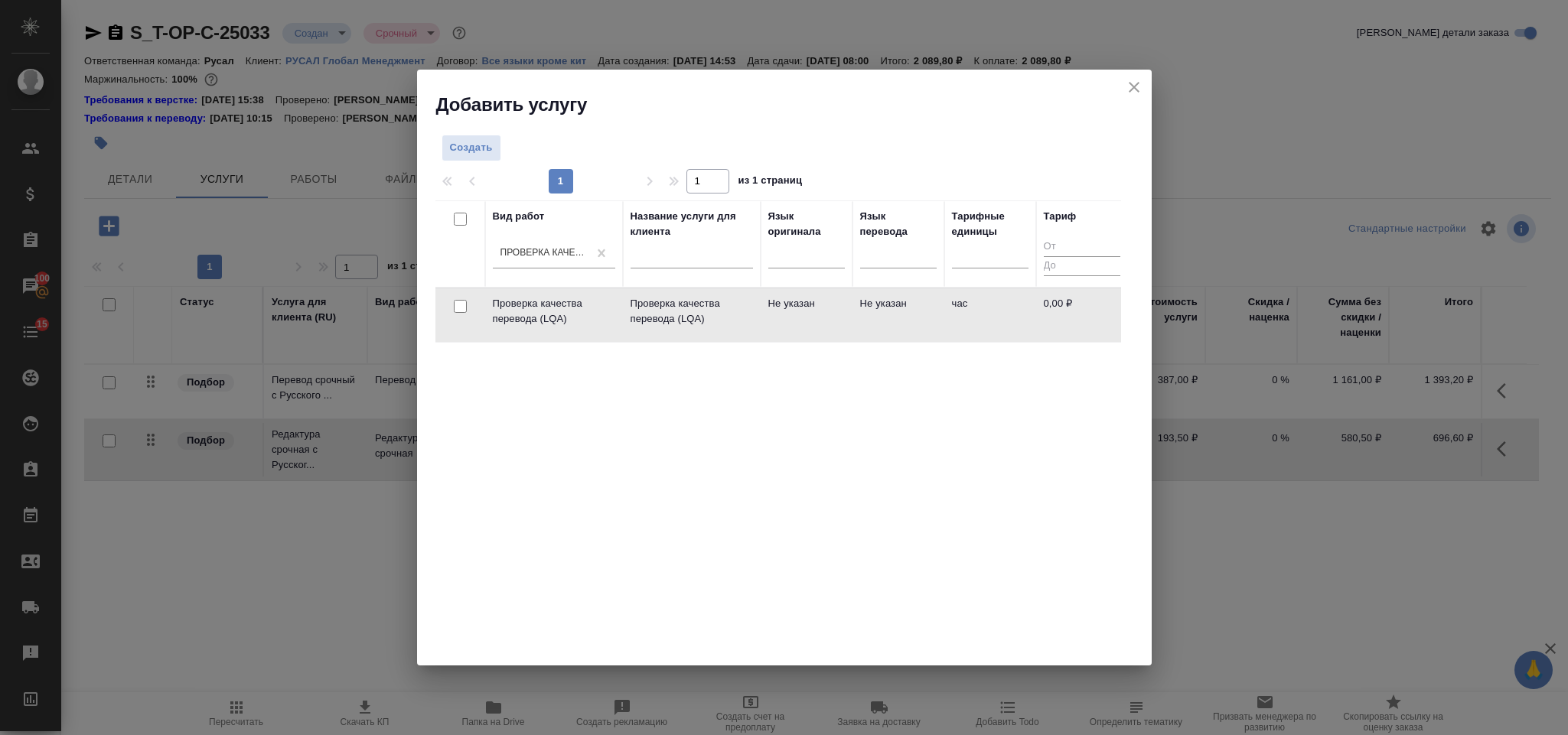
click at [462, 308] on input "checkbox" at bounding box center [461, 307] width 13 height 13
checkbox input "true"
click at [1070, 151] on span "Создать услуги" at bounding box center [1072, 151] width 80 height 18
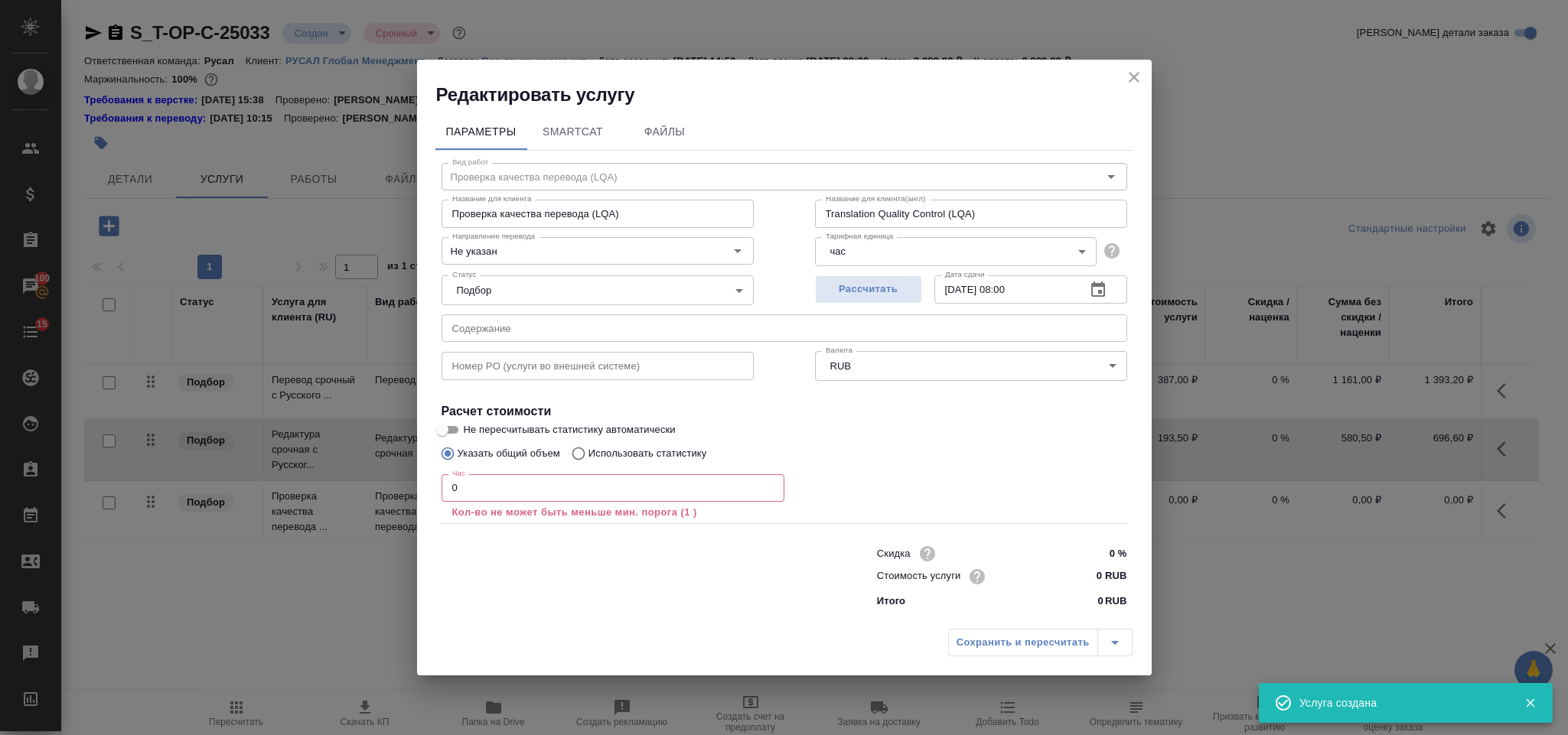
click at [515, 482] on input "0" at bounding box center [613, 487] width 343 height 28
click at [1127, 79] on icon "close" at bounding box center [1134, 77] width 18 height 18
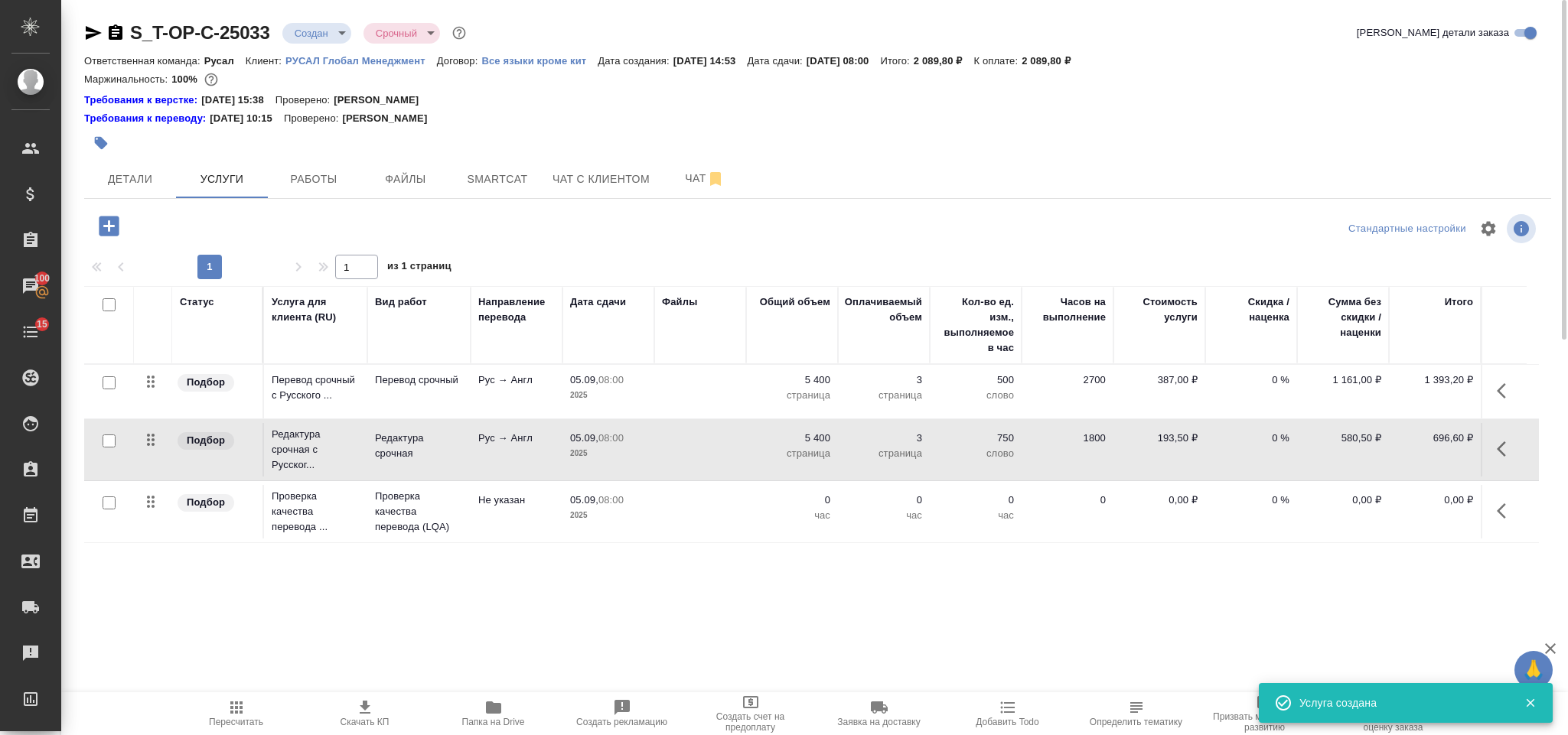
click at [1514, 509] on icon "button" at bounding box center [1506, 511] width 18 height 18
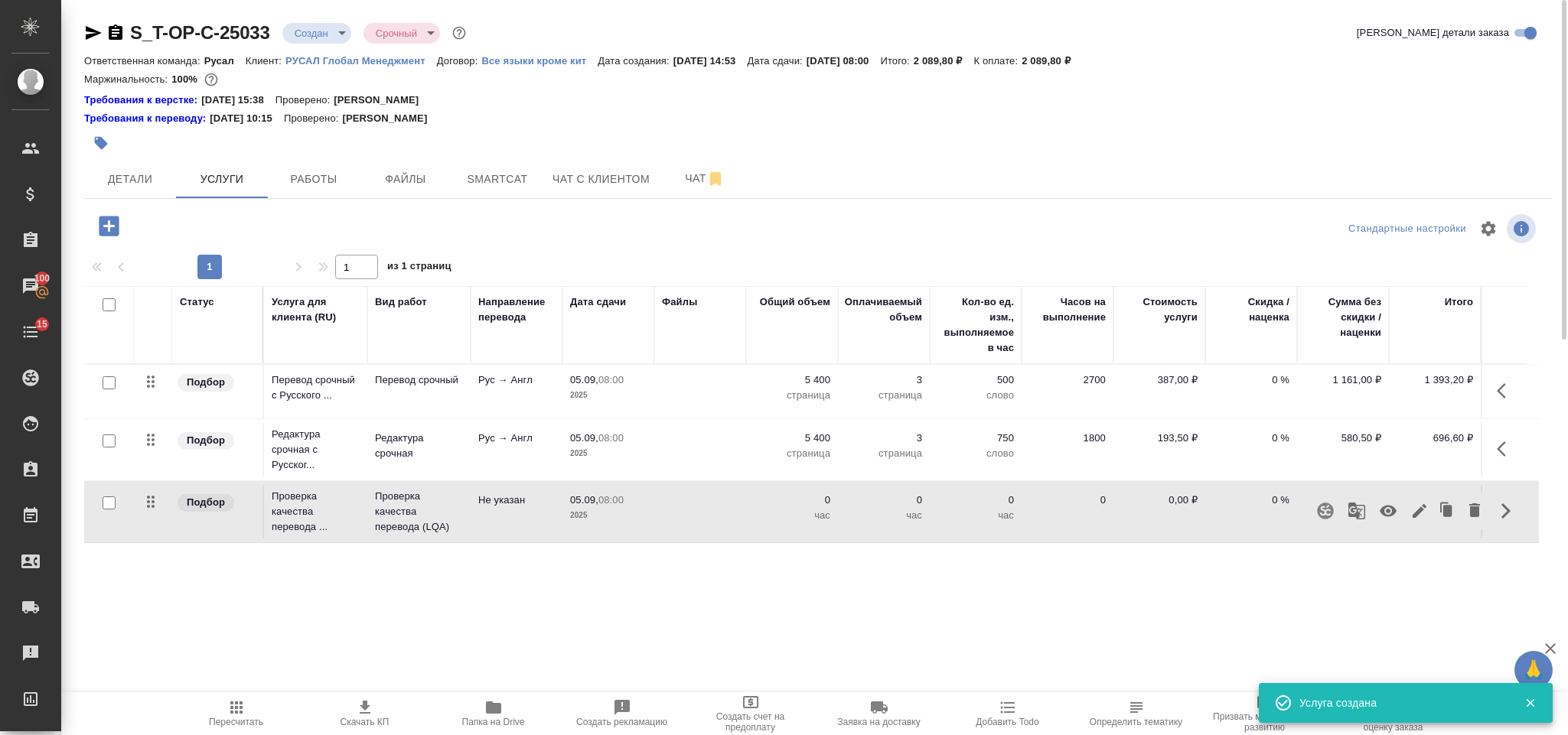
click at [1381, 523] on button "button" at bounding box center [1388, 511] width 37 height 37
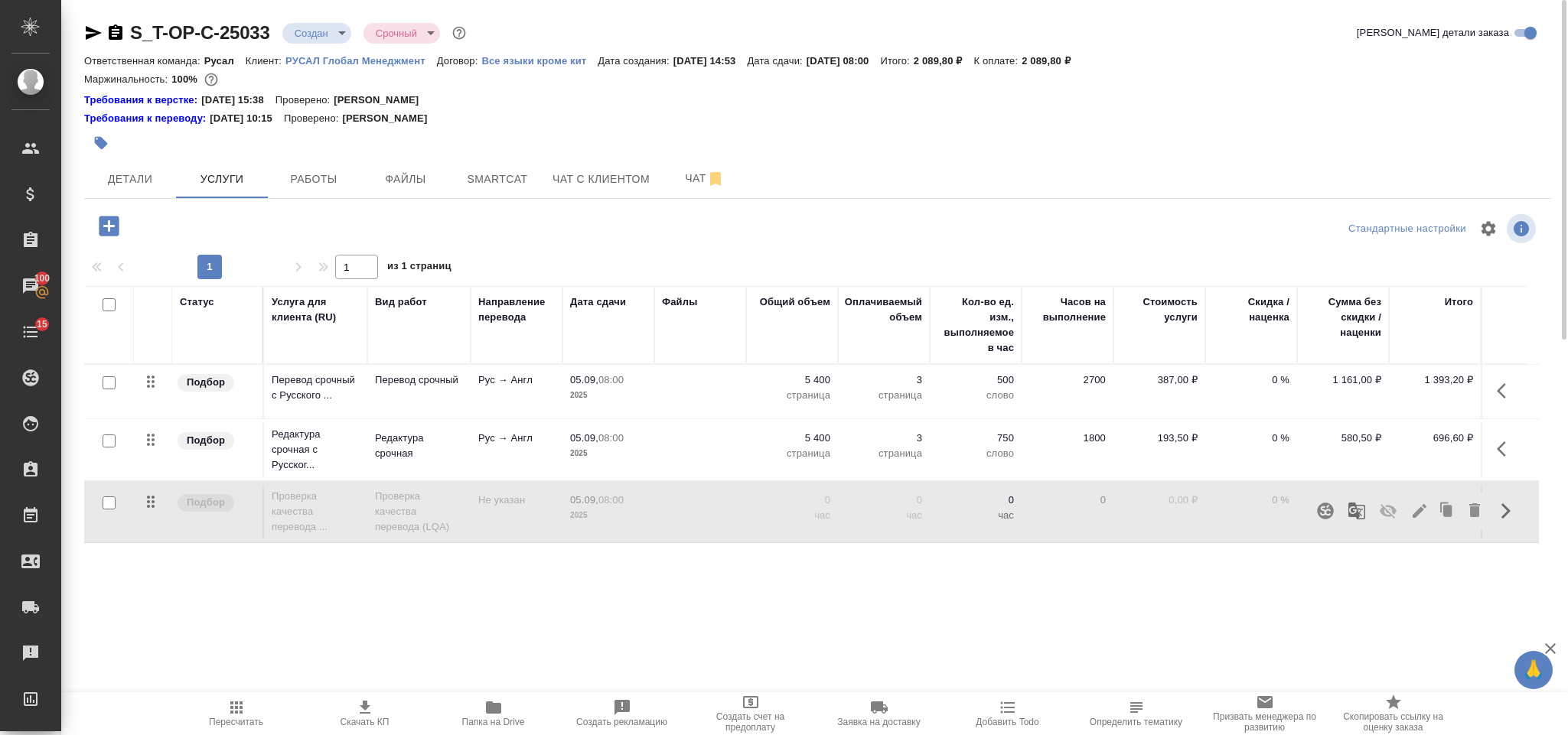
click at [246, 715] on span "Пересчитать" at bounding box center [237, 712] width 110 height 29
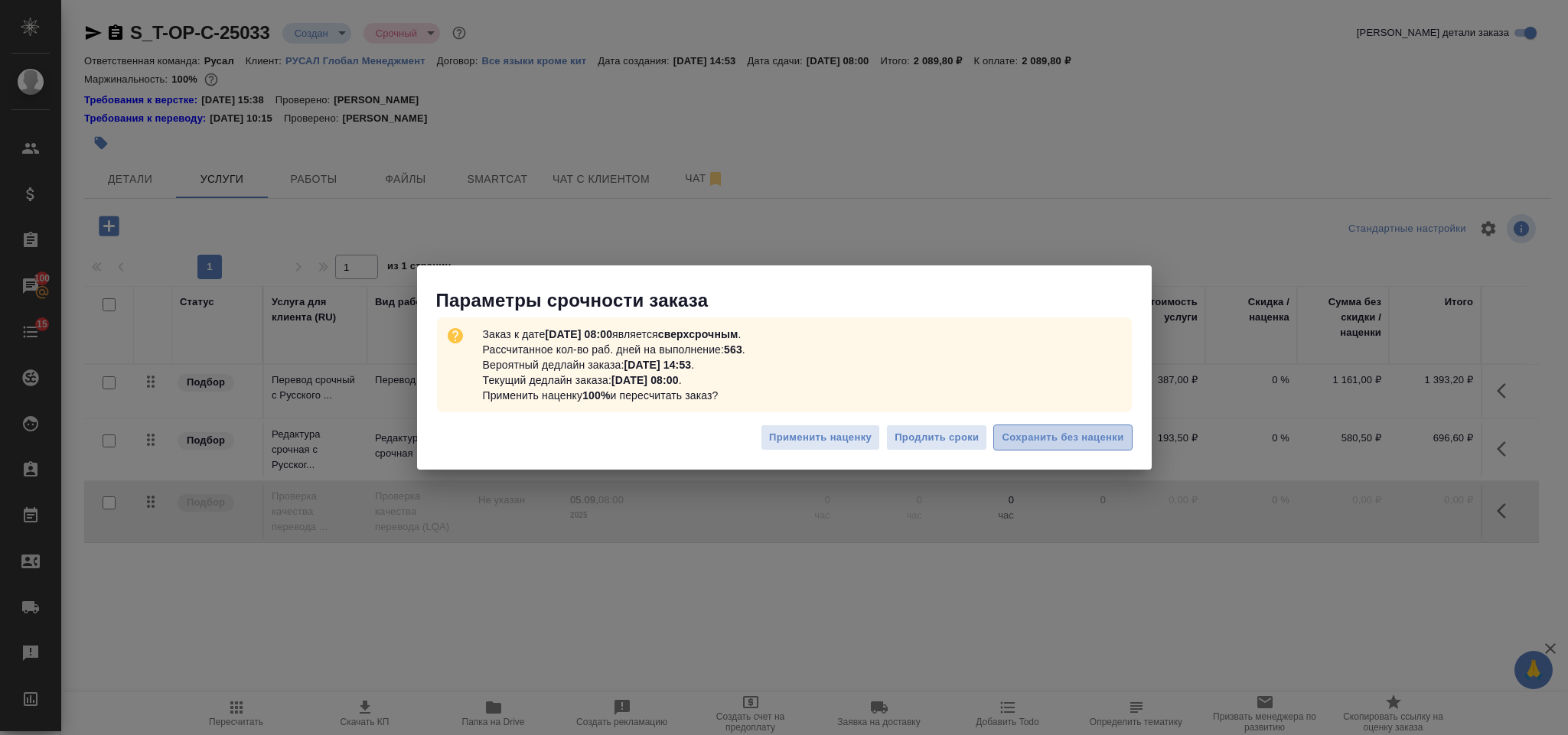
click at [1043, 429] on span "Сохранить без наценки" at bounding box center [1062, 437] width 121 height 18
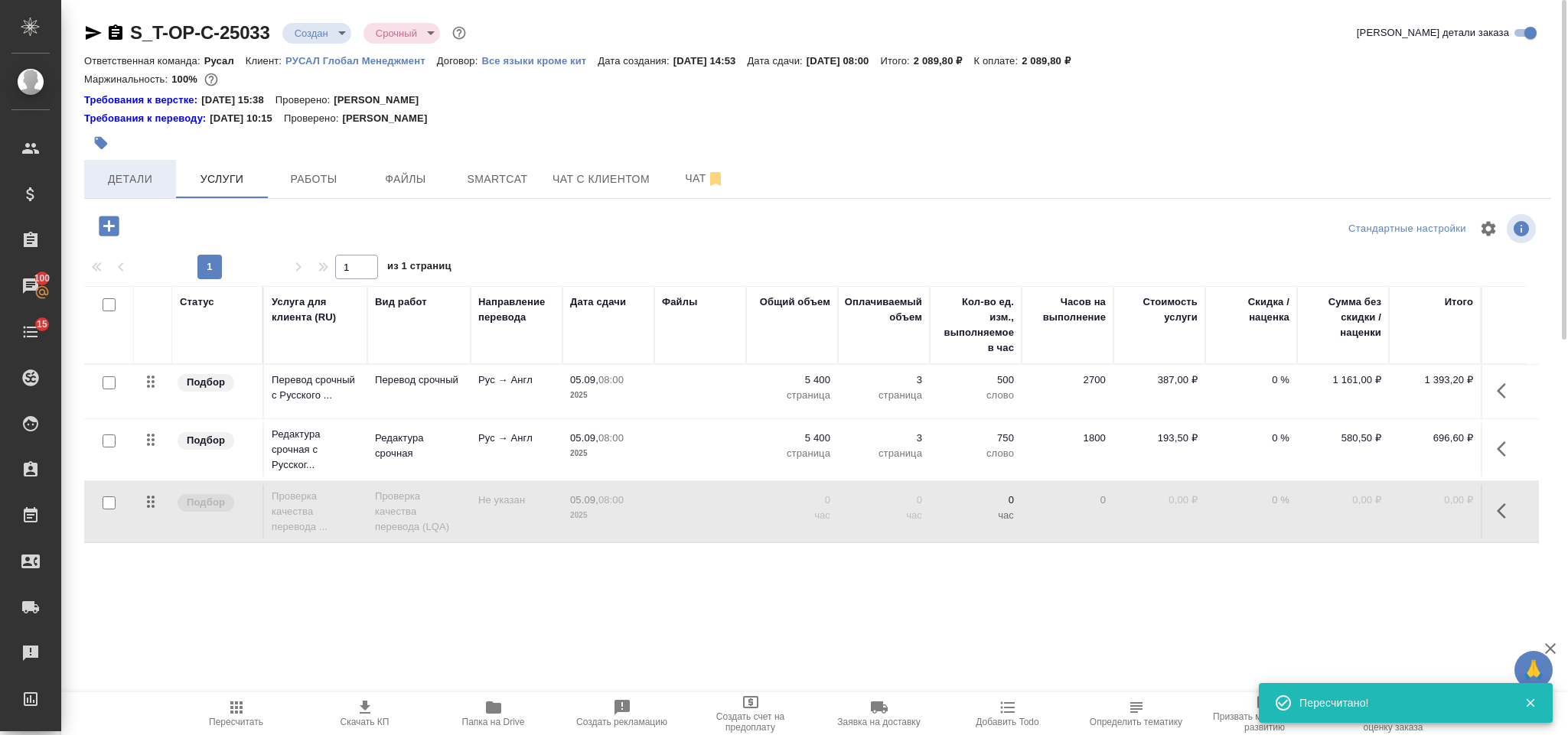
click at [155, 176] on span "Детали" at bounding box center [130, 179] width 74 height 19
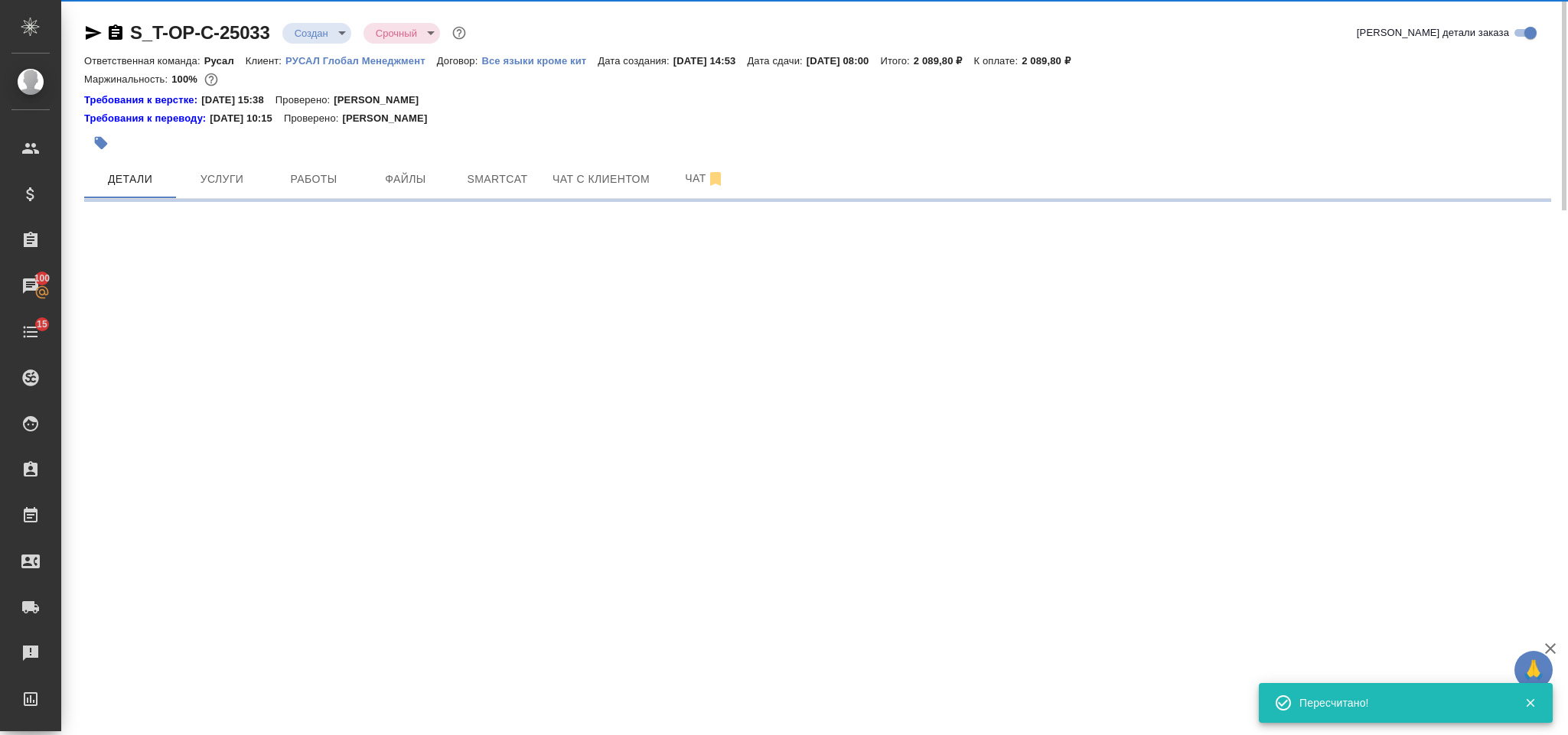
select select "RU"
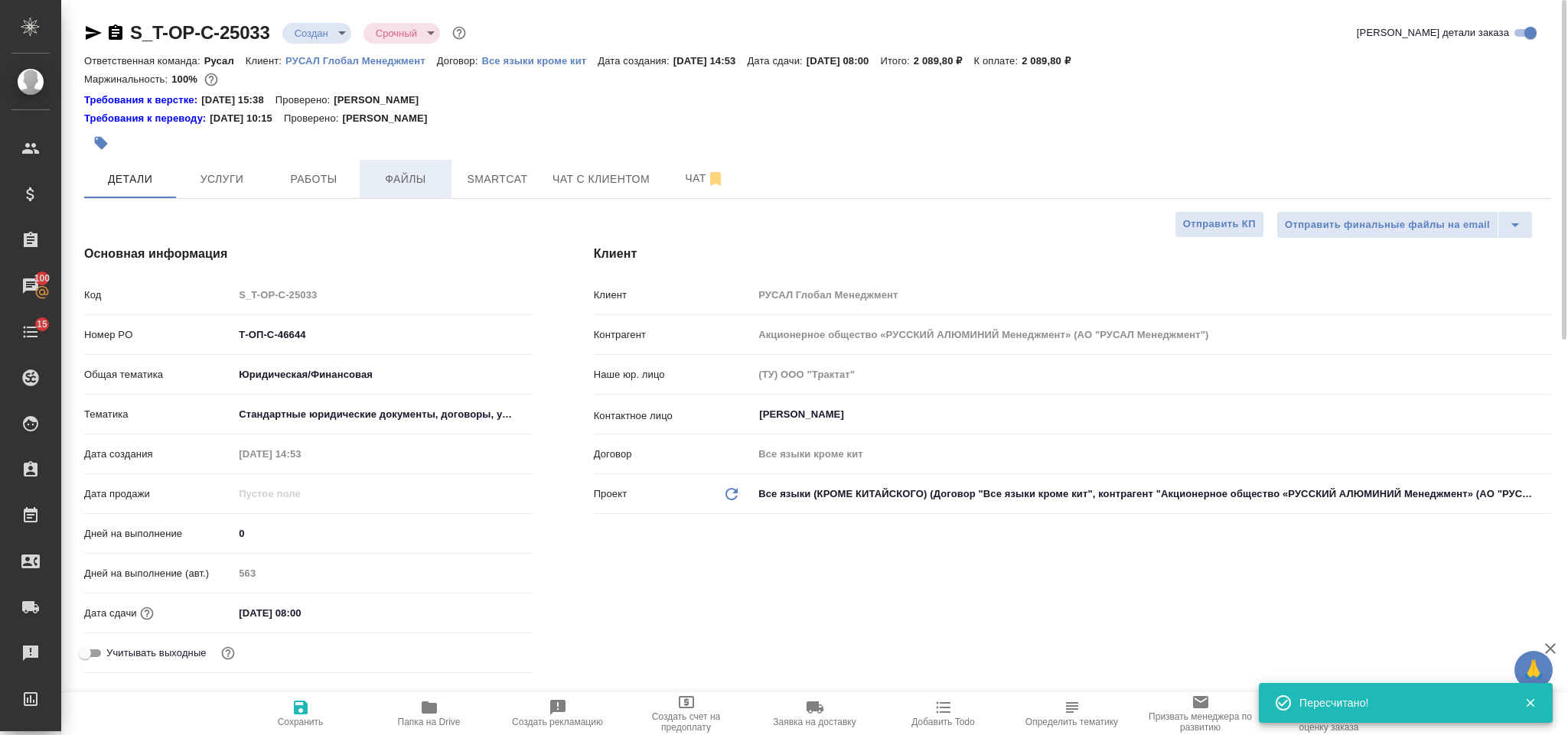
type textarea "x"
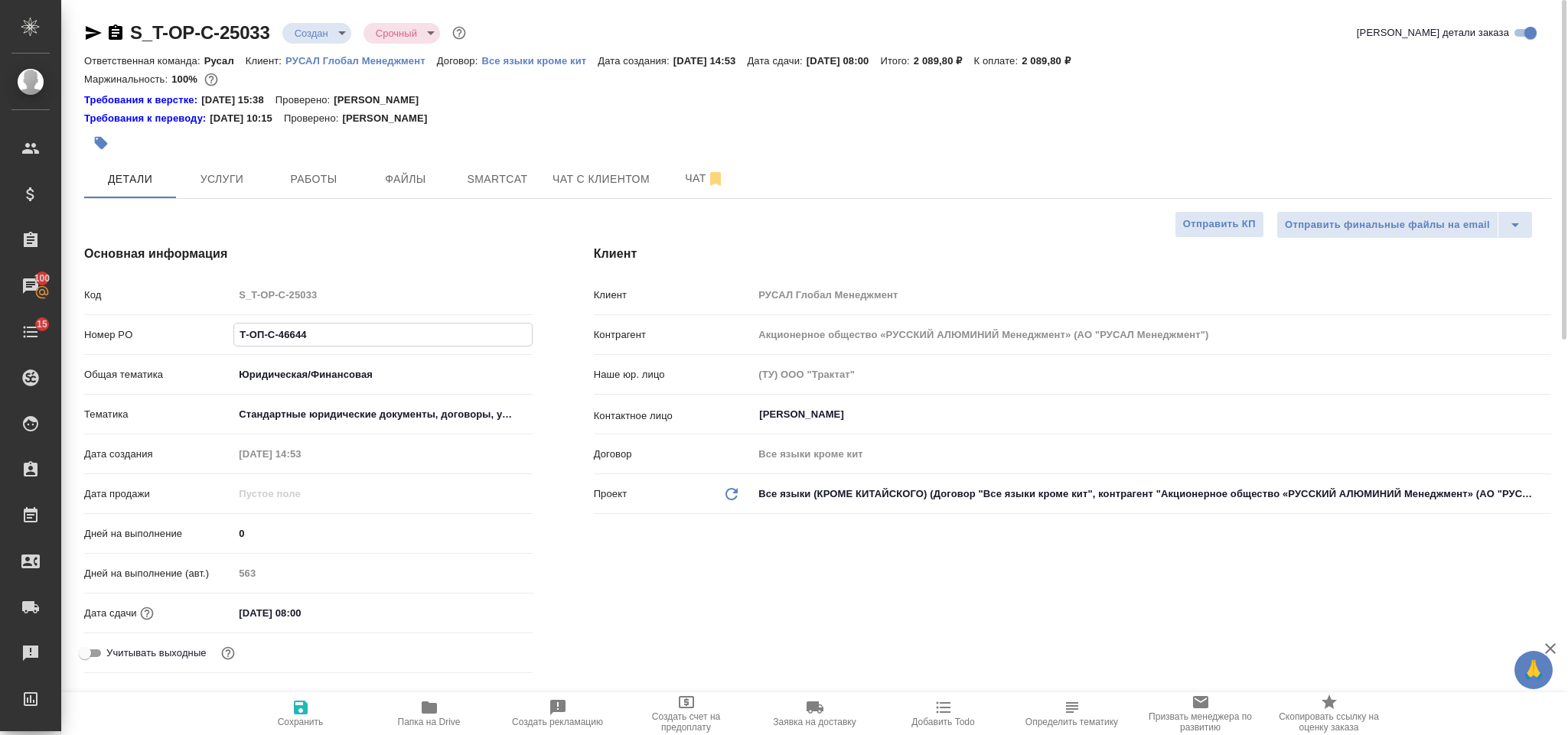
drag, startPoint x: 324, startPoint y: 336, endPoint x: 248, endPoint y: 336, distance: 76.0
click at [248, 336] on input "Т-ОП-С-46644" at bounding box center [382, 334] width 297 height 23
click at [253, 339] on input "Т-ОП-С-46644" at bounding box center [382, 334] width 297 height 23
click at [113, 31] on icon "button" at bounding box center [115, 32] width 13 height 15
click at [92, 34] on icon "button" at bounding box center [93, 33] width 16 height 13
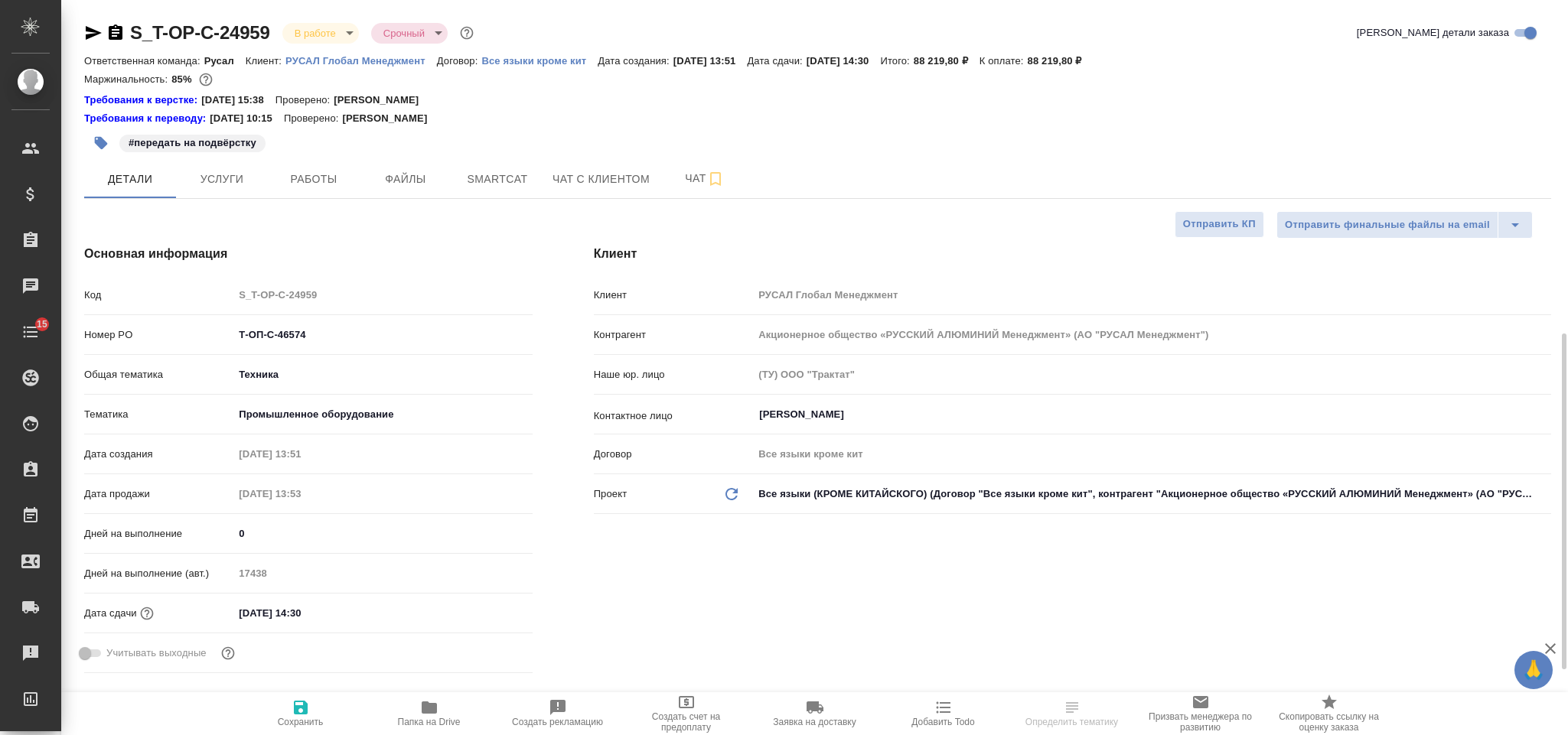
select select "RU"
type textarea "x"
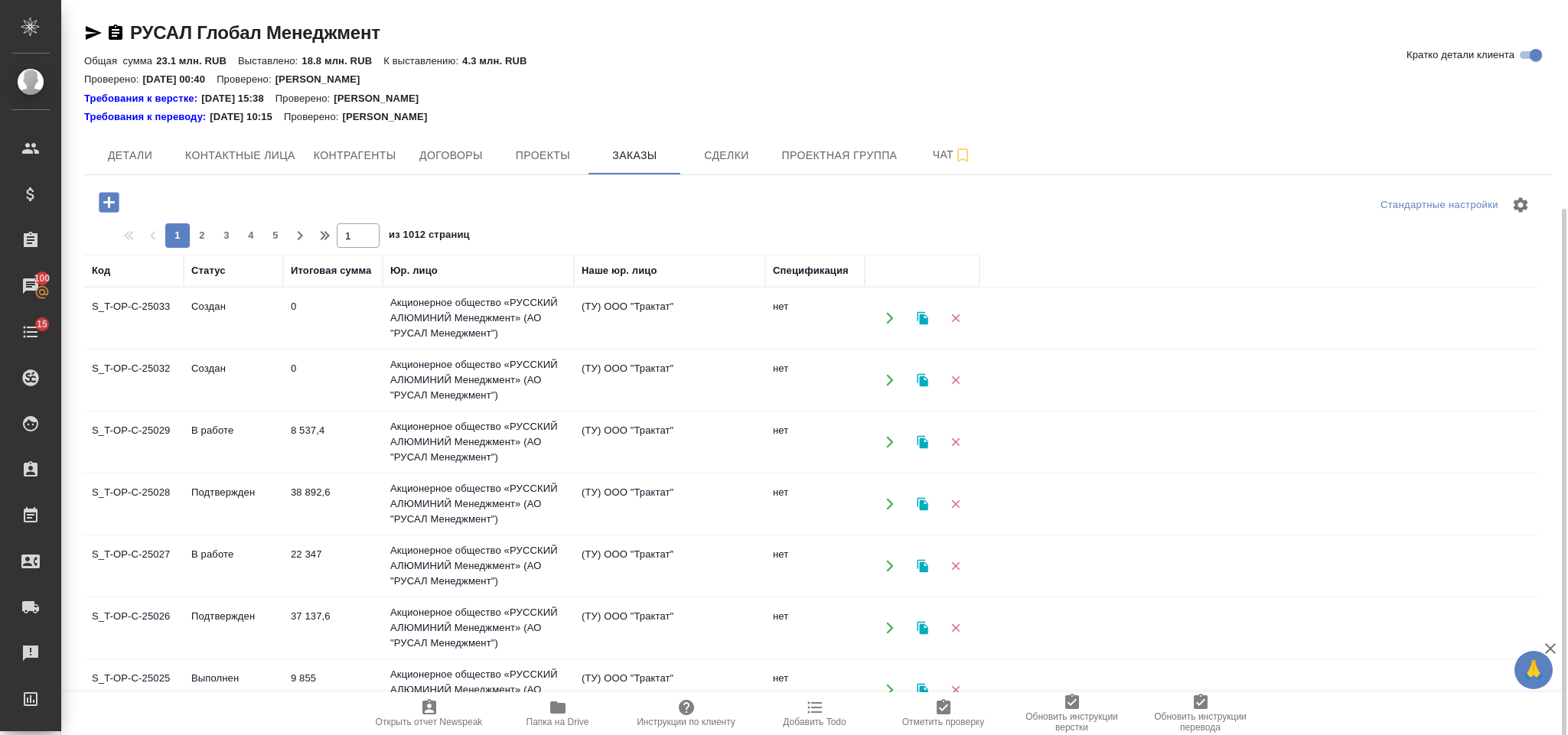
scroll to position [115, 0]
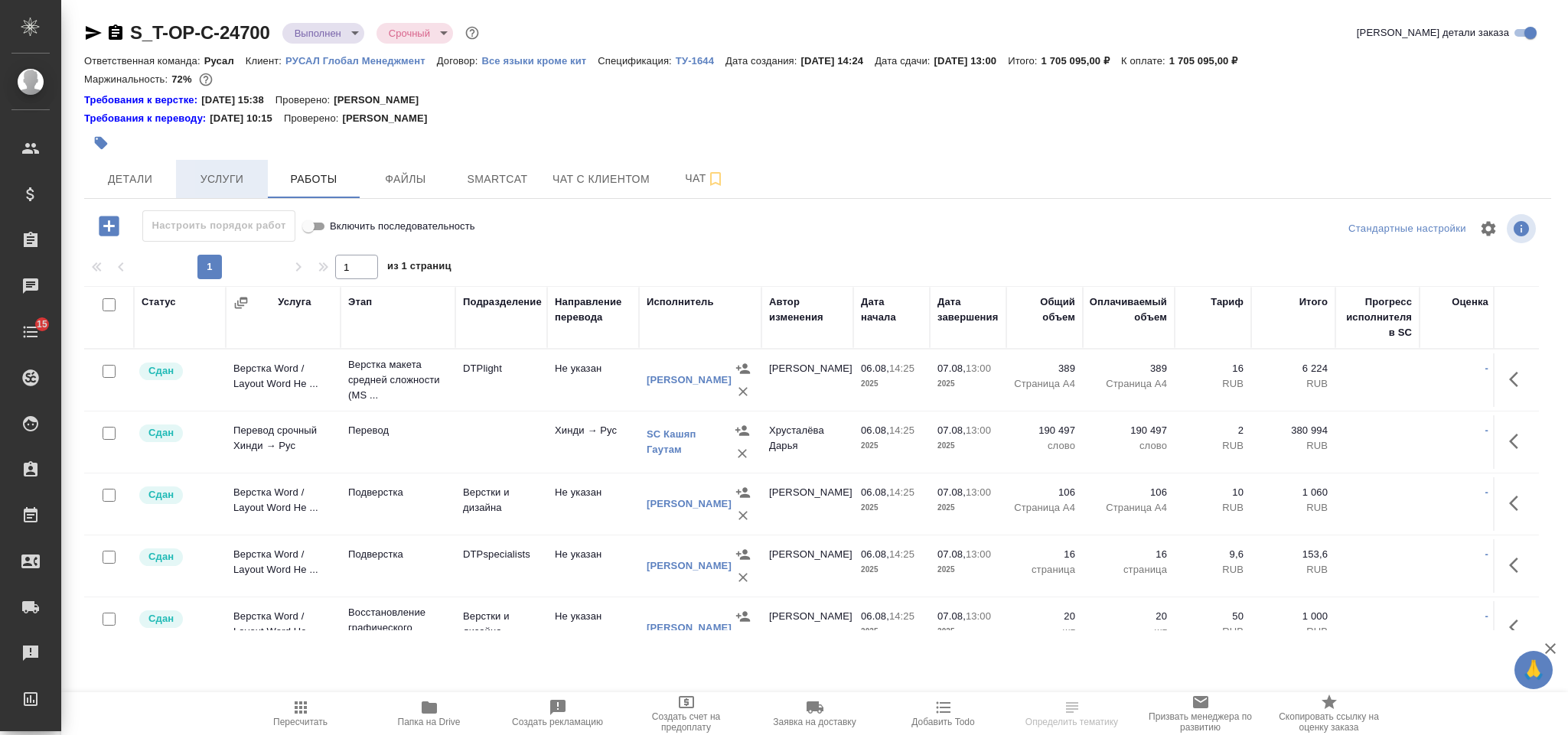
click at [225, 172] on span "Услуги" at bounding box center [222, 179] width 74 height 19
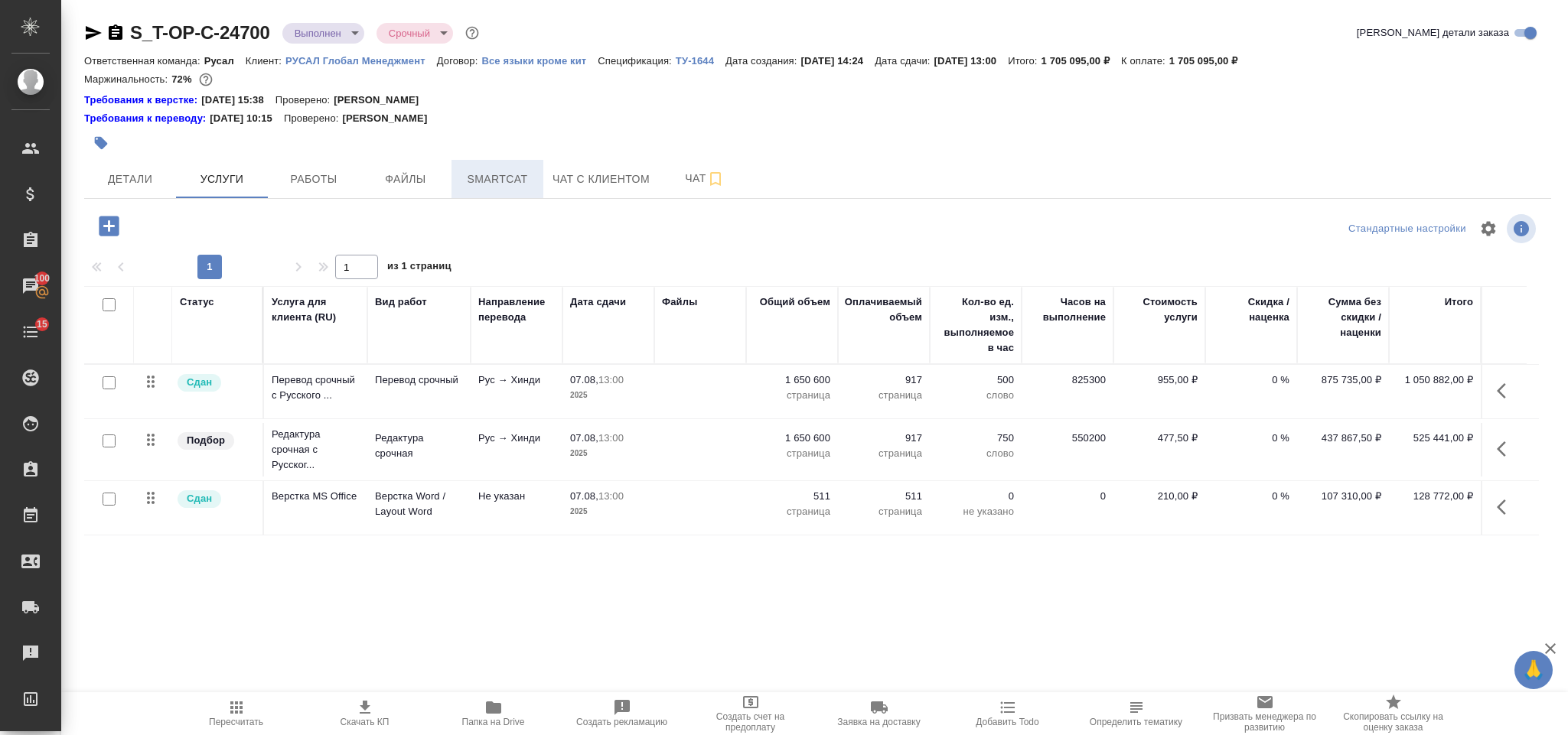
click at [503, 180] on span "Smartcat" at bounding box center [498, 179] width 74 height 19
